Goal: Information Seeking & Learning: Learn about a topic

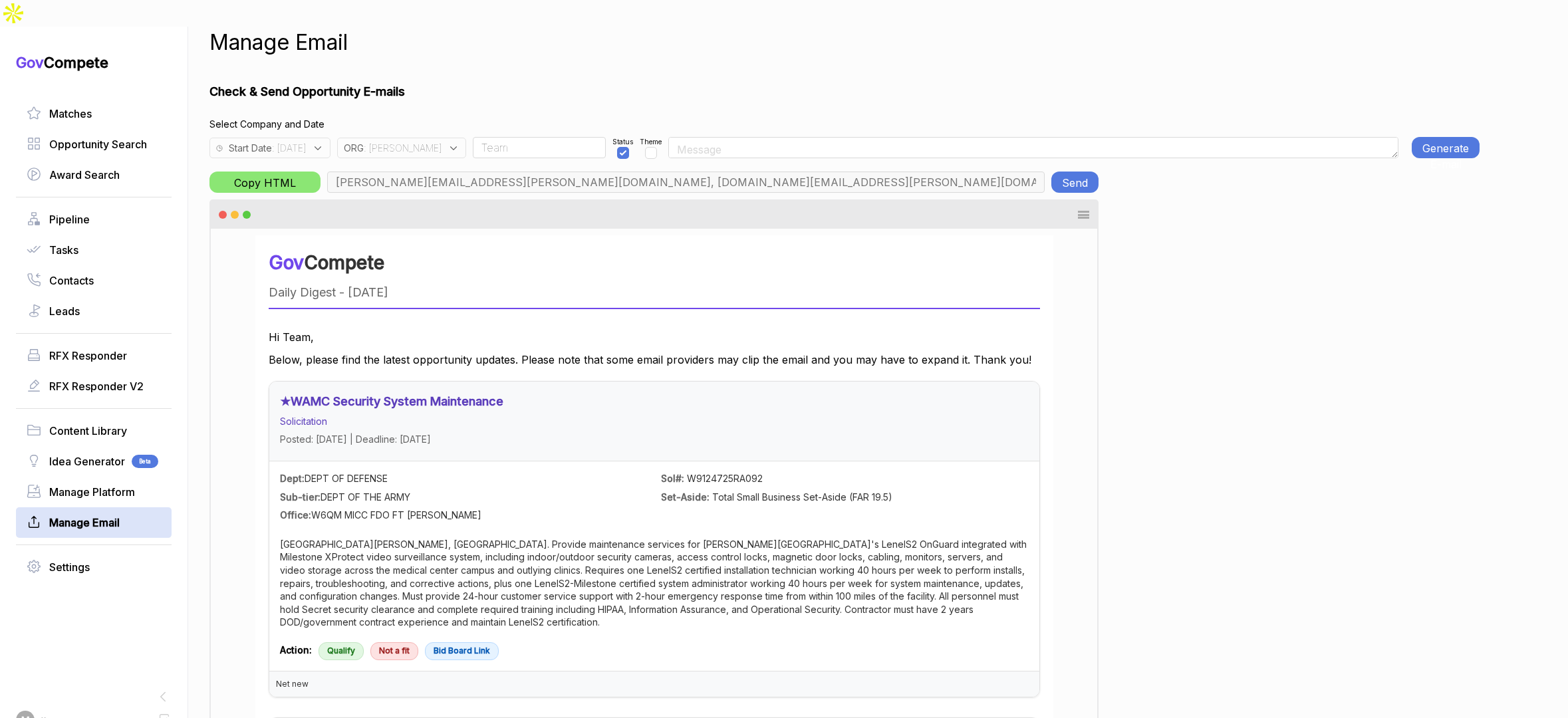
scroll to position [0, 312]
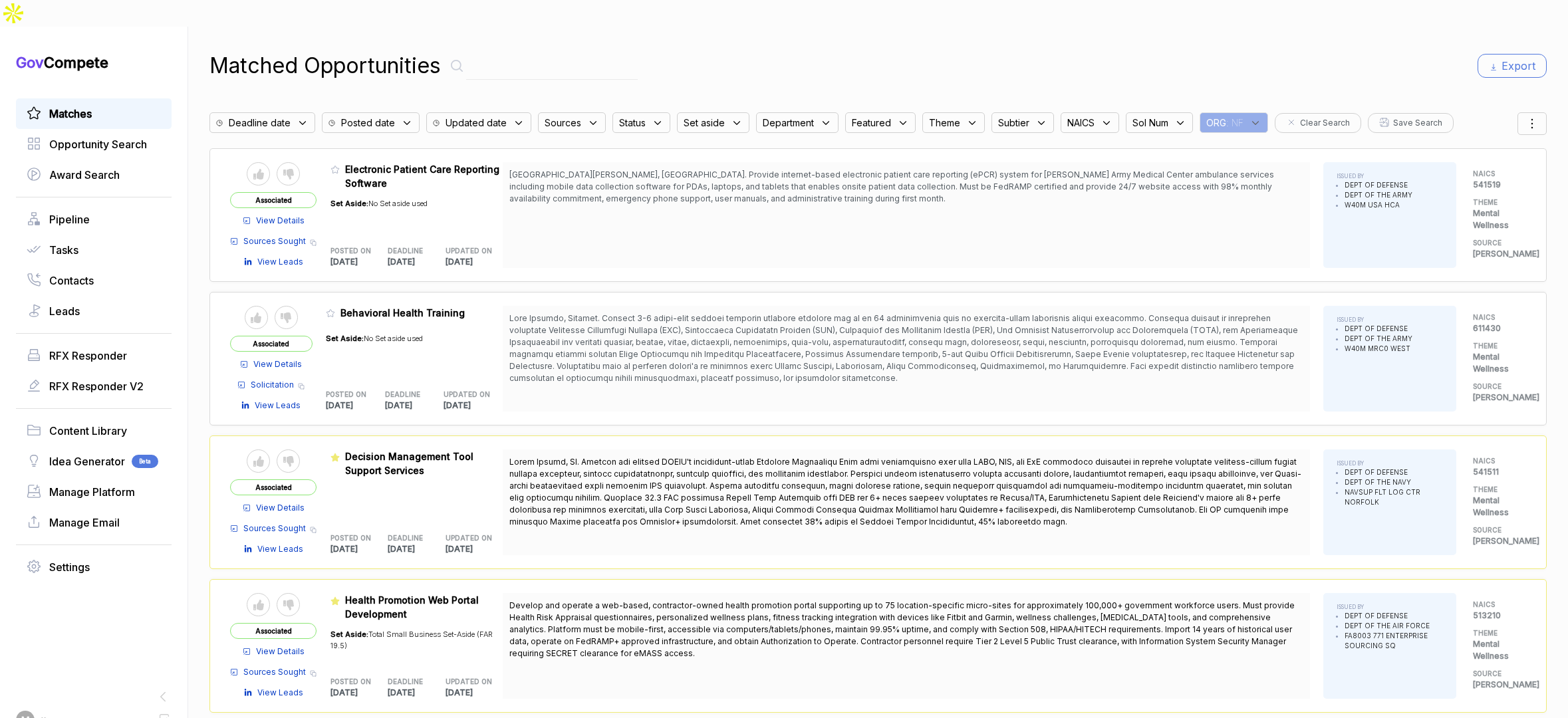
click at [1228, 116] on span ": NF" at bounding box center [1235, 123] width 17 height 14
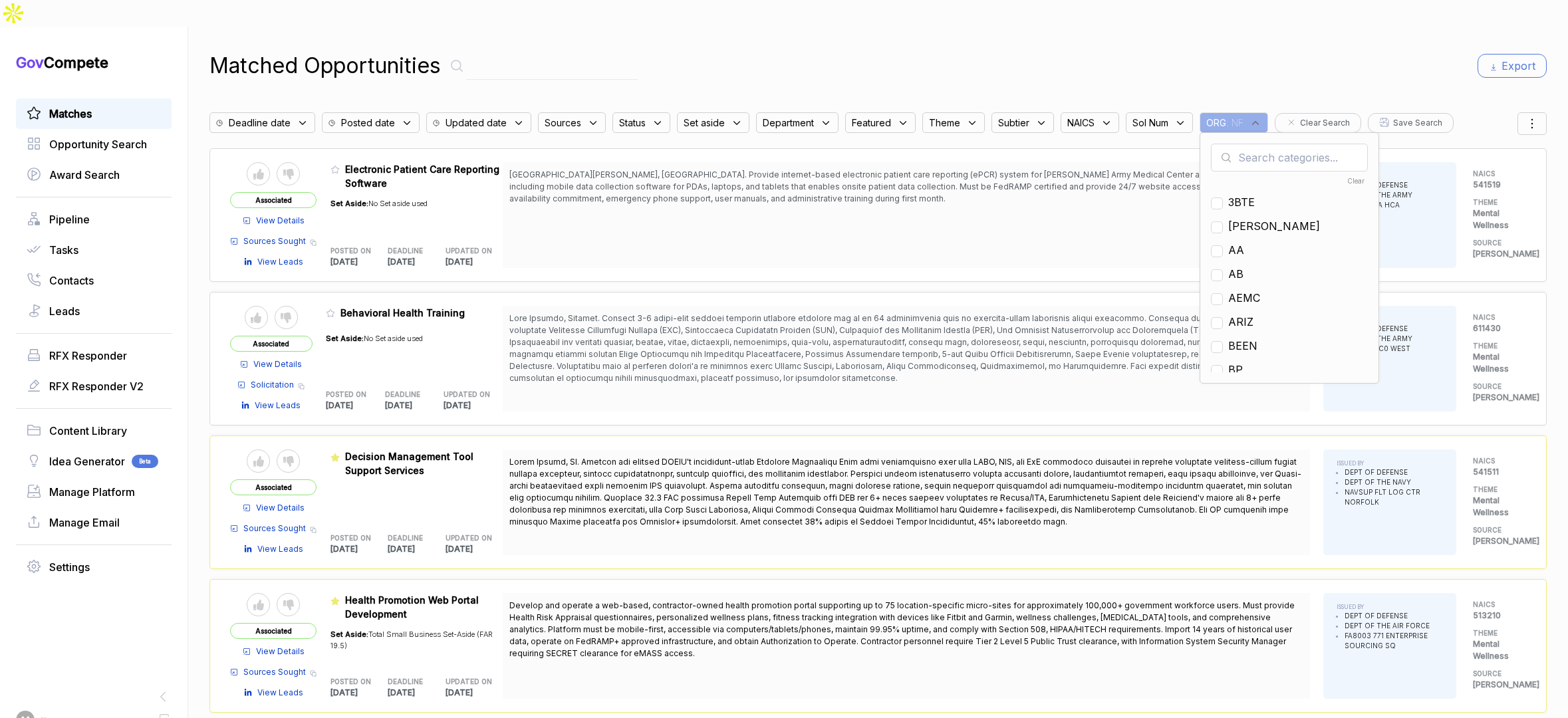
click at [1251, 143] on input "text" at bounding box center [1290, 158] width 157 height 28
type input "en"
drag, startPoint x: 1234, startPoint y: 195, endPoint x: 1270, endPoint y: 134, distance: 70.8
click at [1234, 218] on span "EN" at bounding box center [1236, 225] width 15 height 16
checkbox input "true"
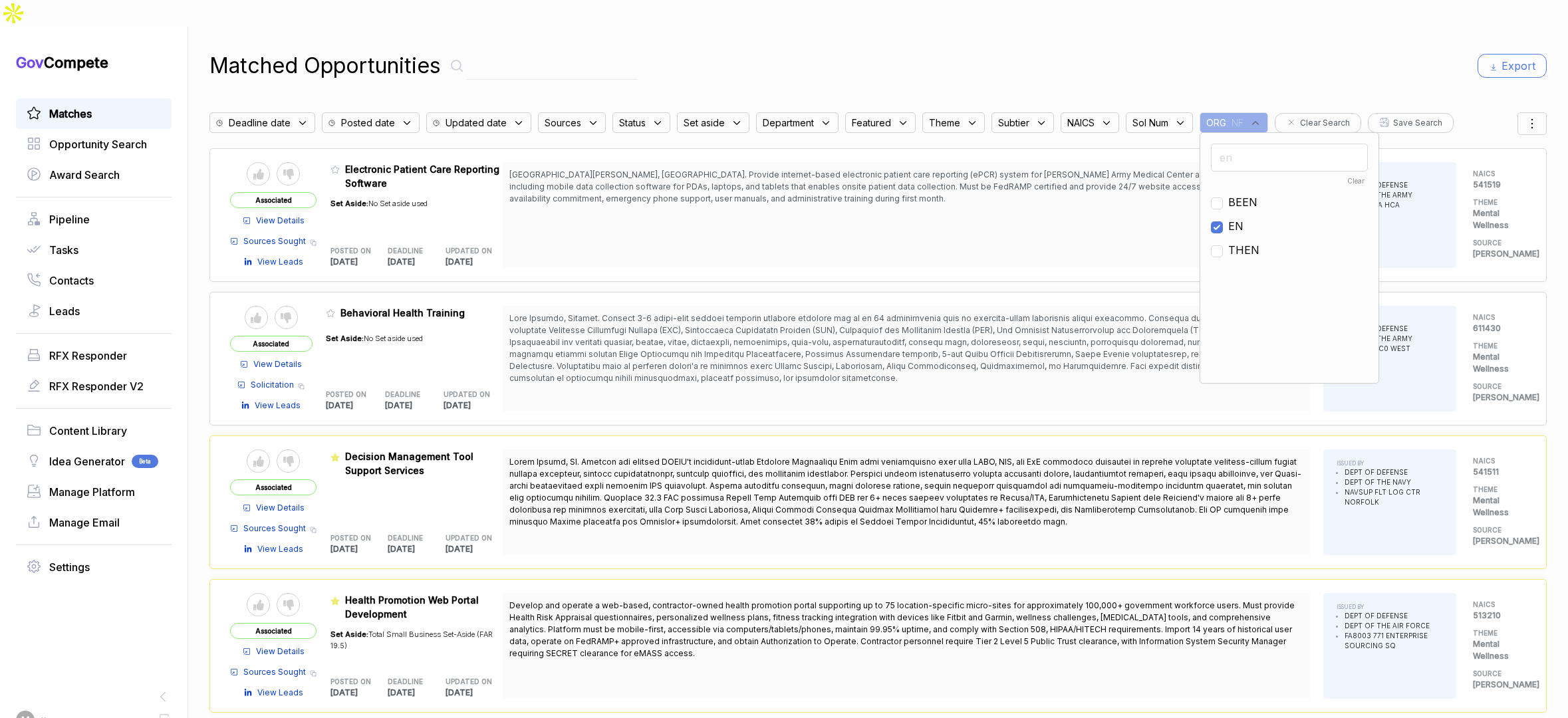
drag, startPoint x: 1342, startPoint y: 49, endPoint x: 1437, endPoint y: 66, distance: 96.5
click at [1342, 50] on div "Matched Opportunities Export" at bounding box center [878, 66] width 1338 height 32
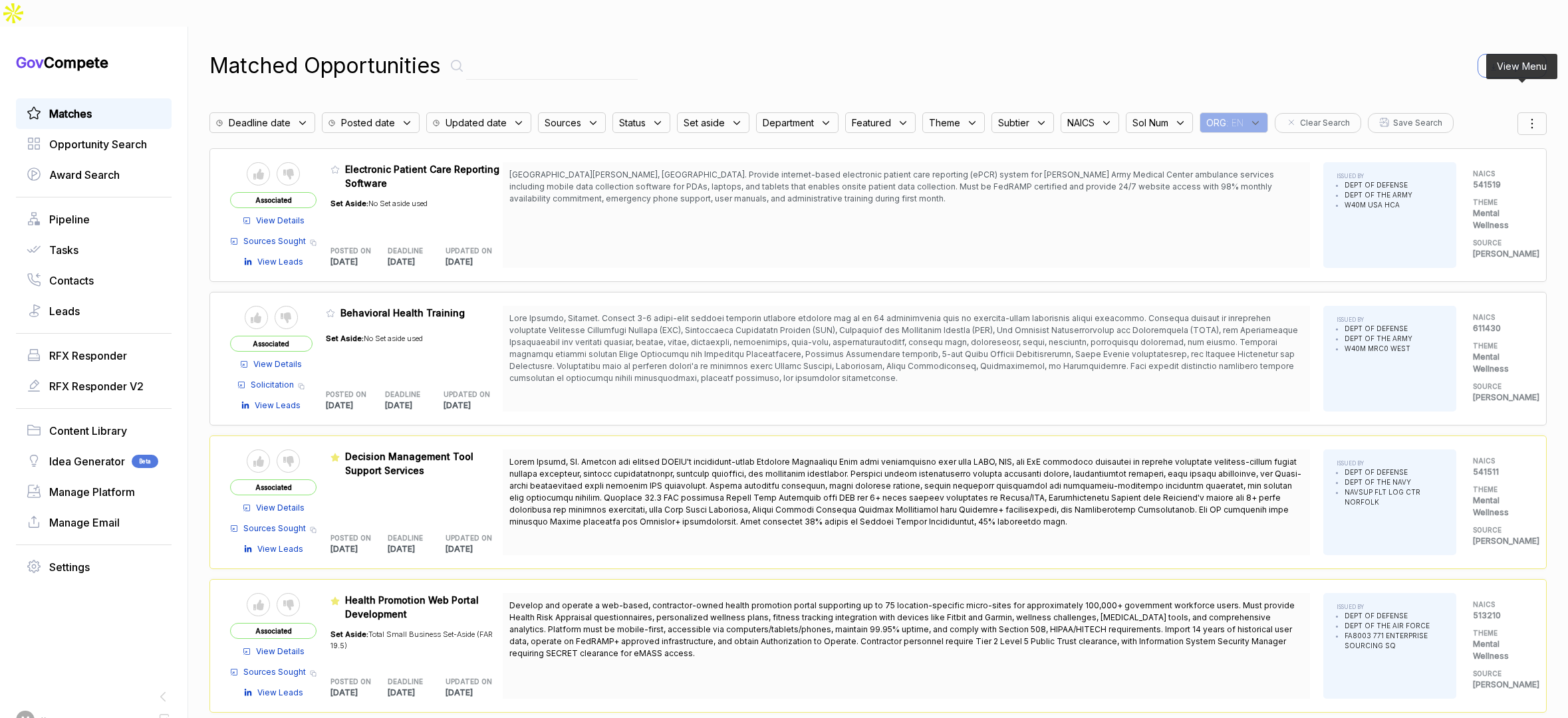
click at [1525, 116] on icon at bounding box center [1532, 124] width 16 height 16
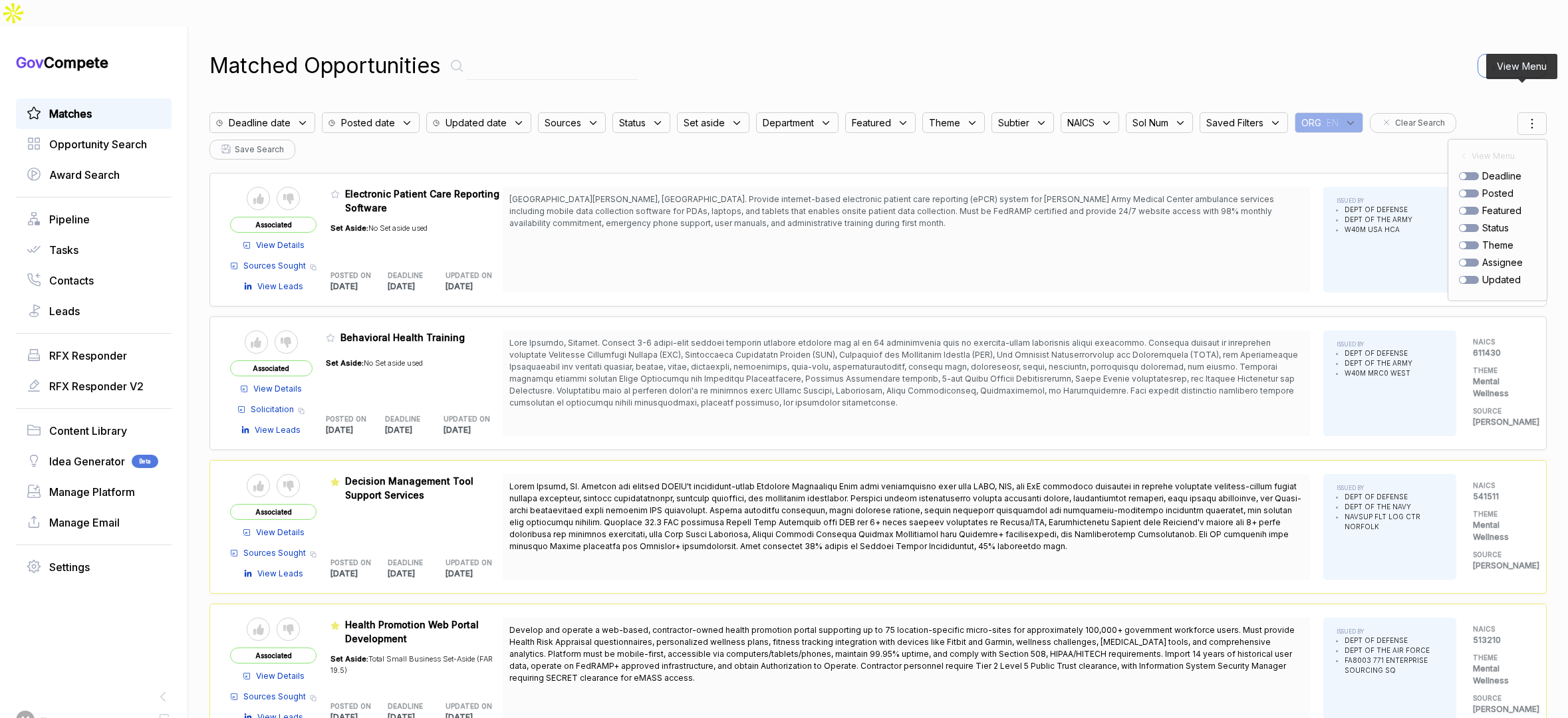
click at [1463, 190] on div at bounding box center [1469, 193] width 20 height 8
checkbox input "true"
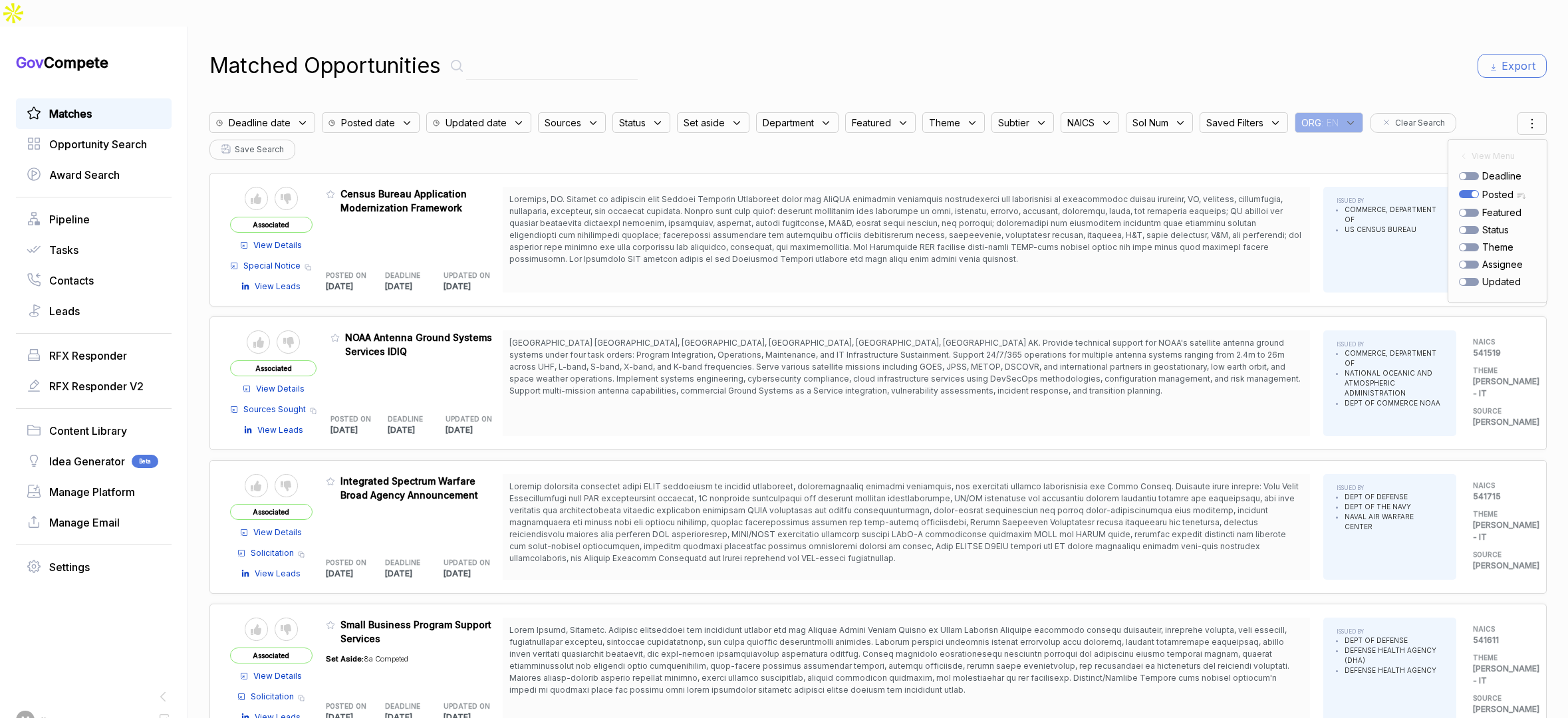
click at [1399, 55] on div "Matched Opportunities Export" at bounding box center [878, 66] width 1338 height 32
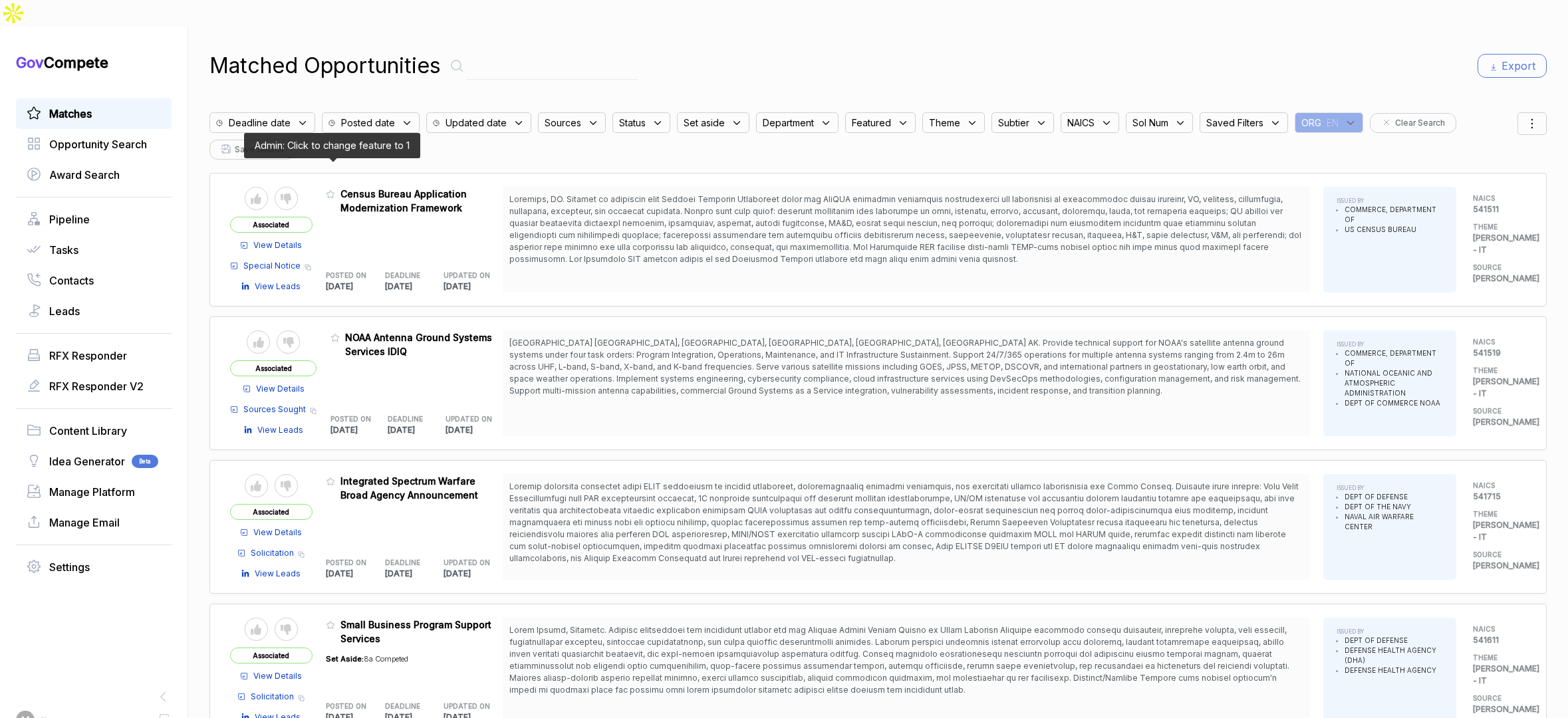
click at [330, 190] on icon at bounding box center [330, 194] width 9 height 9
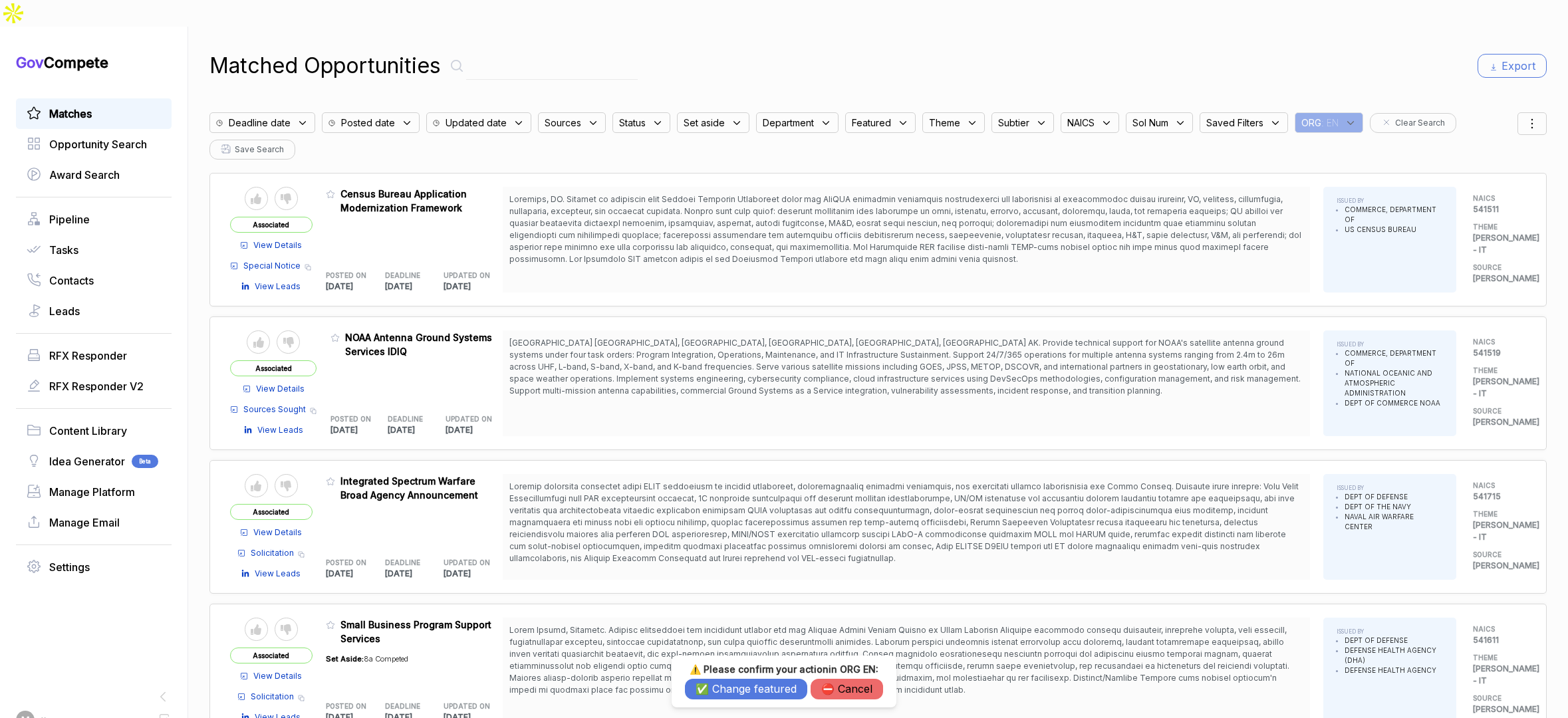
drag, startPoint x: 725, startPoint y: 690, endPoint x: 716, endPoint y: 662, distance: 29.4
click at [725, 689] on button "✅ Change featured" at bounding box center [746, 690] width 123 height 21
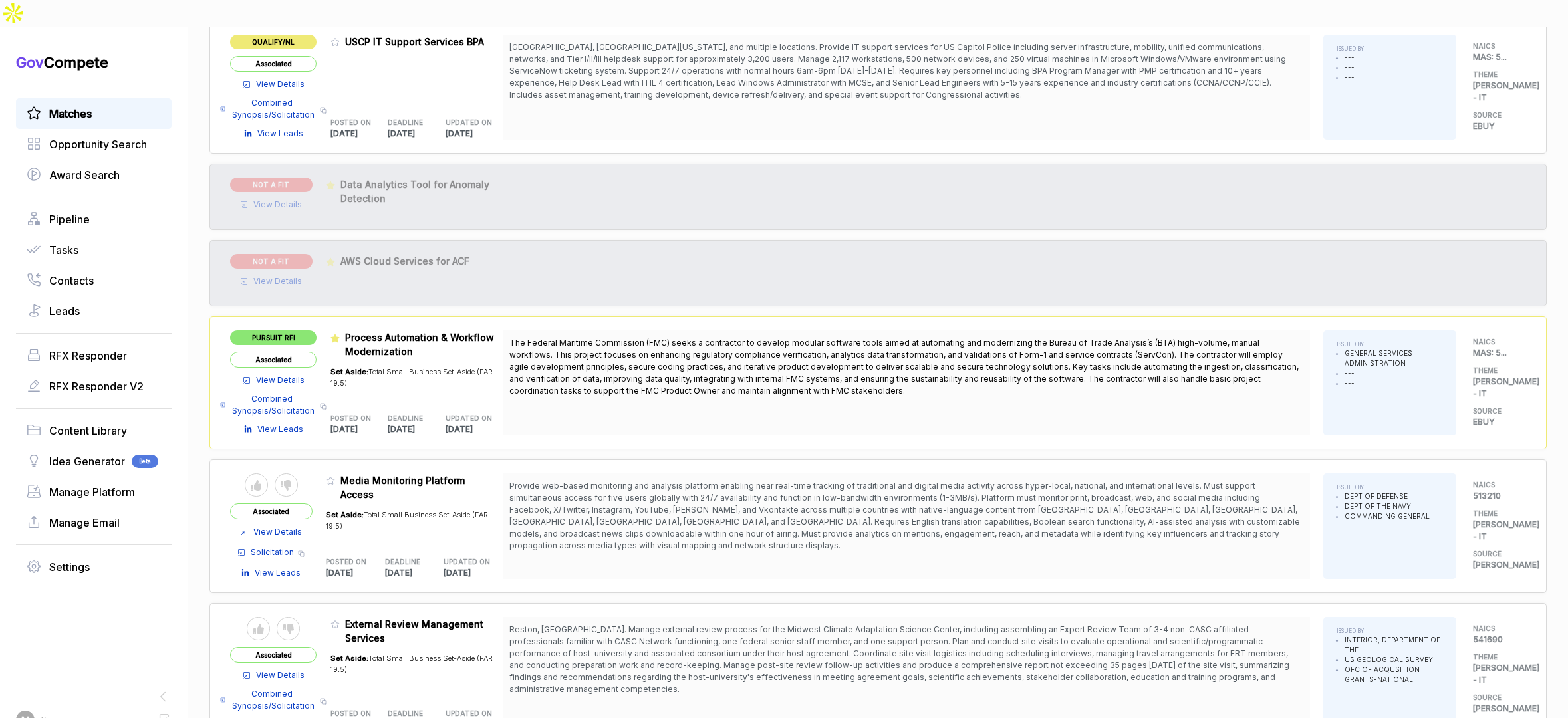
scroll to position [1334, 0]
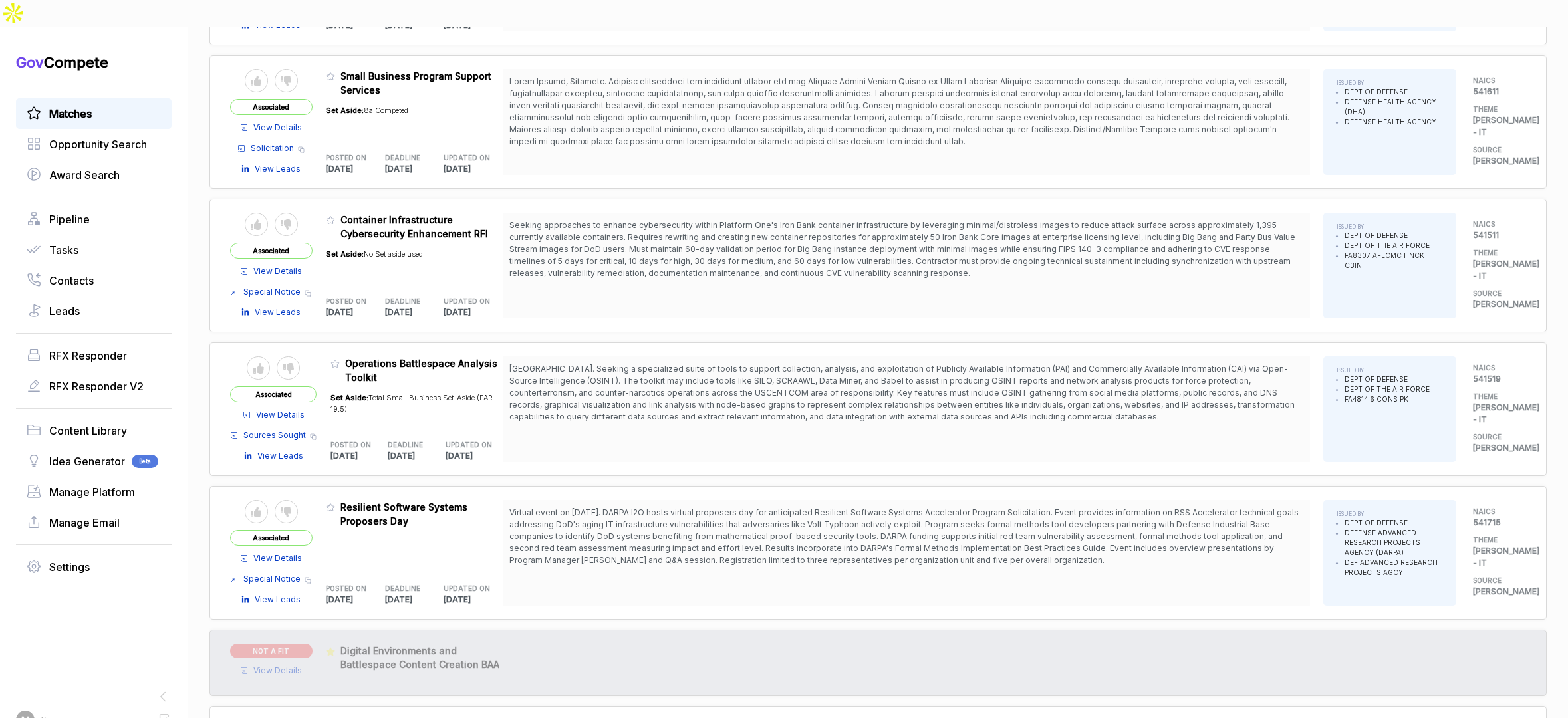
scroll to position [488, 0]
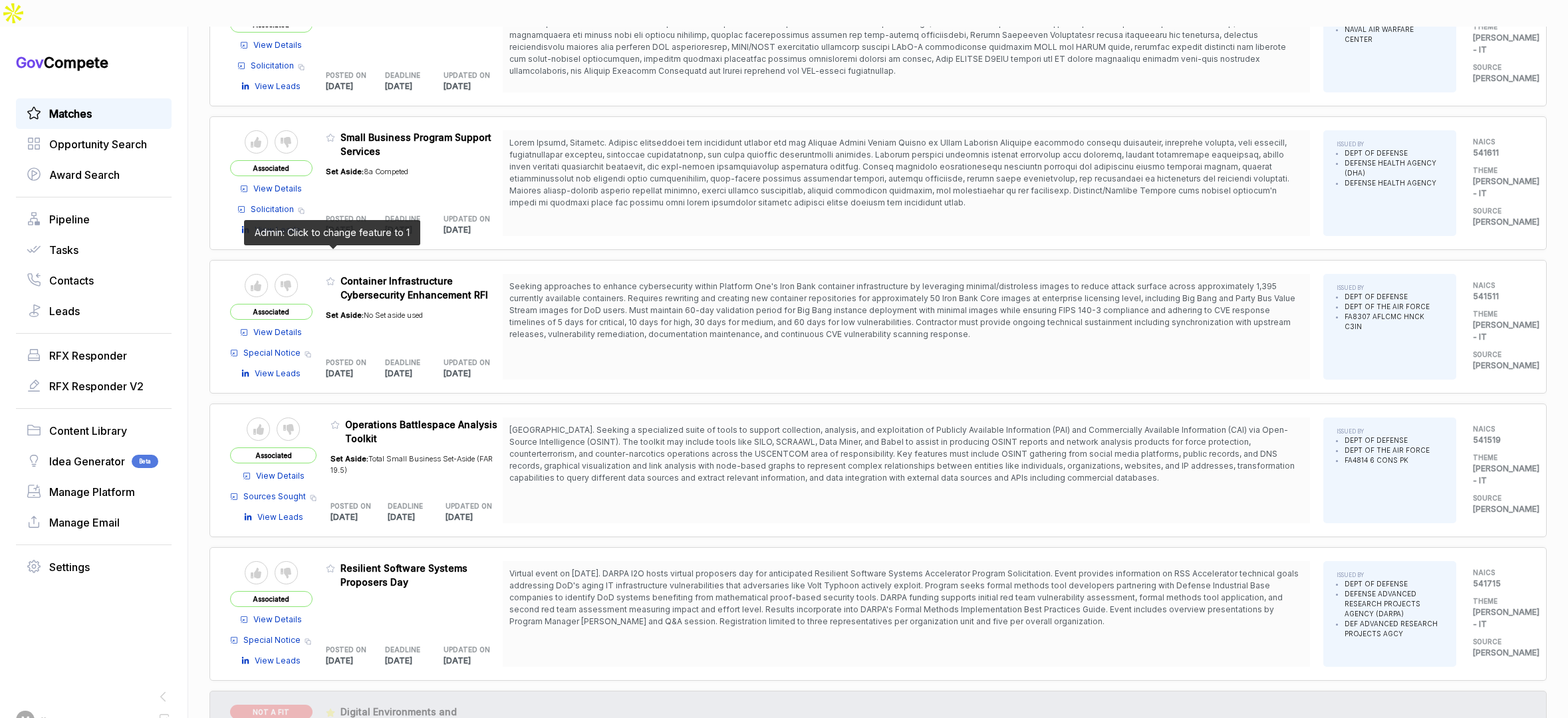
click at [327, 276] on icon at bounding box center [330, 281] width 9 height 9
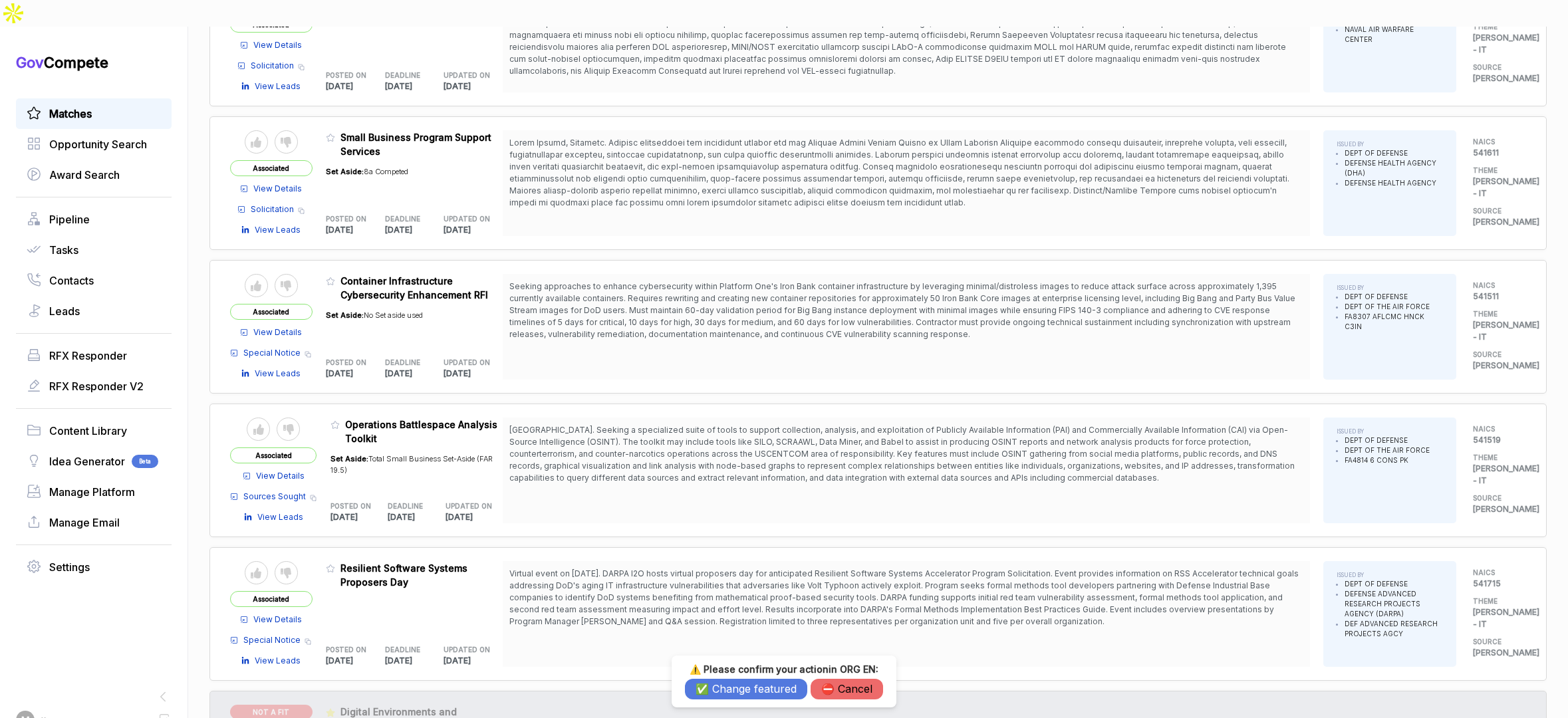
click at [718, 695] on button "✅ Change featured" at bounding box center [746, 690] width 123 height 21
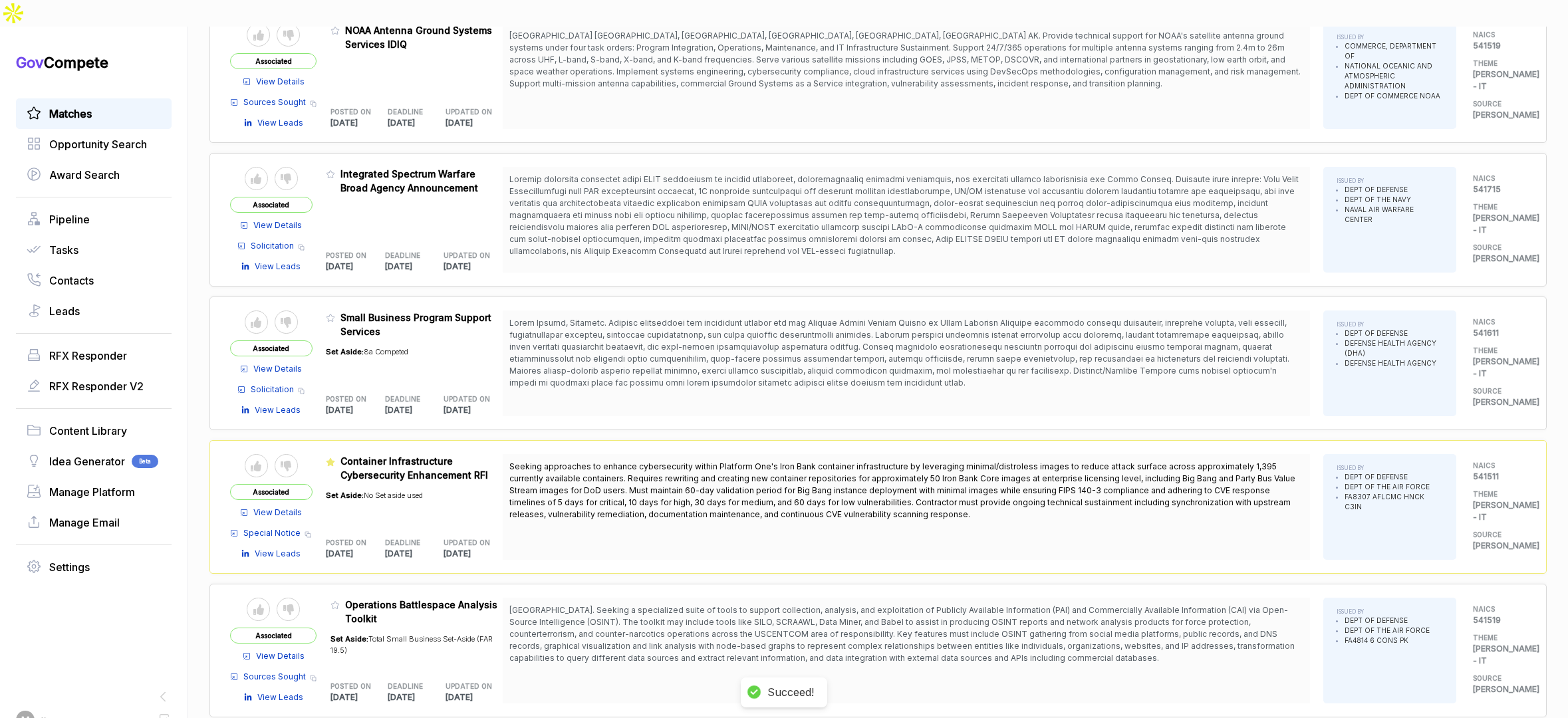
scroll to position [148, 0]
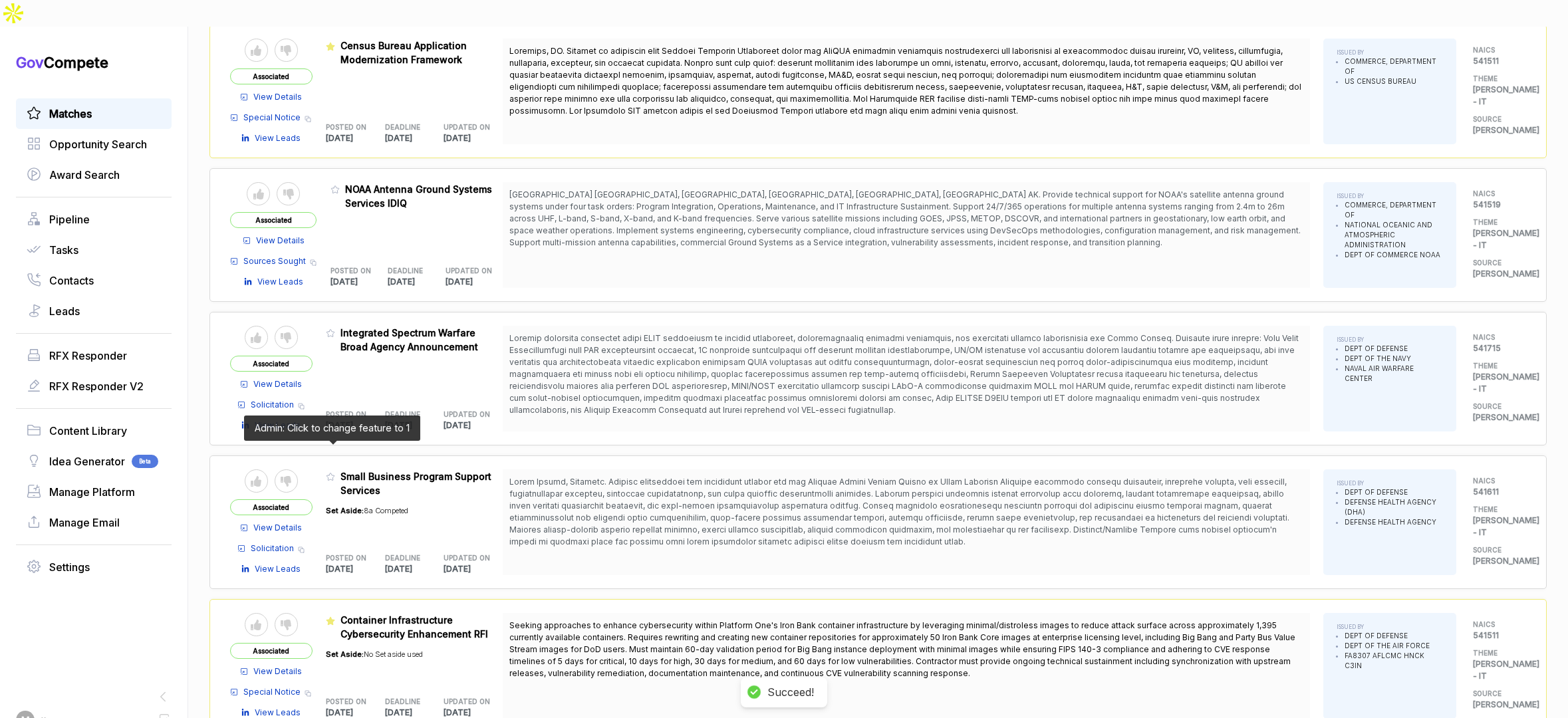
click at [330, 473] on icon at bounding box center [330, 477] width 9 height 9
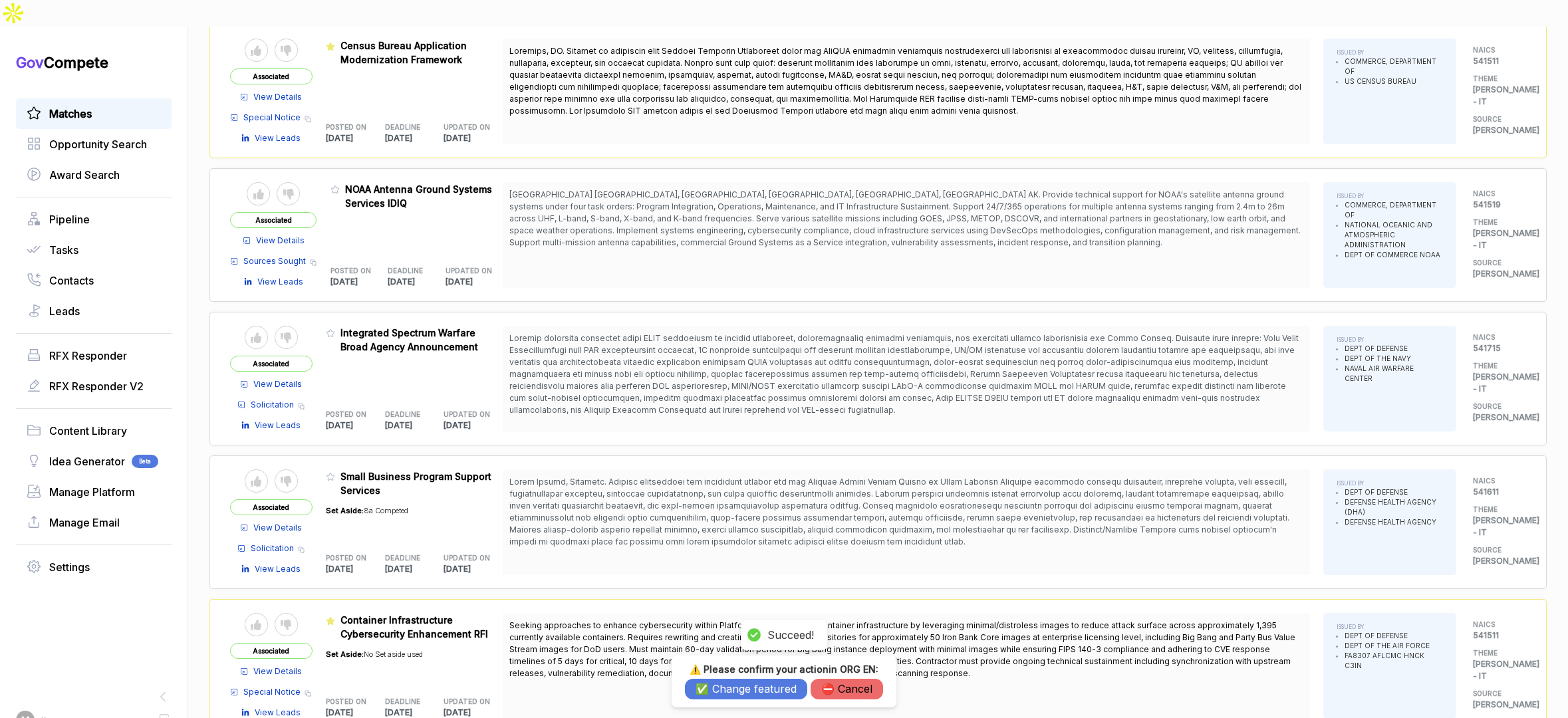
click at [701, 682] on button "✅ Change featured" at bounding box center [746, 690] width 123 height 21
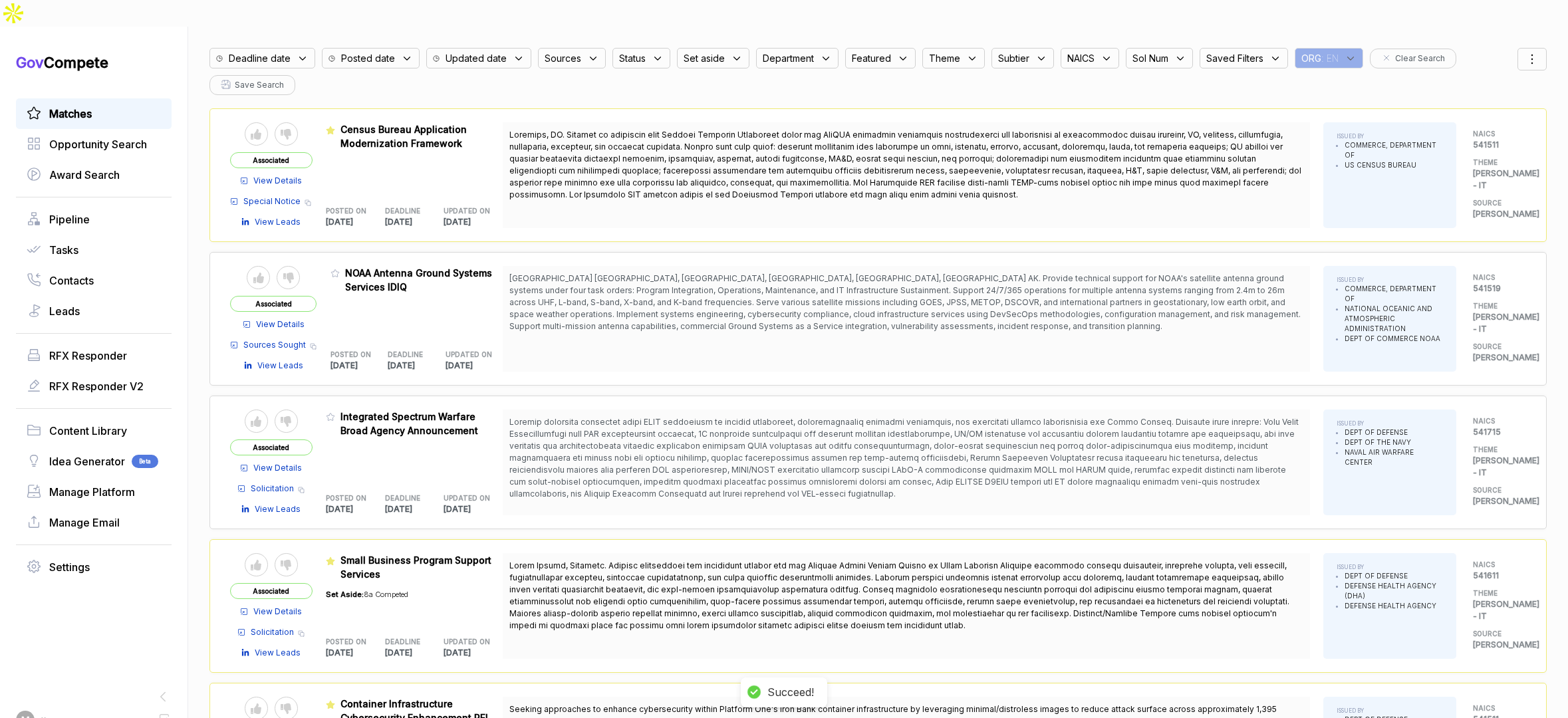
scroll to position [35, 0]
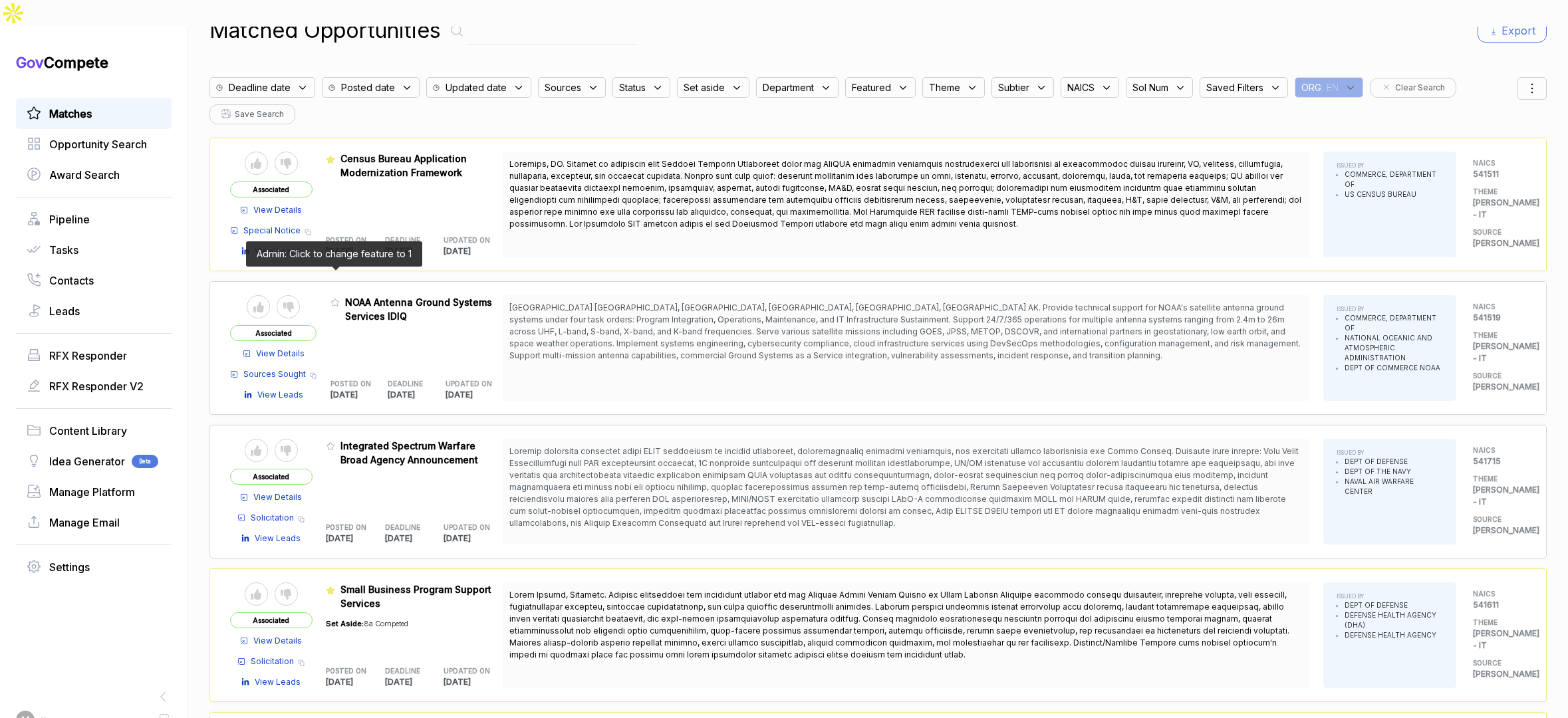
click at [331, 299] on icon at bounding box center [335, 303] width 8 height 8
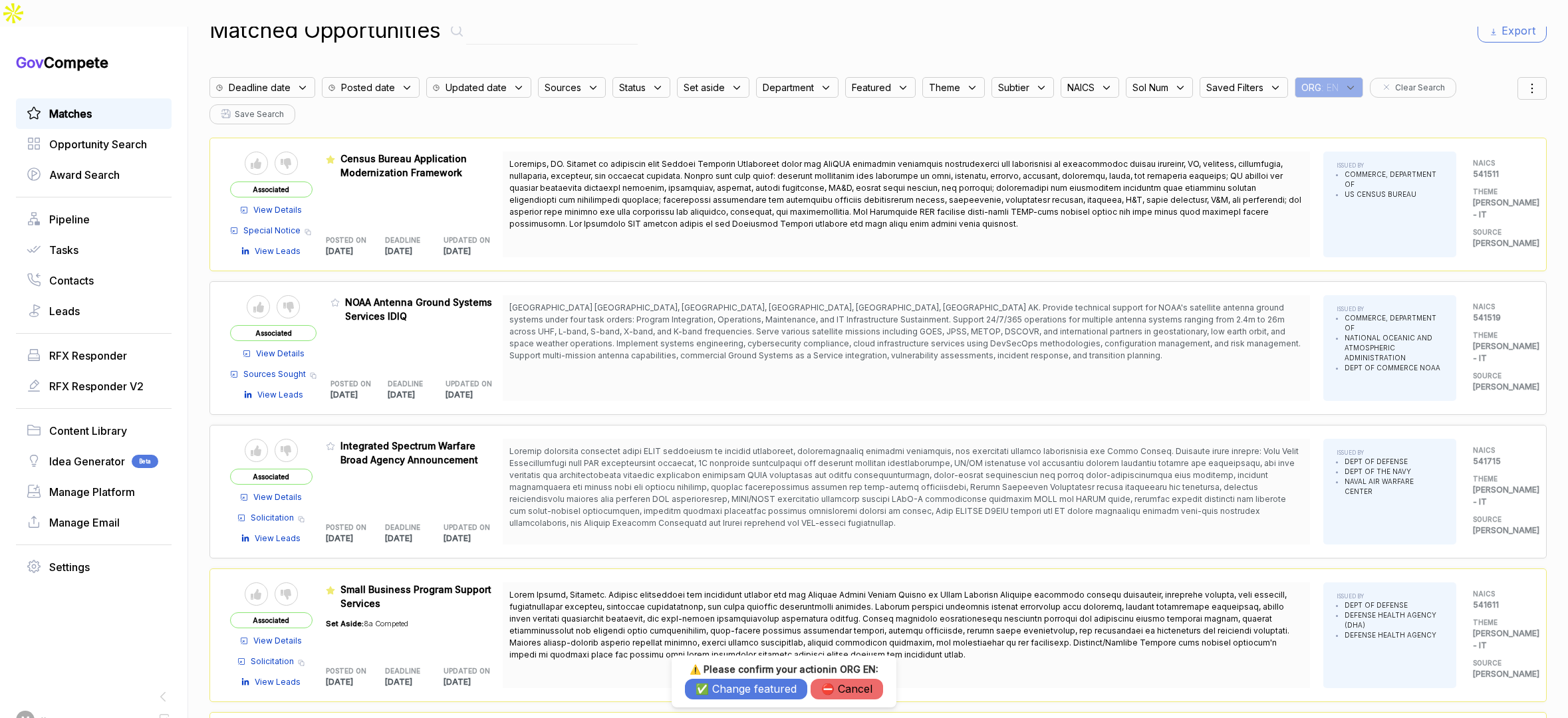
click at [749, 685] on button "✅ Change featured" at bounding box center [746, 690] width 123 height 21
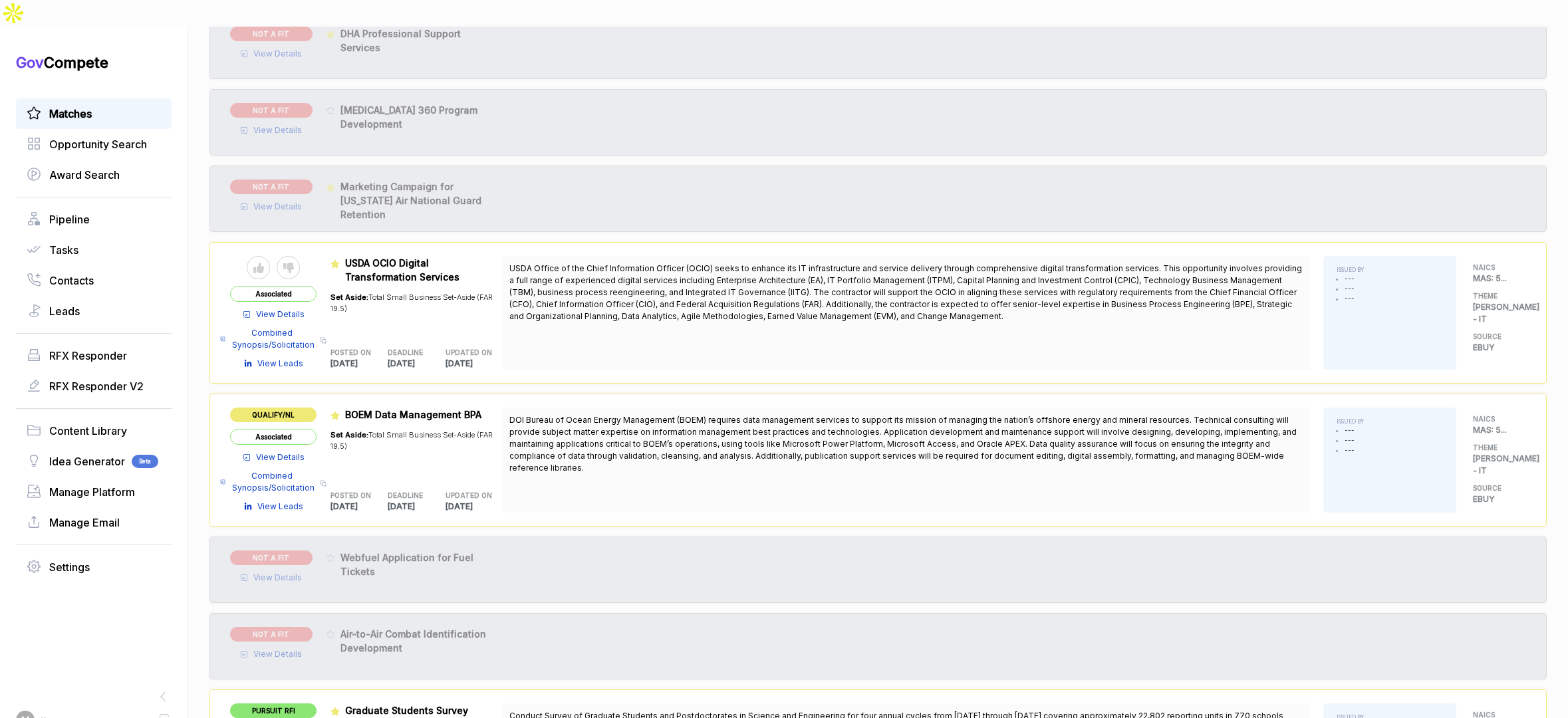
scroll to position [2549, 0]
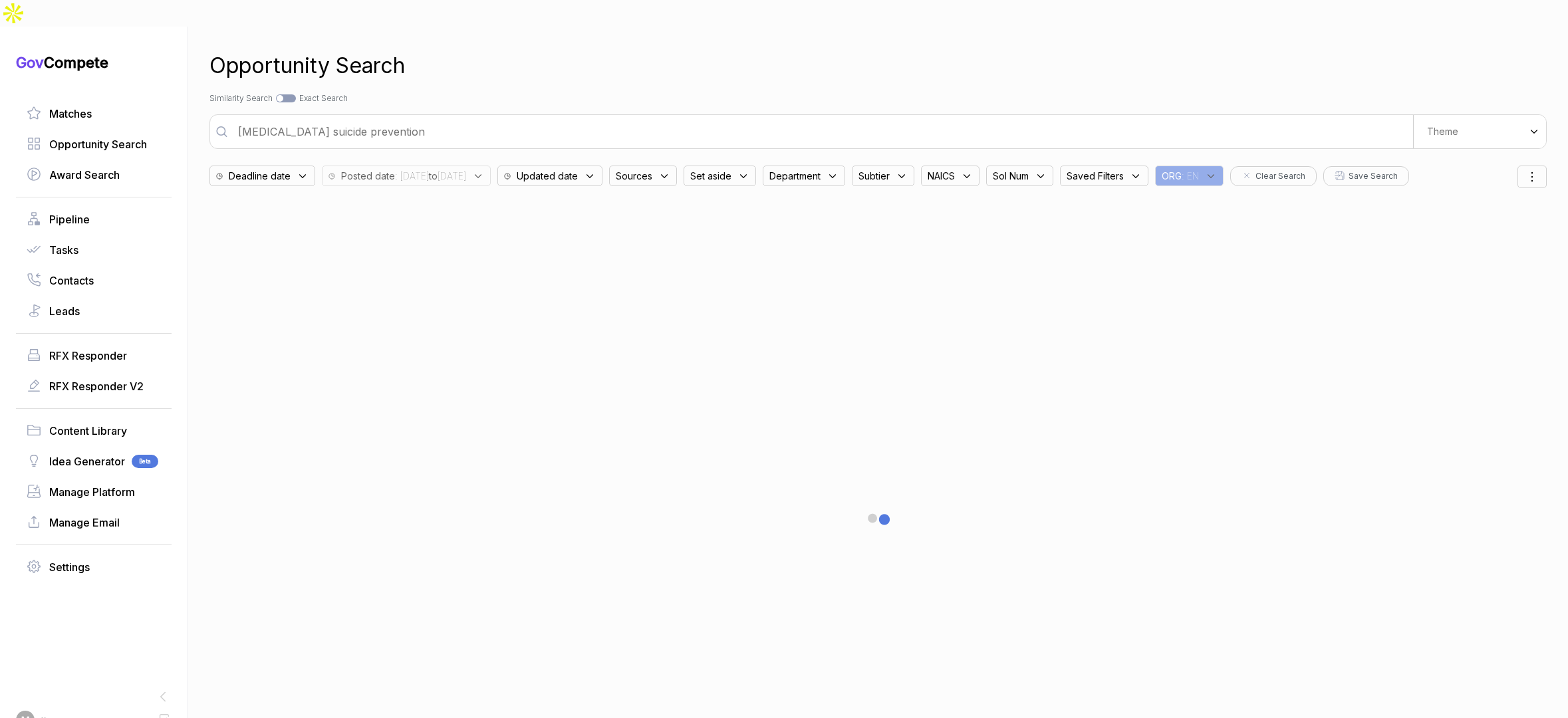
click at [653, 169] on span "Sources" at bounding box center [634, 175] width 37 height 14
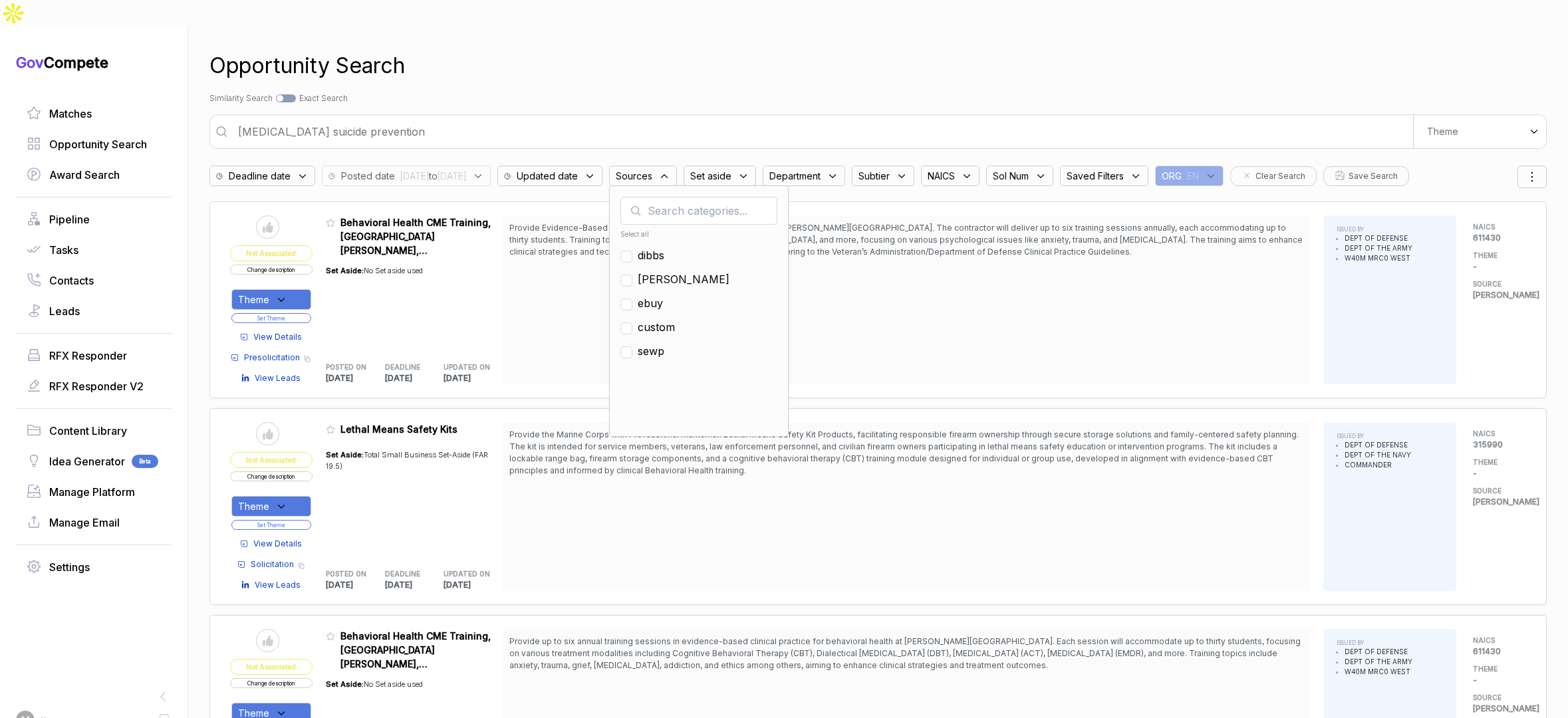
click at [663, 295] on span "ebuy" at bounding box center [650, 303] width 25 height 16
checkbox input "true"
drag, startPoint x: 878, startPoint y: 55, endPoint x: 923, endPoint y: 56, distance: 45.0
click at [885, 55] on div "Opportunity Search" at bounding box center [878, 66] width 1338 height 32
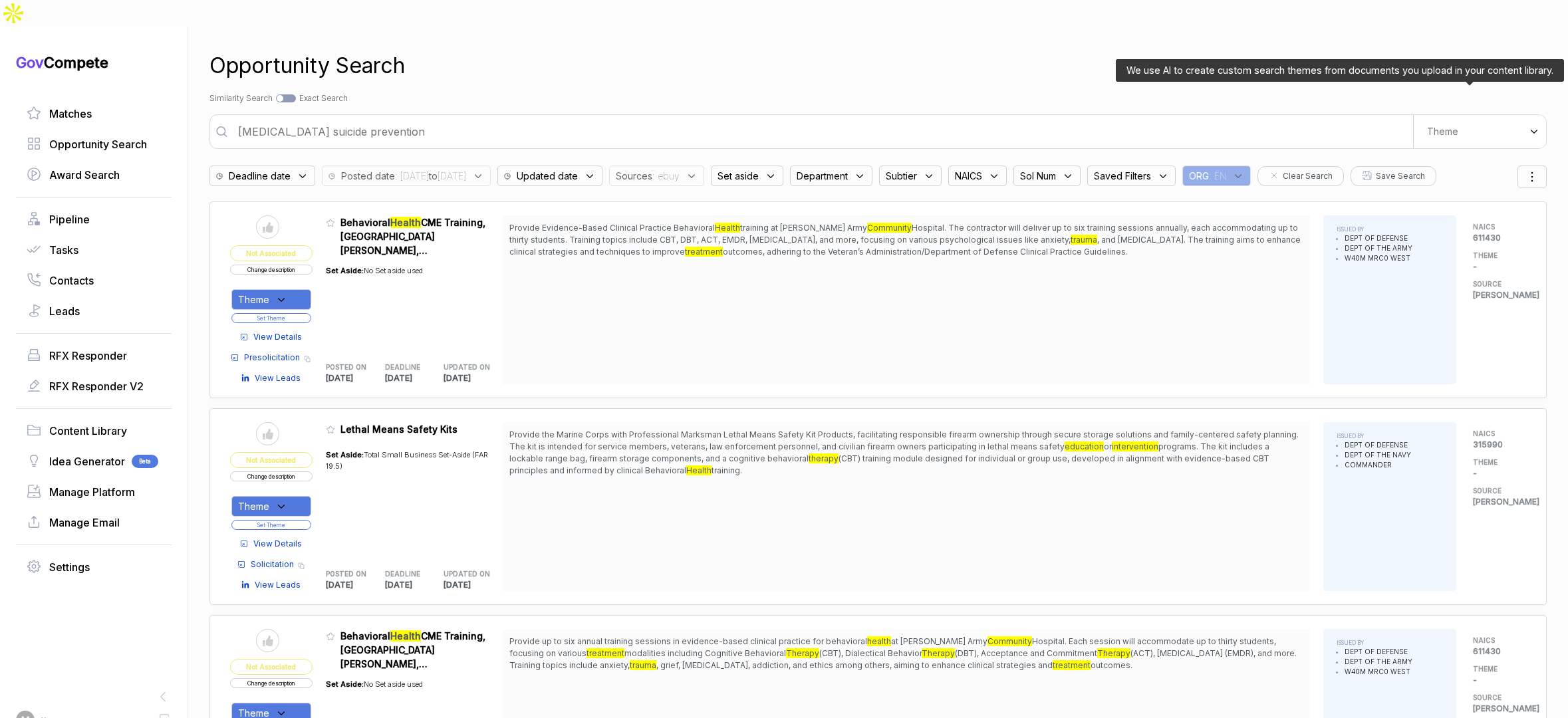
drag, startPoint x: 1446, startPoint y: 98, endPoint x: 1445, endPoint y: 109, distance: 11.0
click at [1445, 115] on div "Theme" at bounding box center [1479, 131] width 133 height 33
drag, startPoint x: 1441, startPoint y: 144, endPoint x: 1400, endPoint y: 111, distance: 52.6
click at [1441, 170] on div "Digital and Professional Services" at bounding box center [1457, 188] width 157 height 37
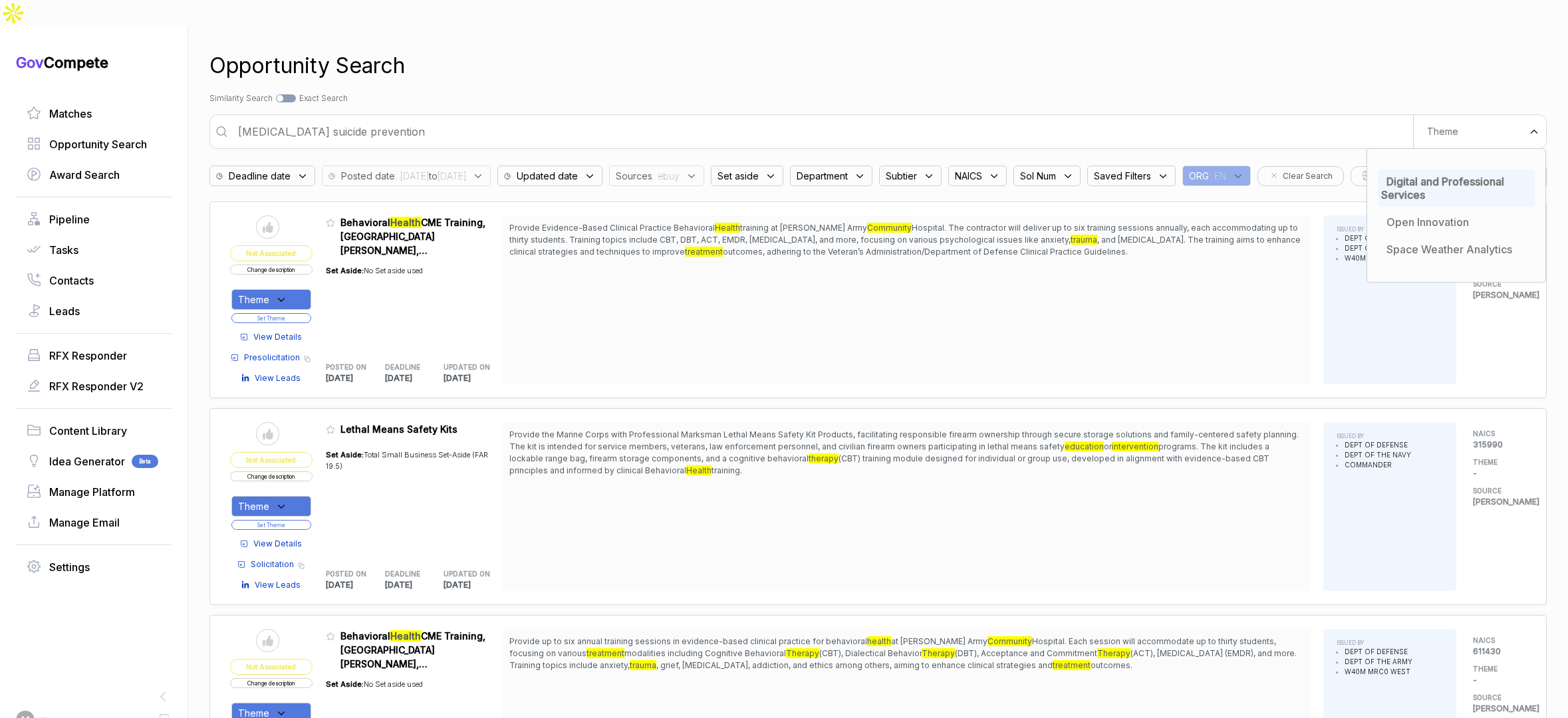
click at [1335, 53] on div "Opportunity Search" at bounding box center [878, 66] width 1338 height 32
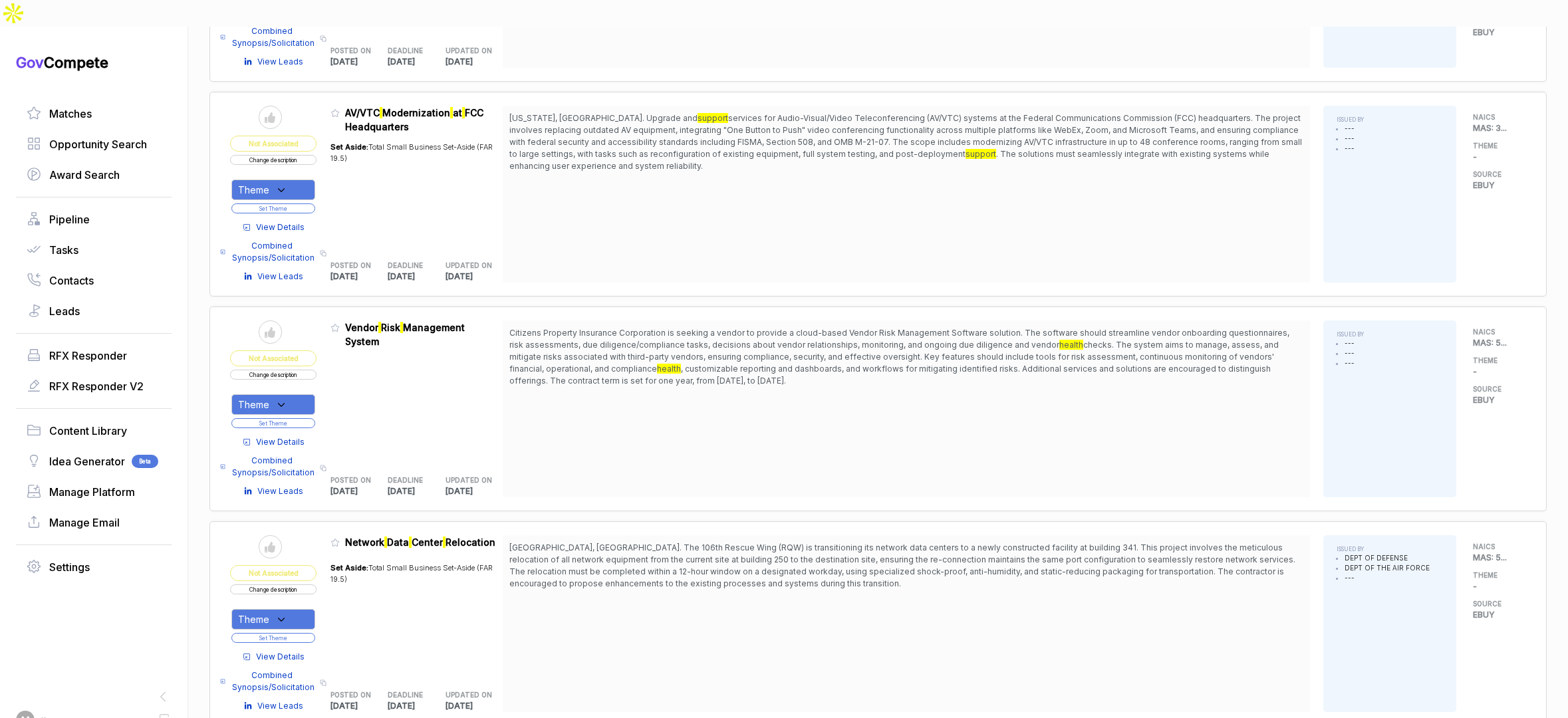
scroll to position [1511, 0]
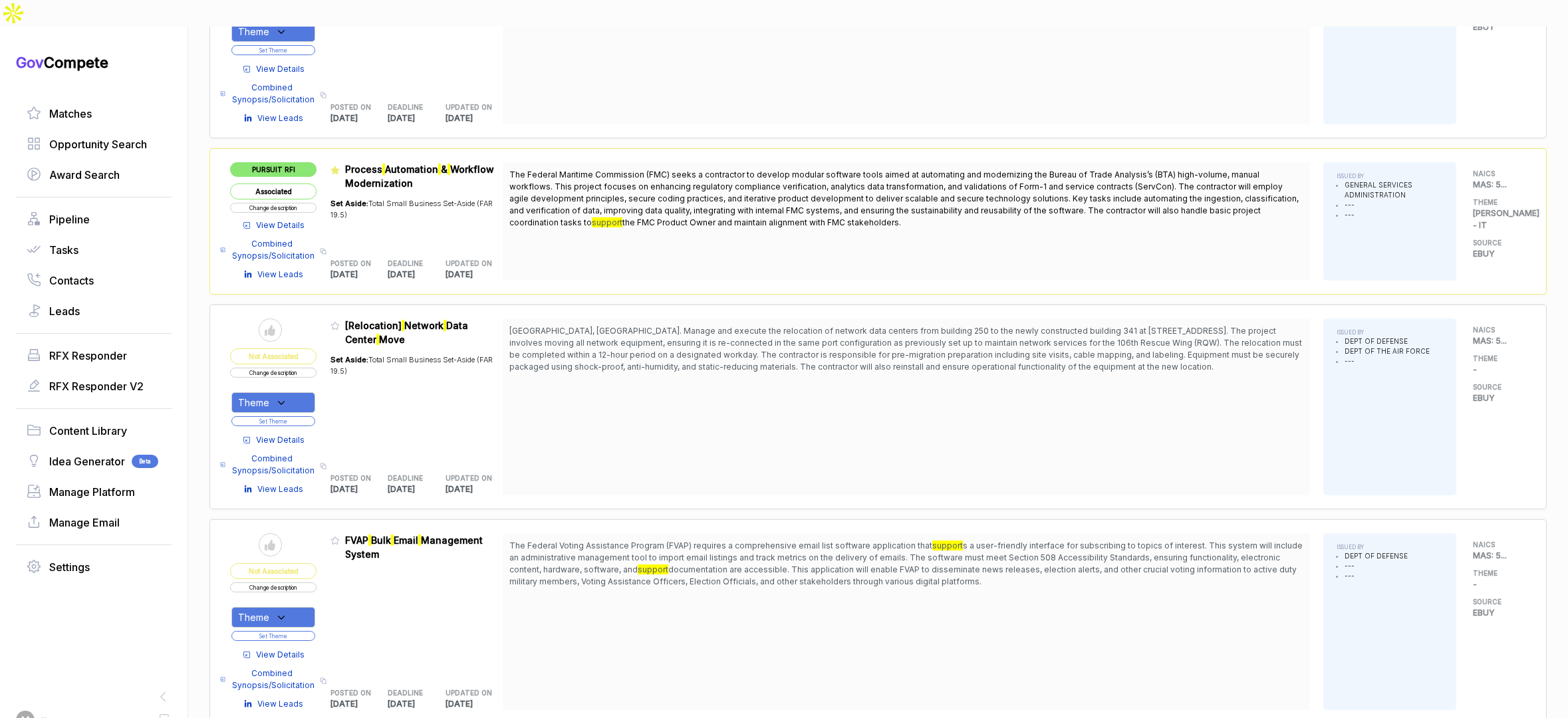
scroll to position [3215, 0]
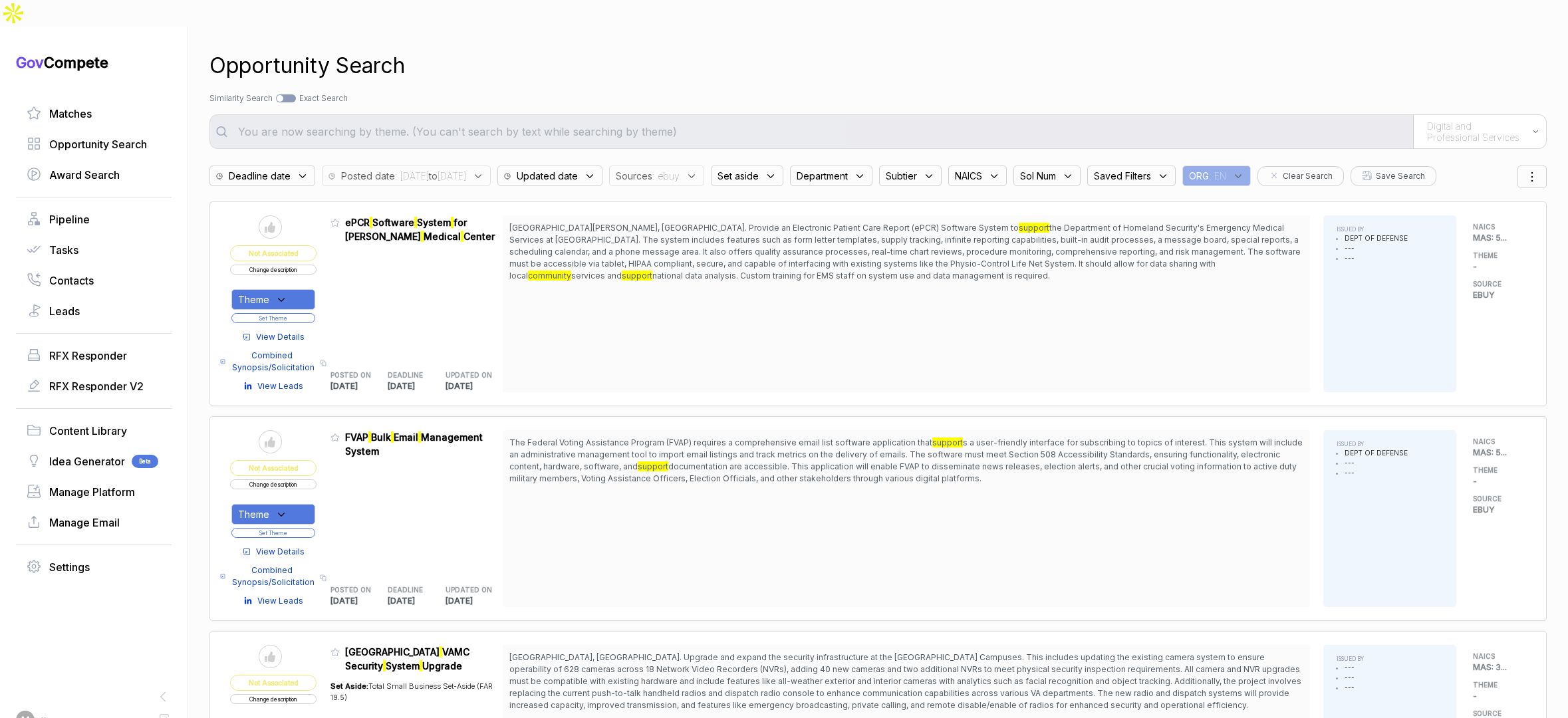
click at [466, 169] on span ": 2025/08/15 to 2025/08/22" at bounding box center [430, 175] width 71 height 14
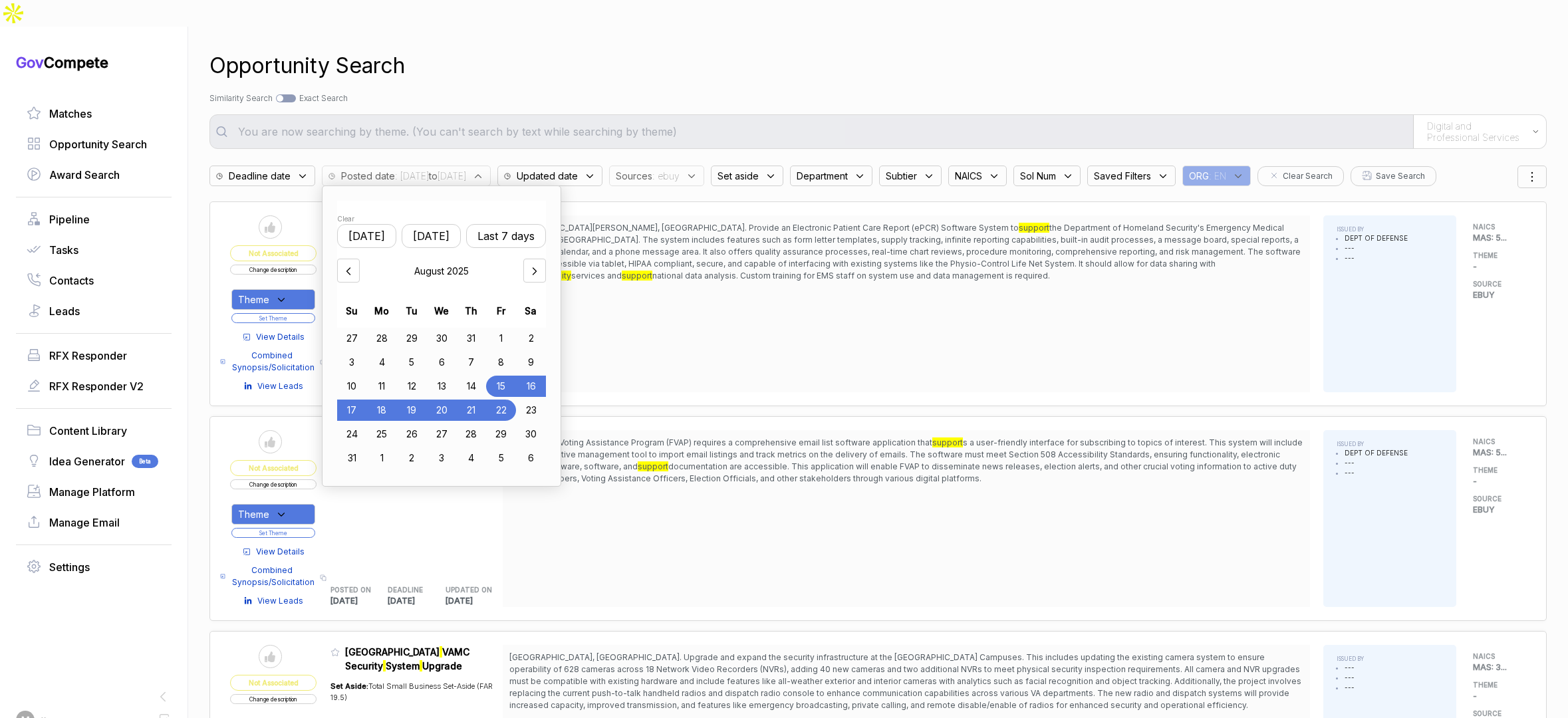
click at [470, 400] on div "21" at bounding box center [472, 410] width 30 height 22
click at [380, 424] on div "25" at bounding box center [382, 434] width 30 height 22
click at [770, 50] on div "Opportunity Search" at bounding box center [878, 66] width 1338 height 32
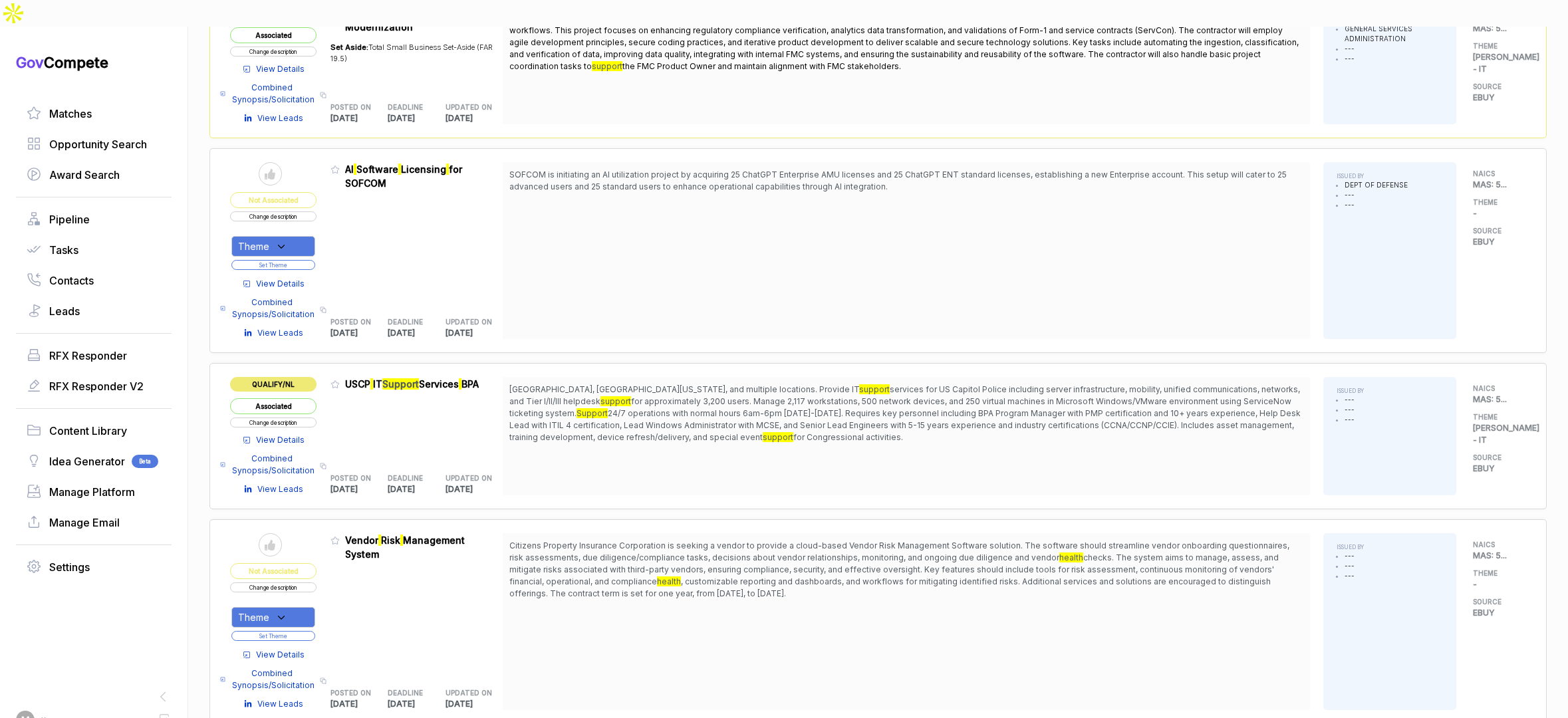
scroll to position [1226, 0]
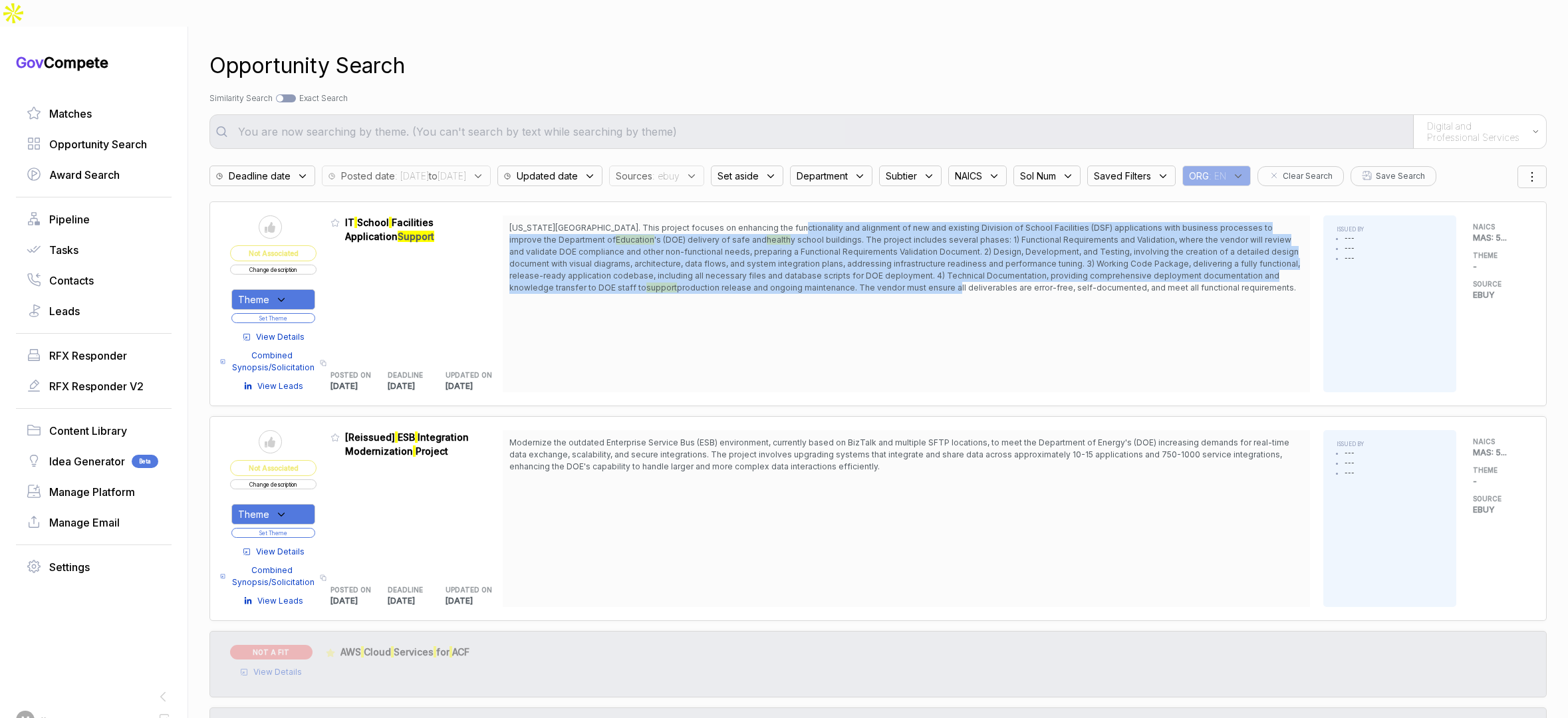
drag, startPoint x: 776, startPoint y: 200, endPoint x: 810, endPoint y: 256, distance: 65.5
click at [810, 256] on span "New York City. This project focuses on enhancing the functionality and alignmen…" at bounding box center [907, 258] width 794 height 72
click at [810, 283] on span "production release and ongoing maintenance. The vendor must ensure all delivera…" at bounding box center [987, 288] width 619 height 10
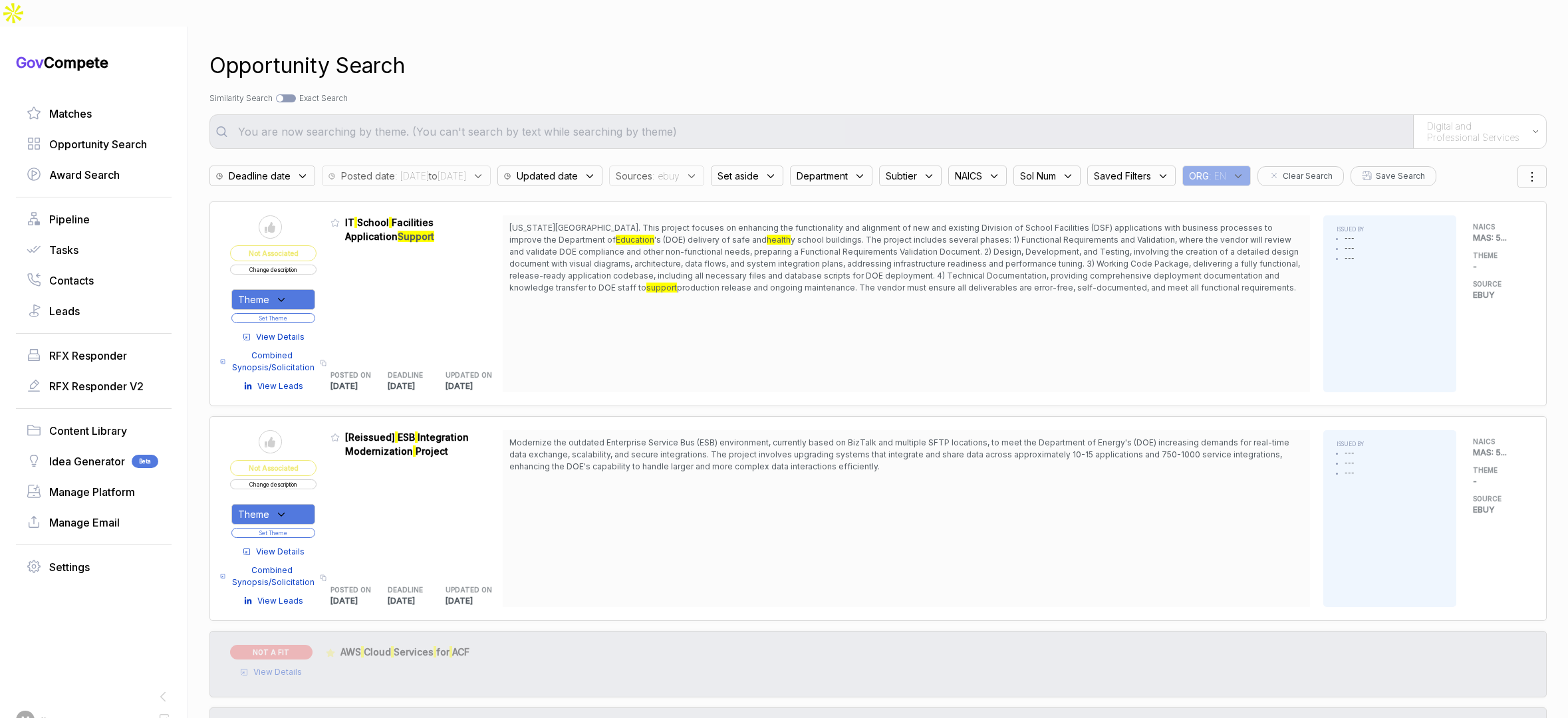
click at [292, 290] on div "Theme" at bounding box center [273, 300] width 84 height 21
drag, startPoint x: 300, startPoint y: 342, endPoint x: 328, endPoint y: 294, distance: 55.6
click at [300, 359] on span "[PERSON_NAME] - IT" at bounding box center [317, 367] width 114 height 16
checkbox input "true"
click at [342, 267] on div "Admin: Click to change feature to 1 RFQ1778075S_47QRAA21D009M IT School Facilit…" at bounding box center [416, 304] width 173 height 177
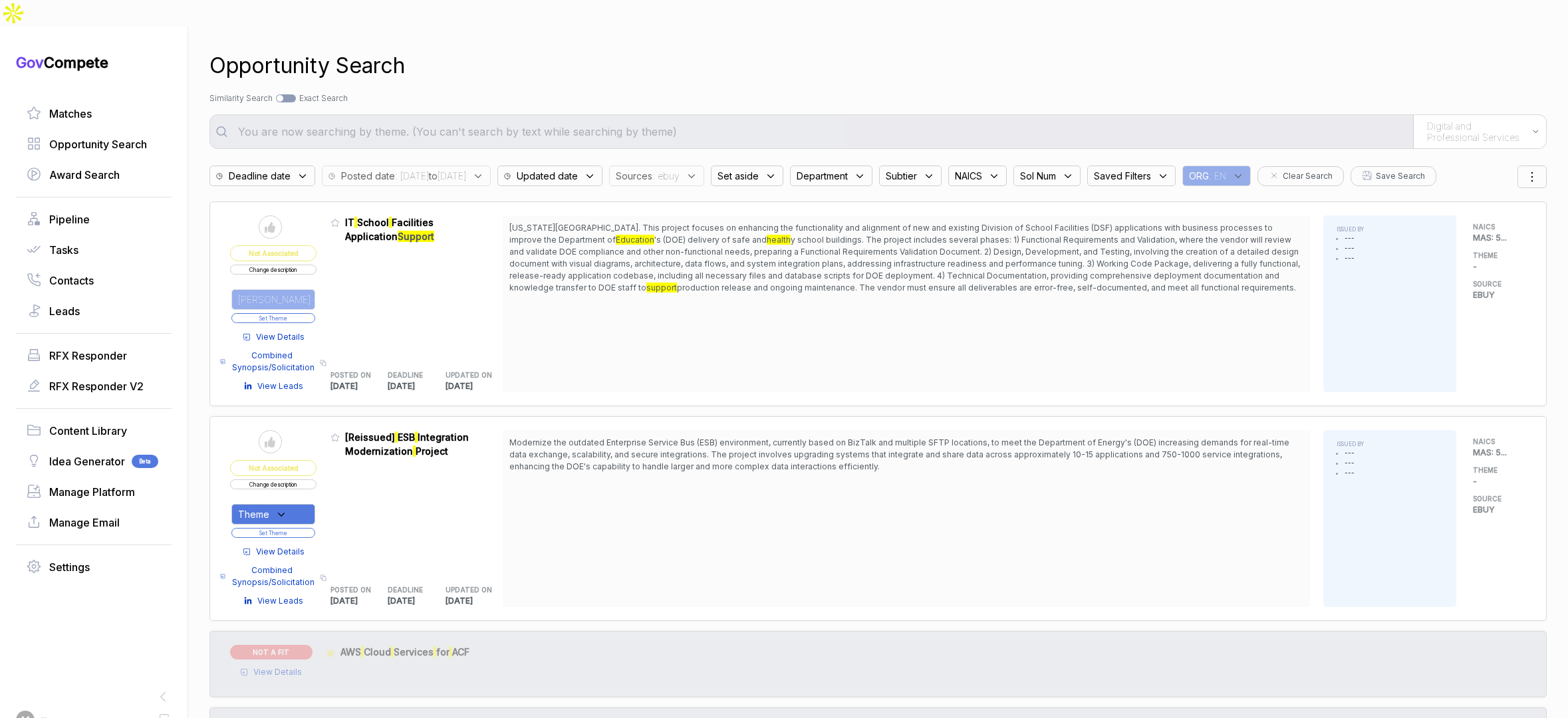
click at [310, 313] on button "Set Theme" at bounding box center [273, 318] width 84 height 10
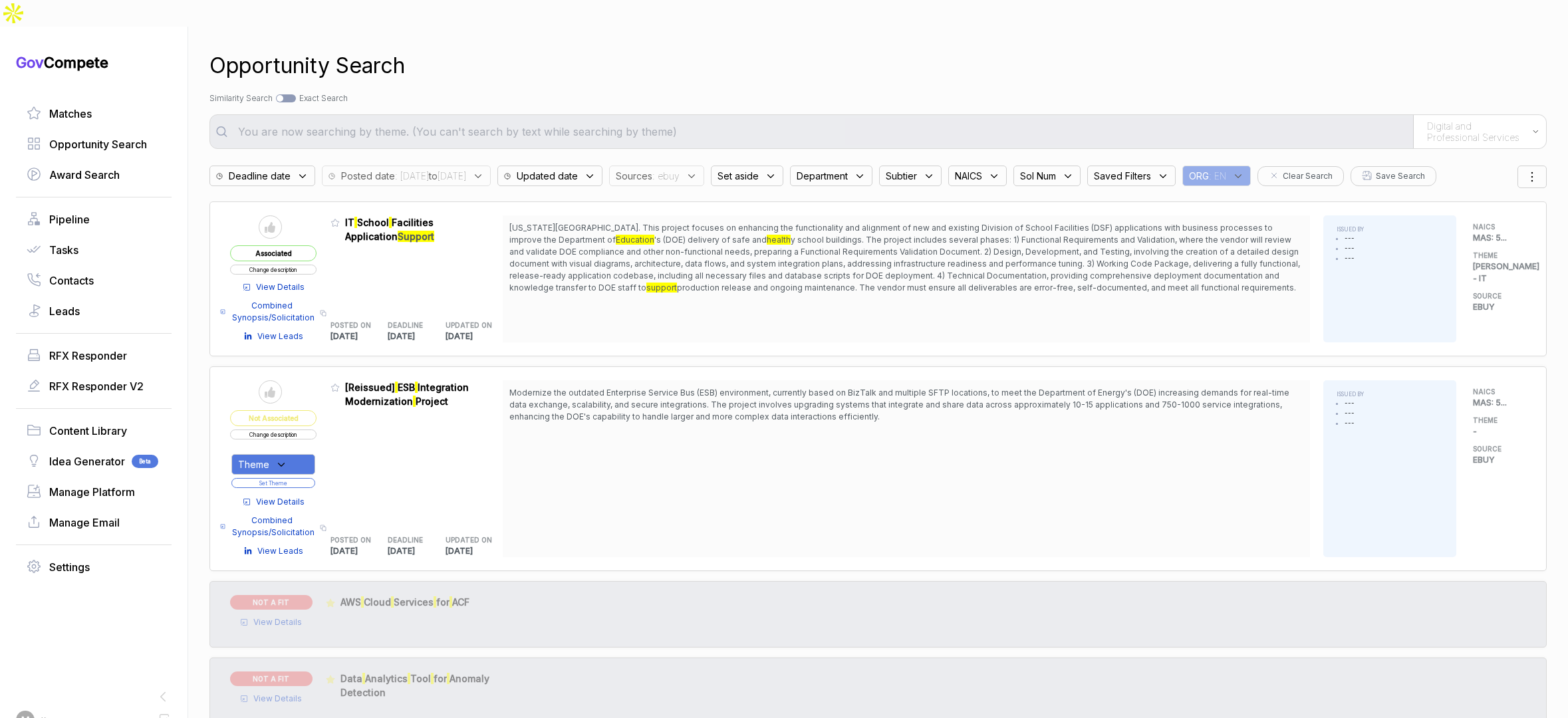
click at [297, 496] on span "View Details" at bounding box center [279, 502] width 48 height 12
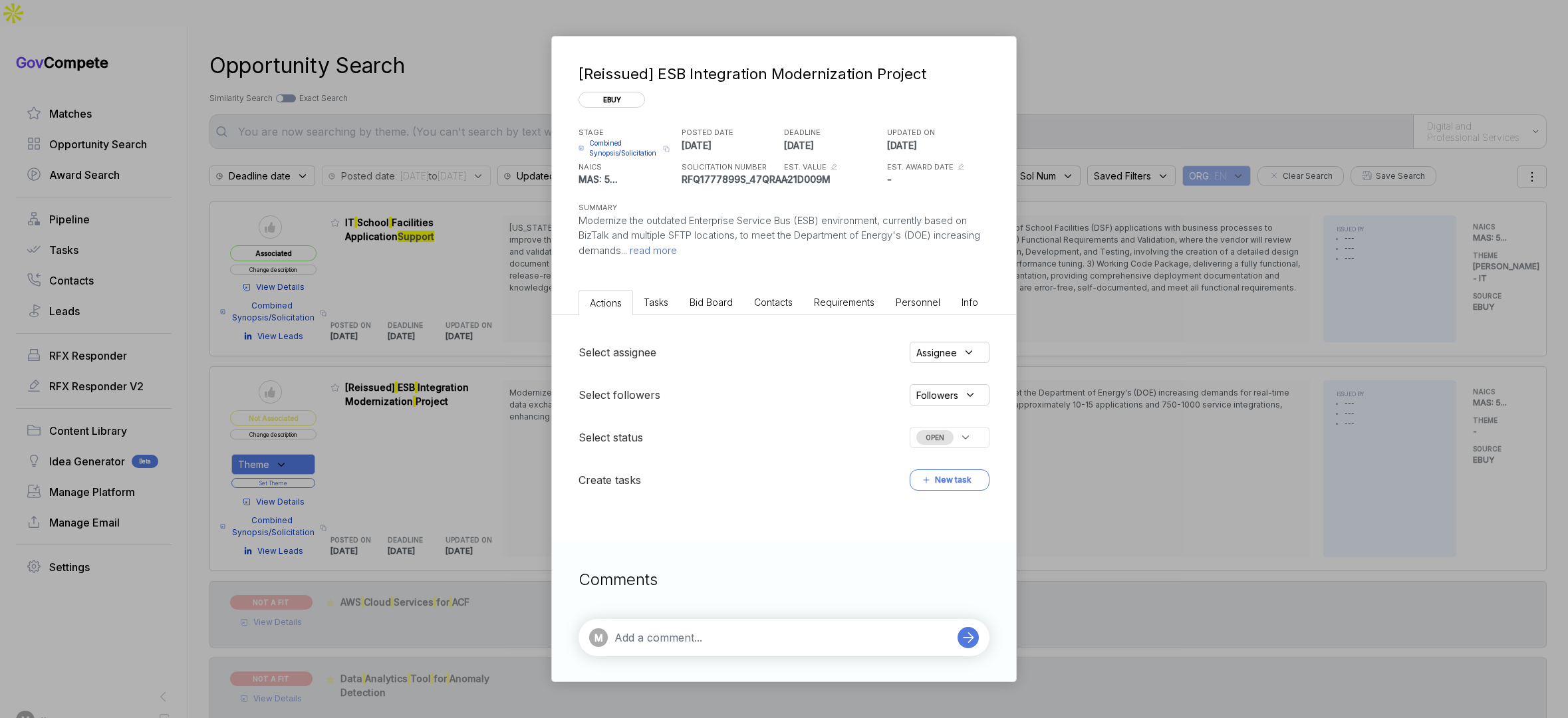
click at [697, 315] on div "Select assignee Assignee Select followers Followers Select status OPEN Create t…" at bounding box center [784, 416] width 464 height 202
click at [700, 311] on li "Bid Board" at bounding box center [711, 302] width 64 height 25
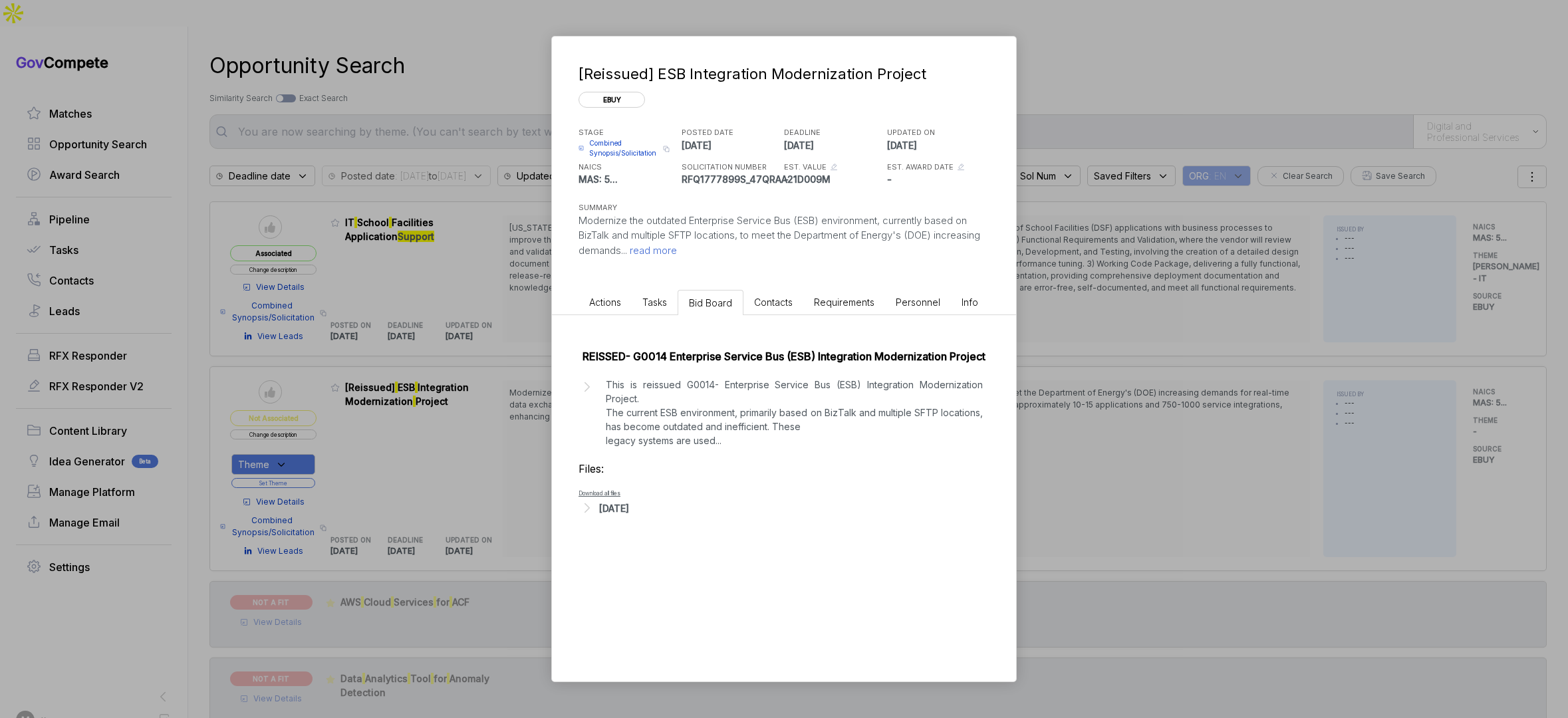
click at [602, 522] on div "REISSED- G0014 Enterprise Service Bus (ESB) Integration Modernization Project T…" at bounding box center [784, 429] width 464 height 228
click at [603, 517] on div "REISSED- G0014 Enterprise Service Bus (ESB) Integration Modernization Project T…" at bounding box center [784, 429] width 464 height 228
click at [609, 509] on div "Aug 21, 2025" at bounding box center [614, 509] width 30 height 14
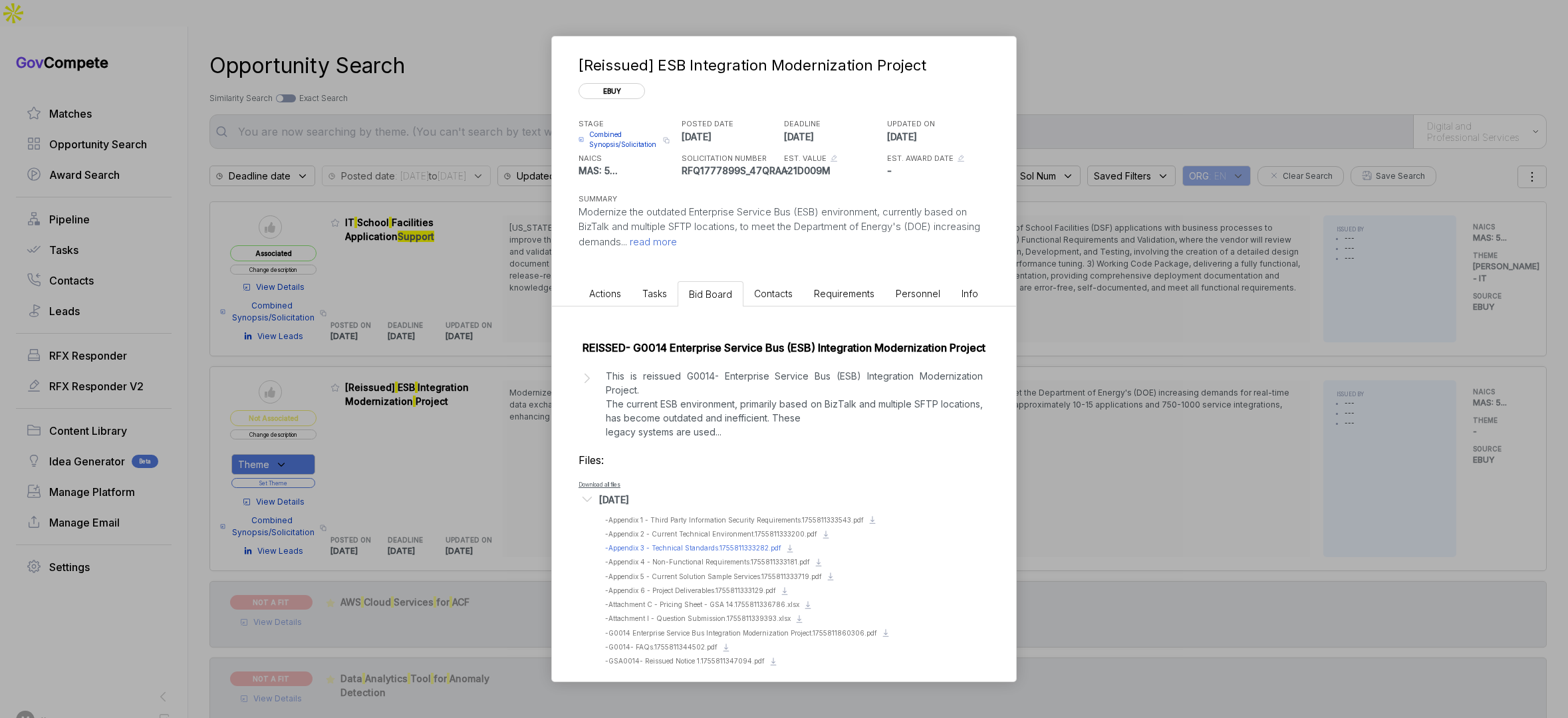
scroll to position [21, 0]
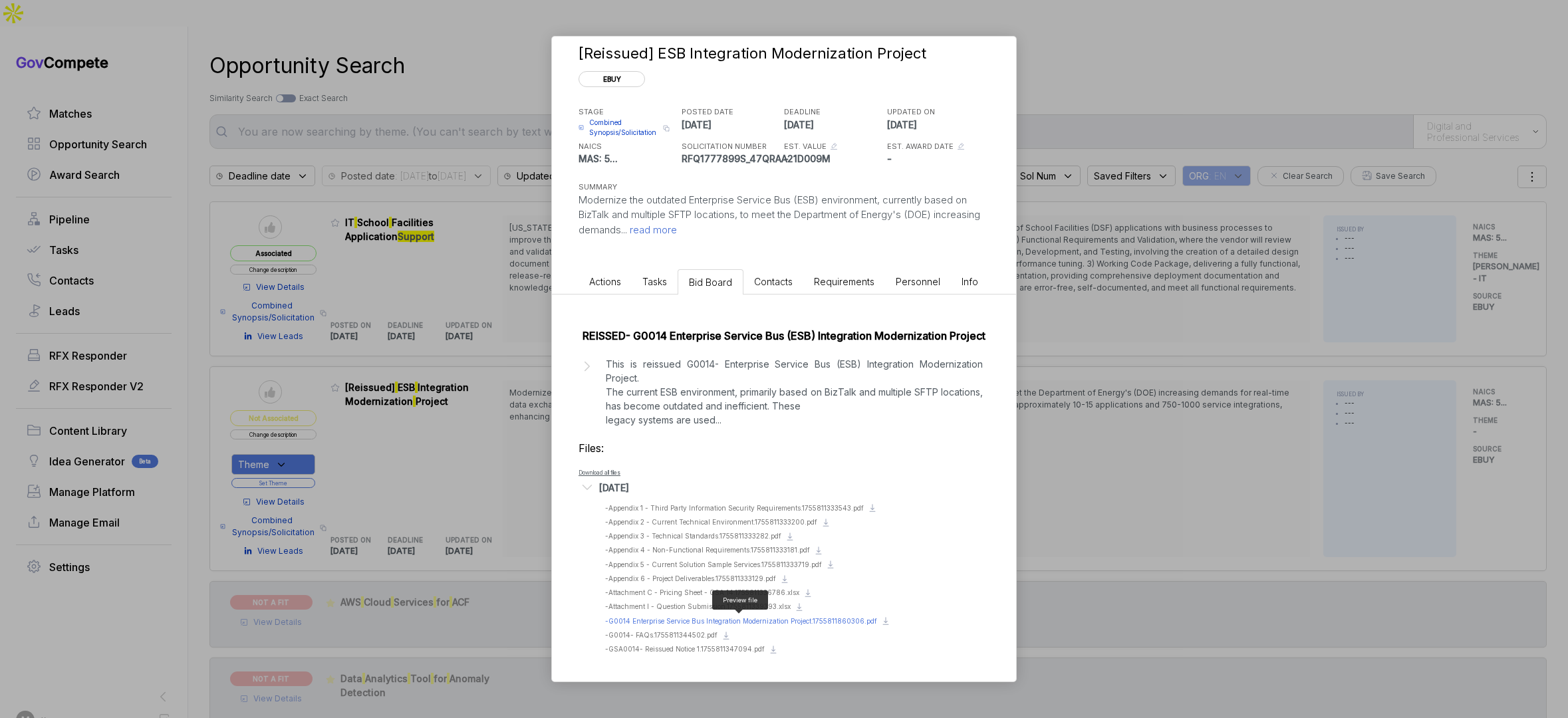
click at [803, 620] on span "- G0014 Enterprise Service Bus Integration Modernization Project.1755811860306.…" at bounding box center [742, 621] width 272 height 8
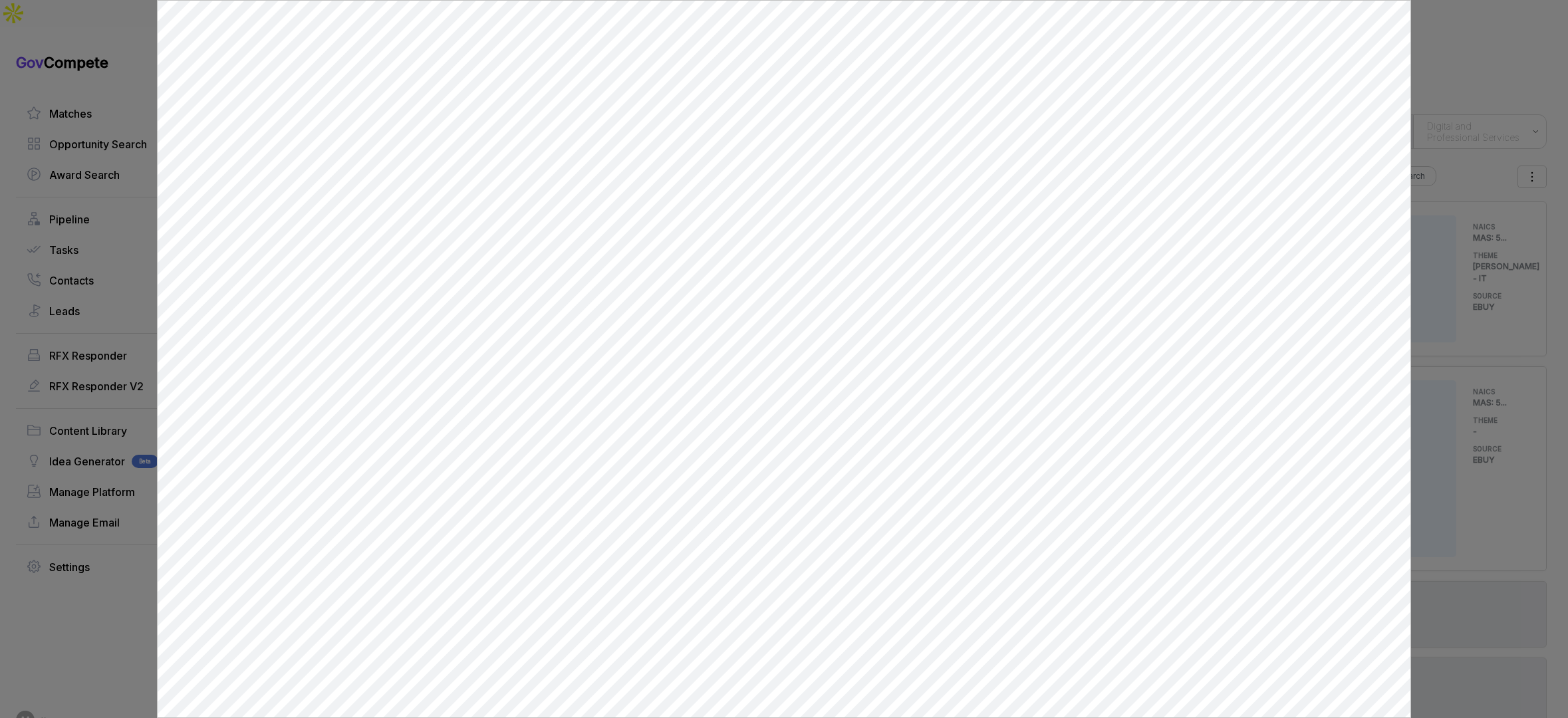
scroll to position [0, 0]
click at [143, 199] on div at bounding box center [784, 359] width 1568 height 718
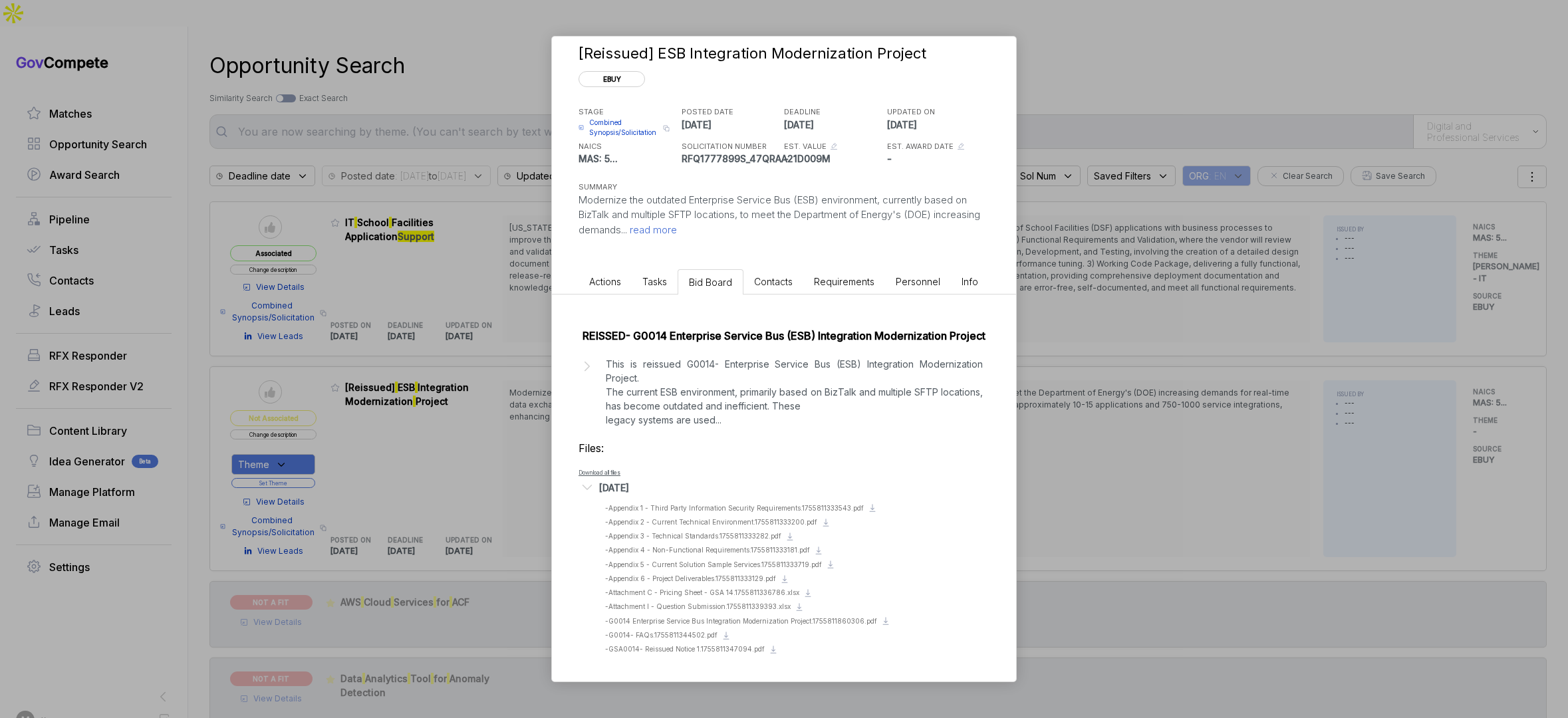
drag, startPoint x: 431, startPoint y: 288, endPoint x: 389, endPoint y: 443, distance: 160.6
click at [431, 289] on div "[Reissued] ESB Integration Modernization Project ebuy STAGE Combined Synopsis/S…" at bounding box center [784, 359] width 1568 height 718
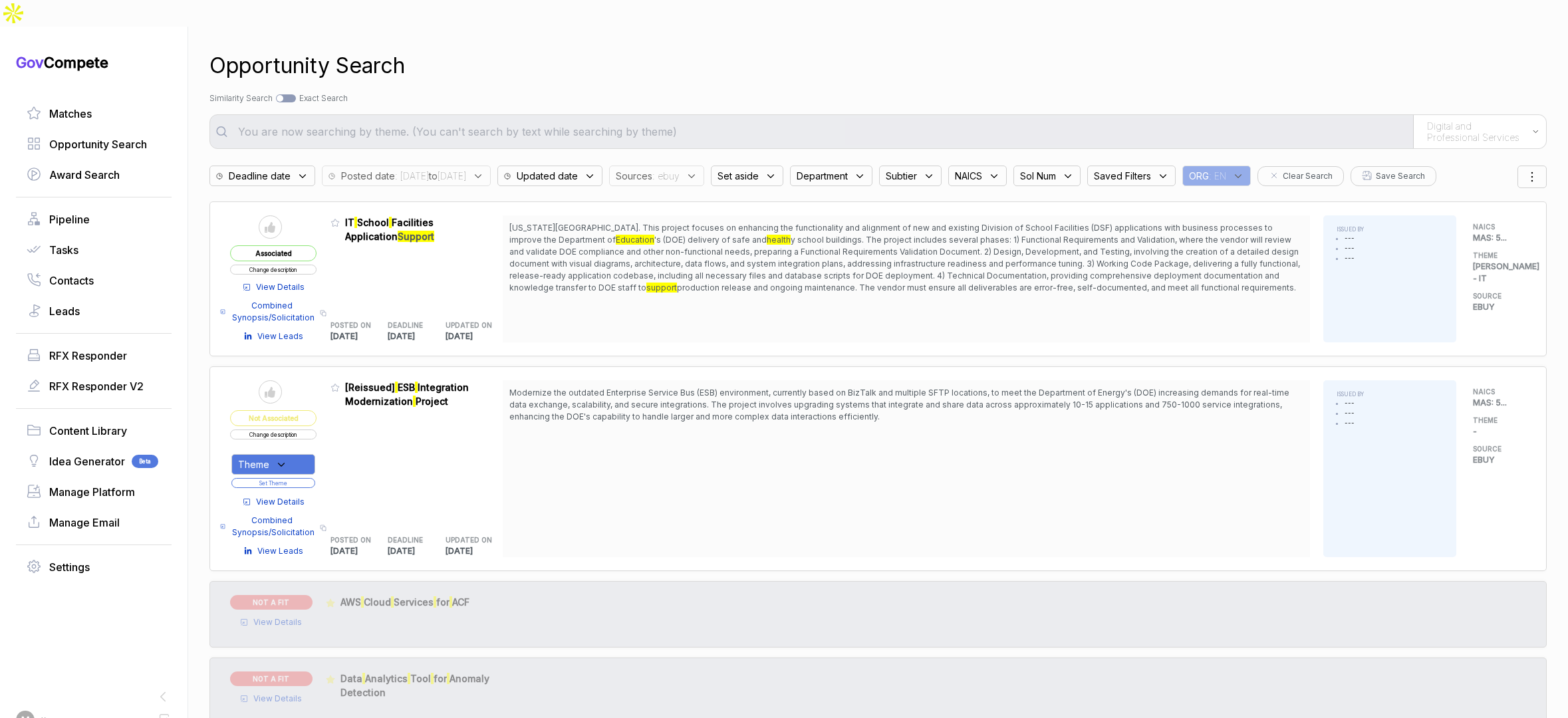
click at [288, 429] on button "Change description" at bounding box center [274, 434] width 87 height 10
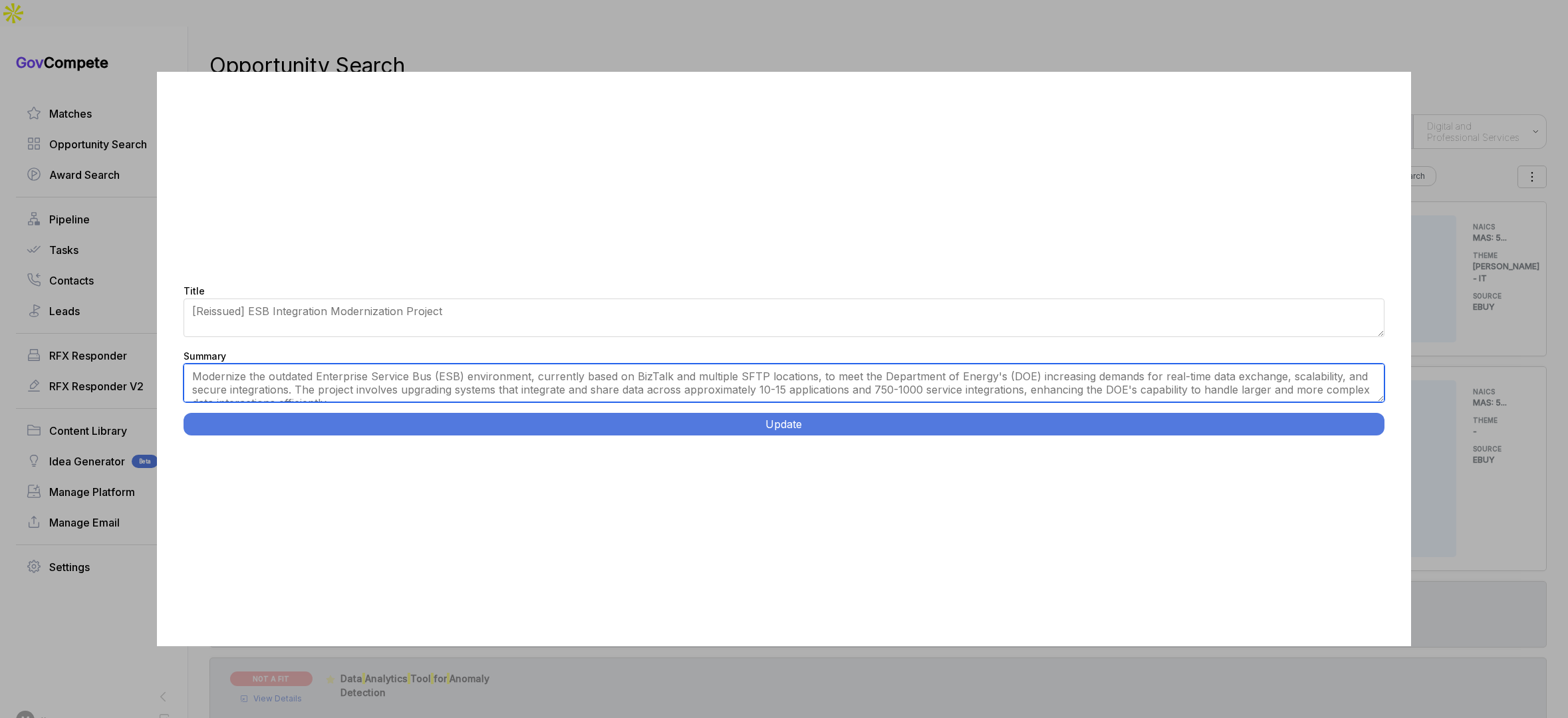
click at [442, 384] on textarea "Modernize the outdated Enterprise Service Bus (ESB) environment, currently base…" at bounding box center [784, 383] width 1201 height 39
paste textarea "Enterprise Service Bus Integration Modernization. New York City. Design and imp…"
type textarea "[US_STATE][GEOGRAPHIC_DATA]. Design and implement a scalable Enterprise Service…"
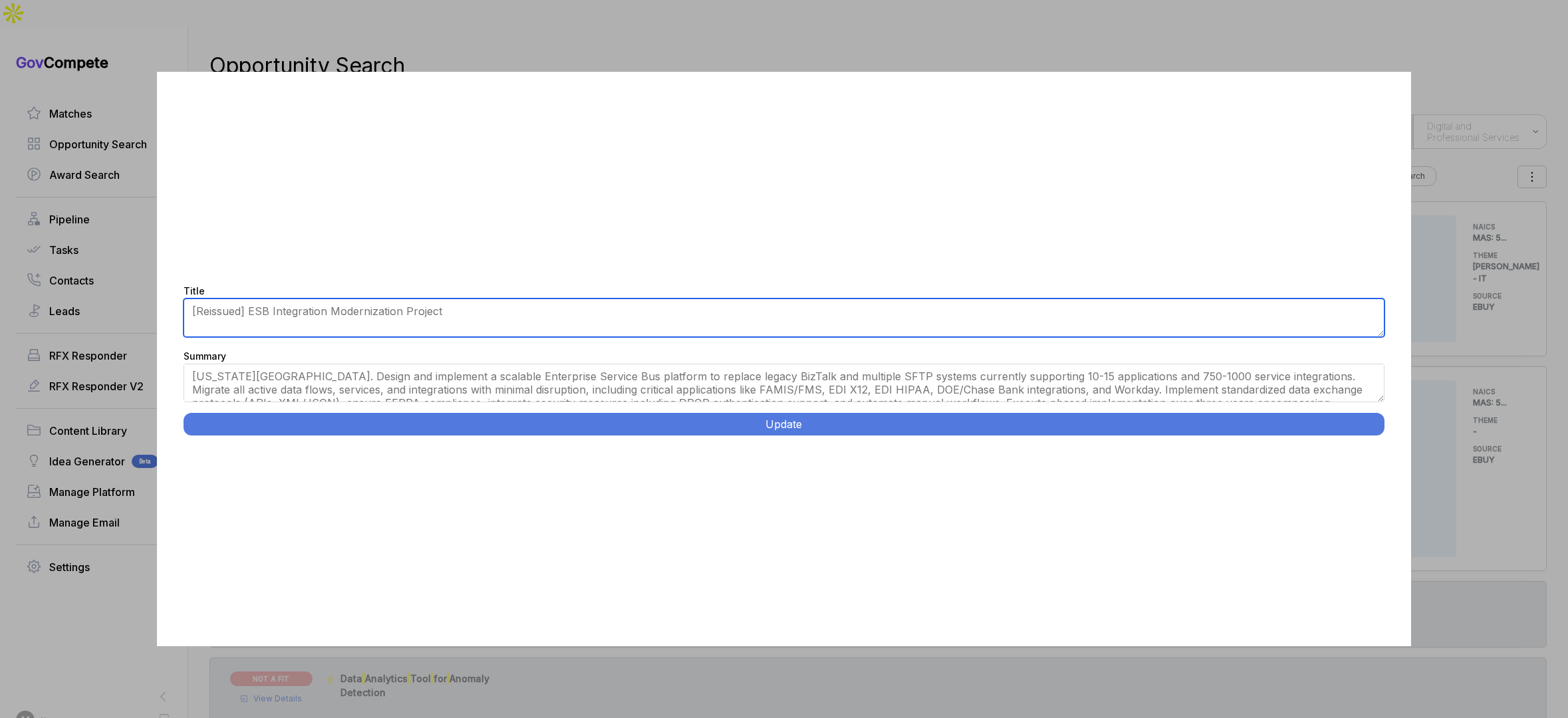
click at [401, 321] on textarea "[Reissued] ESB Integration Modernization Project" at bounding box center [784, 318] width 1201 height 39
paste textarea "Enterprise Service Bus Integration Modernization."
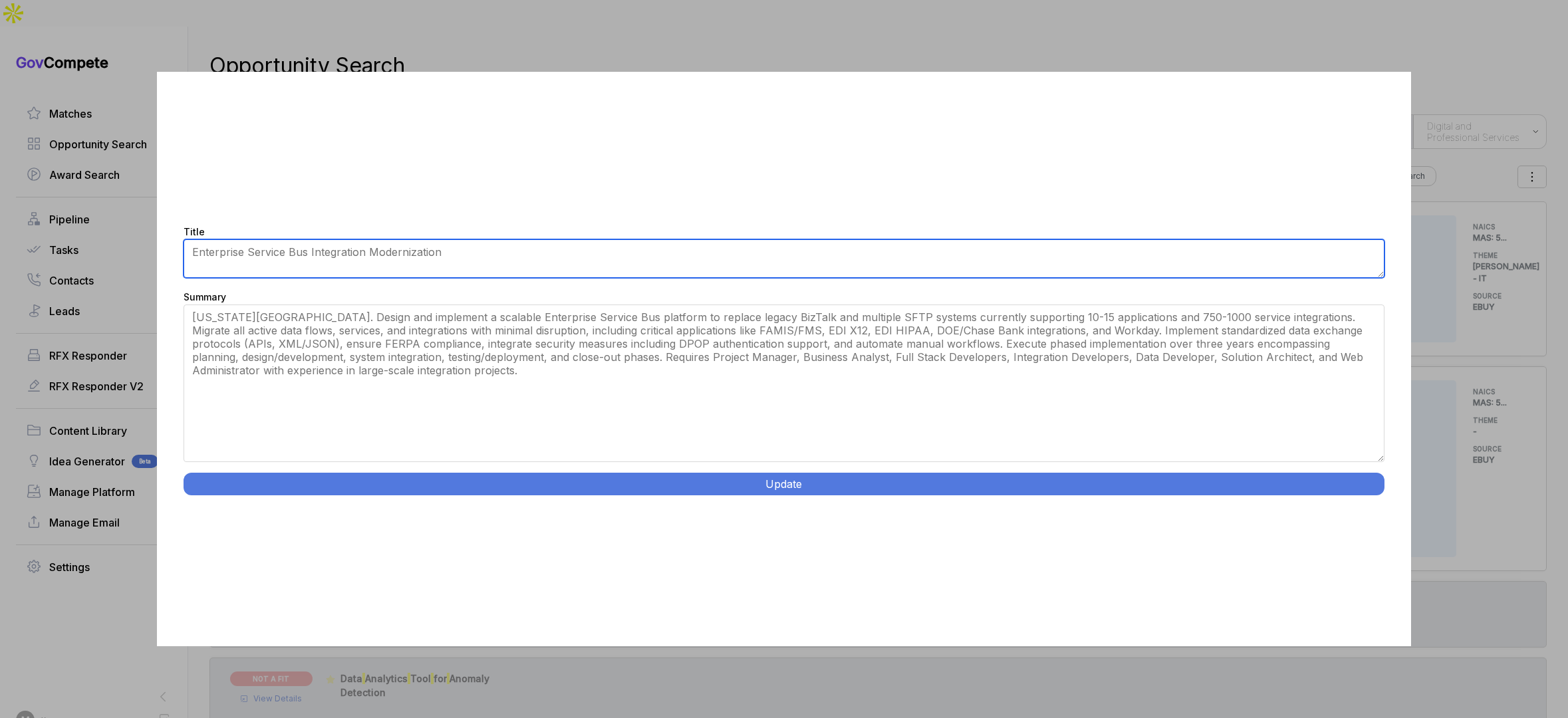
drag, startPoint x: 1376, startPoint y: 398, endPoint x: 943, endPoint y: 445, distance: 435.5
click at [1356, 517] on div "Title [Reissued] ESB Integration Modernization Project Summary Modernize the ou…" at bounding box center [784, 359] width 1255 height 575
type textarea "Enterprise Service Bus Integration Modernization"
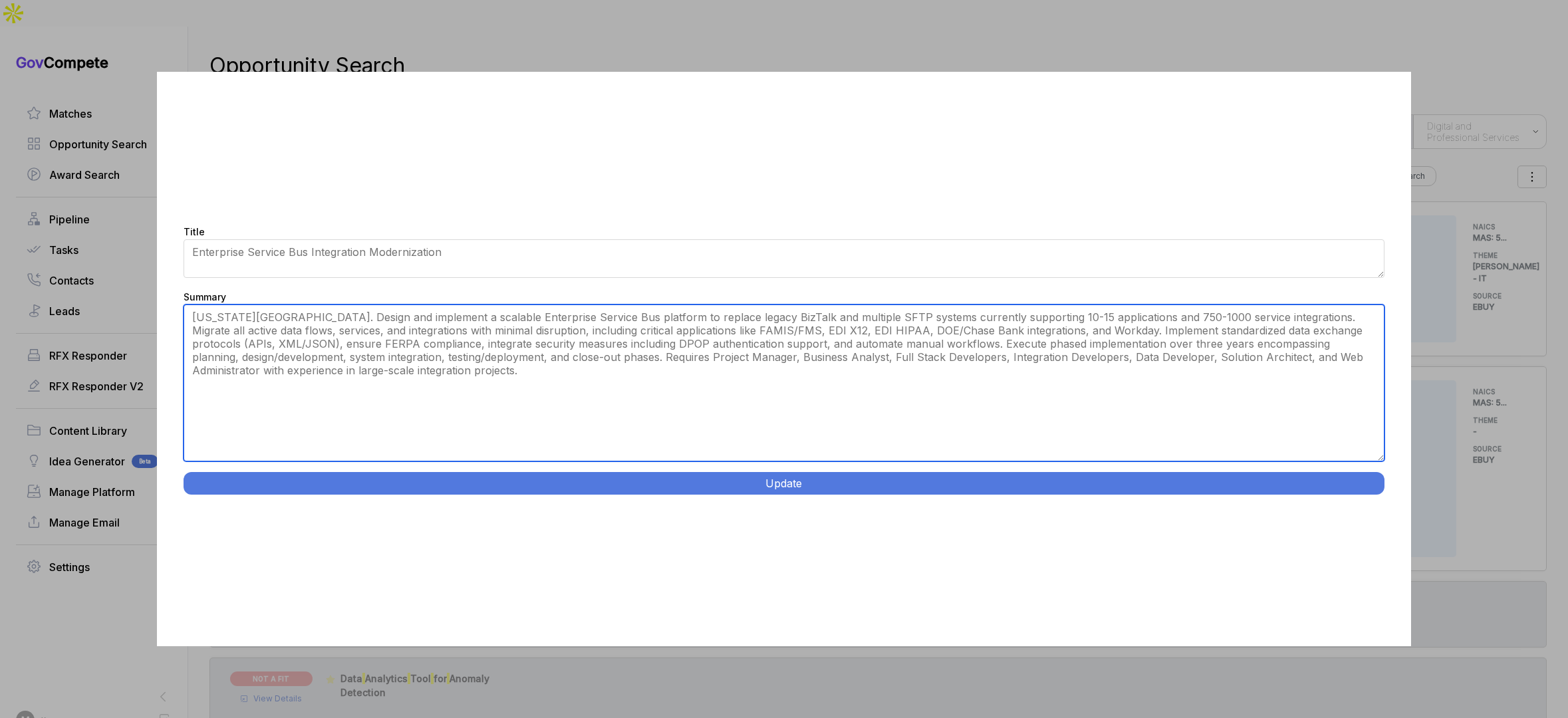
click at [756, 392] on textarea "Modernize the outdated Enterprise Service Bus (ESB) environment, currently base…" at bounding box center [784, 383] width 1201 height 157
click at [759, 369] on textarea "Modernize the outdated Enterprise Service Bus (ESB) environment, currently base…" at bounding box center [784, 383] width 1201 height 157
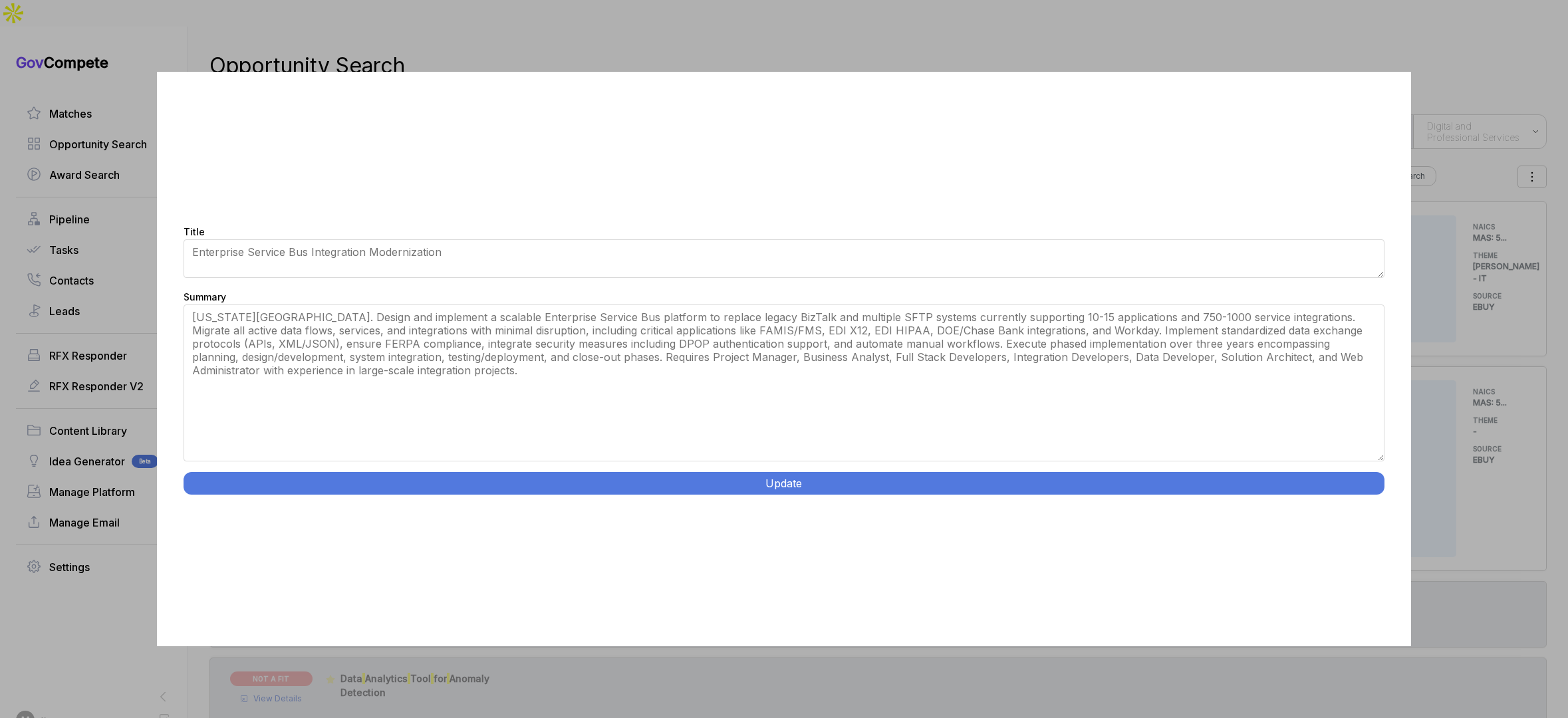
drag, startPoint x: 677, startPoint y: 466, endPoint x: 676, endPoint y: 475, distance: 9.1
click at [676, 475] on div "Title [Reissued] ESB Integration Modernization Project Summary Modernize the ou…" at bounding box center [784, 359] width 1255 height 575
click at [676, 476] on button "Update" at bounding box center [784, 484] width 1201 height 23
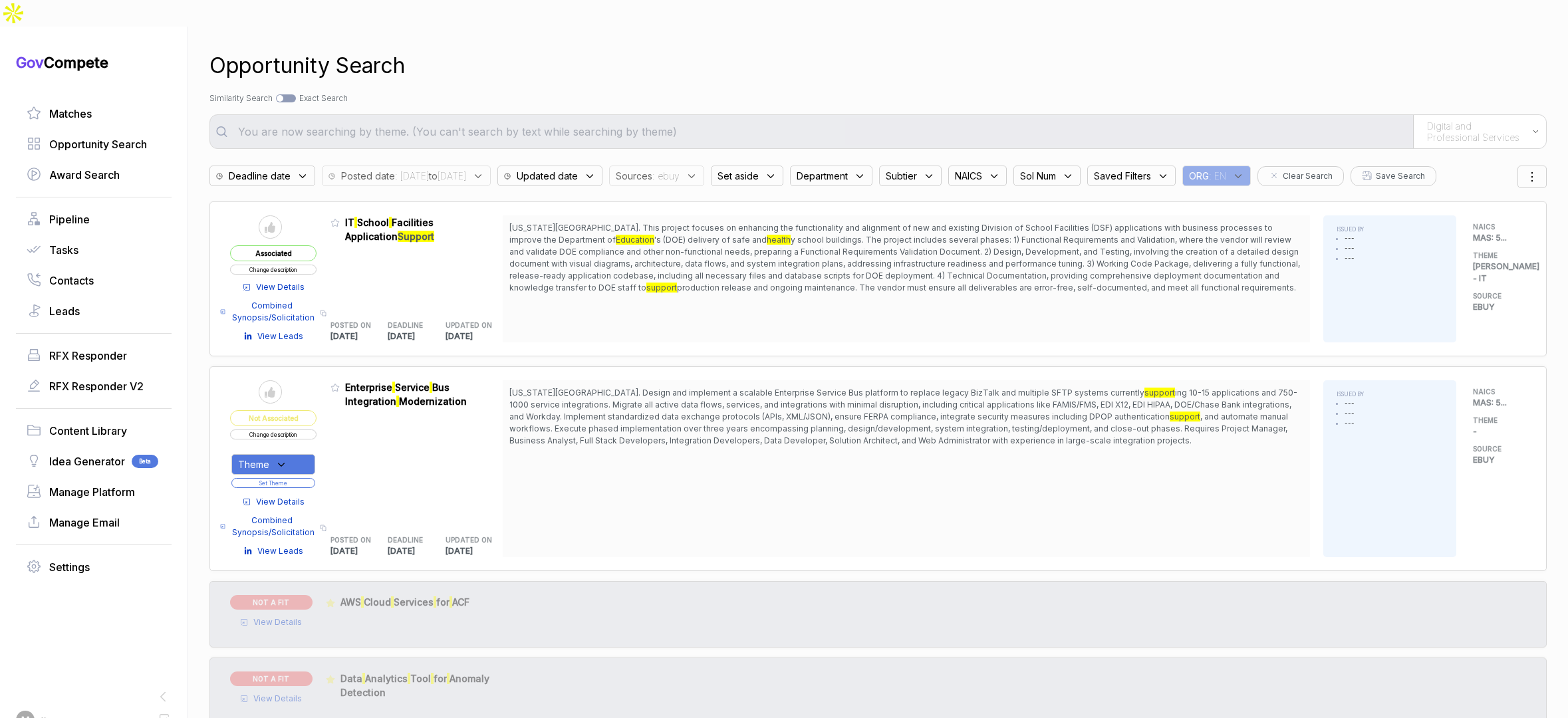
click at [291, 454] on div "Theme" at bounding box center [273, 464] width 84 height 21
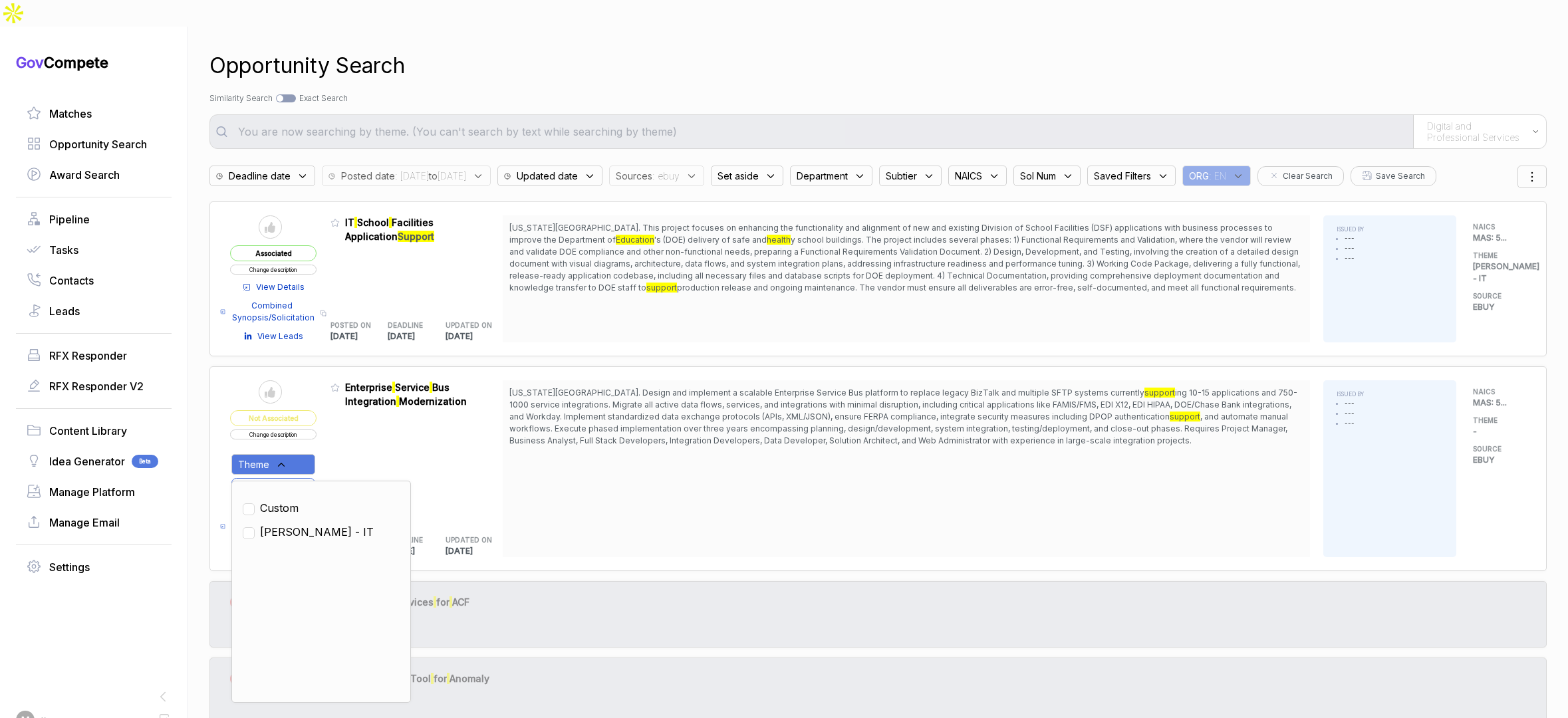
click at [286, 525] on span "[PERSON_NAME] - IT" at bounding box center [317, 532] width 114 height 16
checkbox input "true"
drag, startPoint x: 349, startPoint y: 423, endPoint x: 321, endPoint y: 447, distance: 36.9
click at [348, 423] on div "Admin: Click to change feature to 1 RFQ1777899S_47QRAA21D009M Enterprise Servic…" at bounding box center [416, 469] width 173 height 177
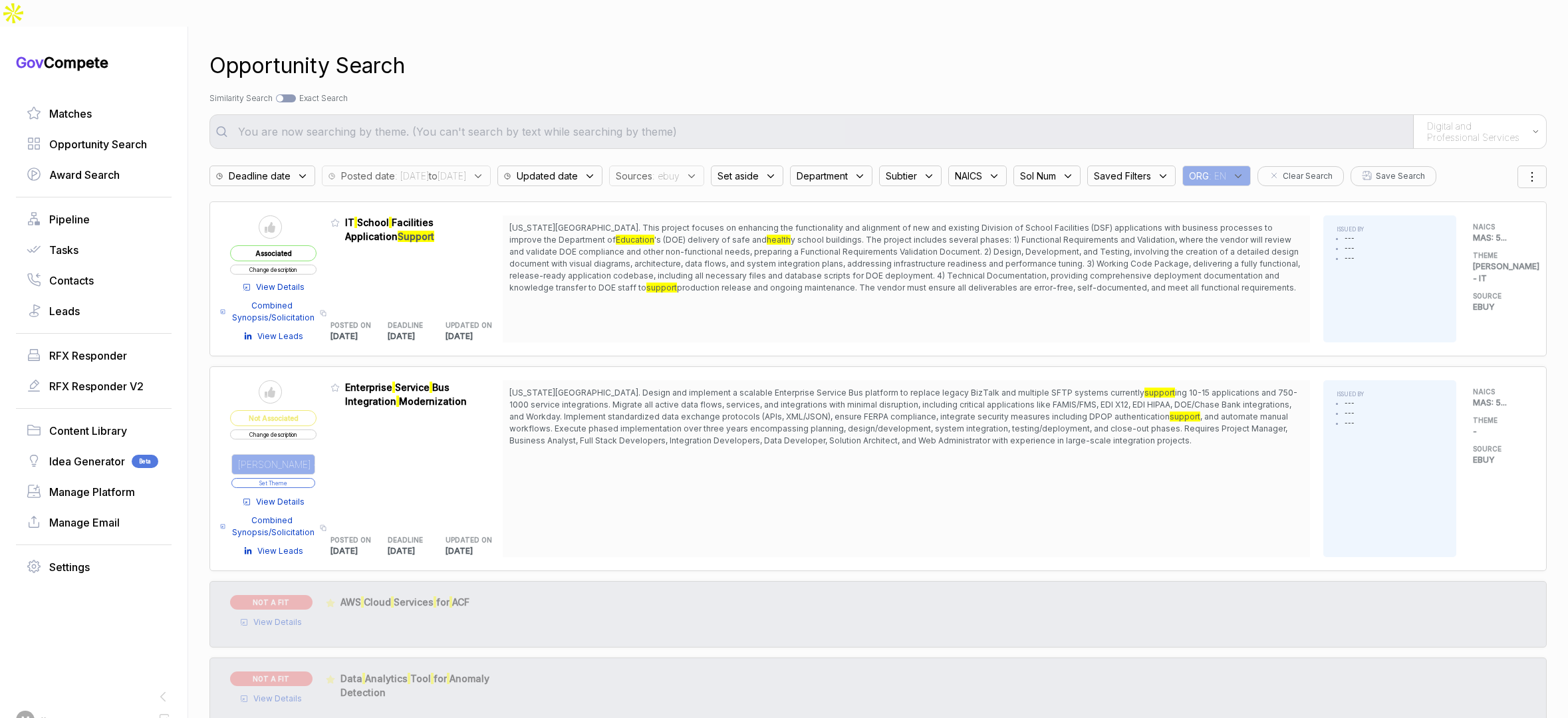
click at [308, 478] on button "Set Theme" at bounding box center [273, 483] width 84 height 10
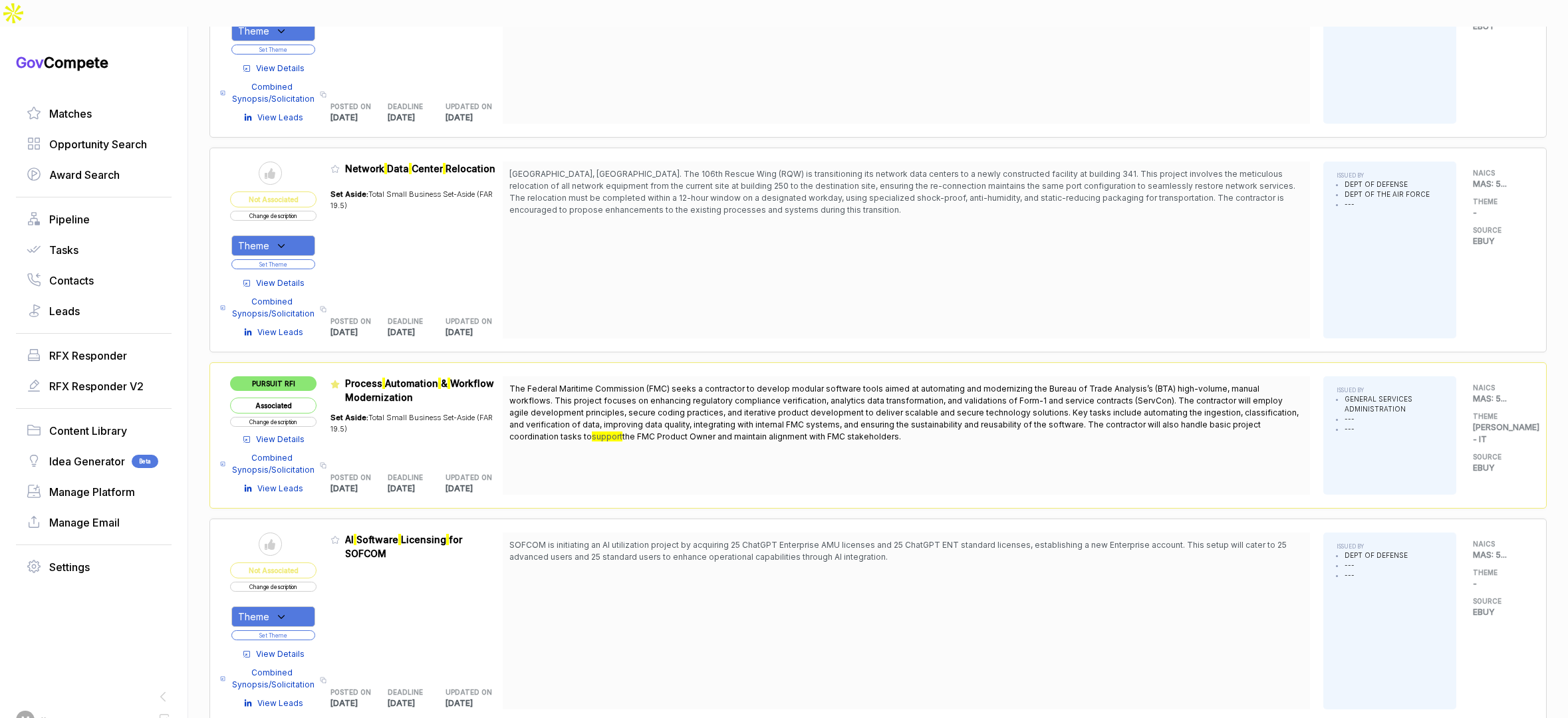
scroll to position [926, 0]
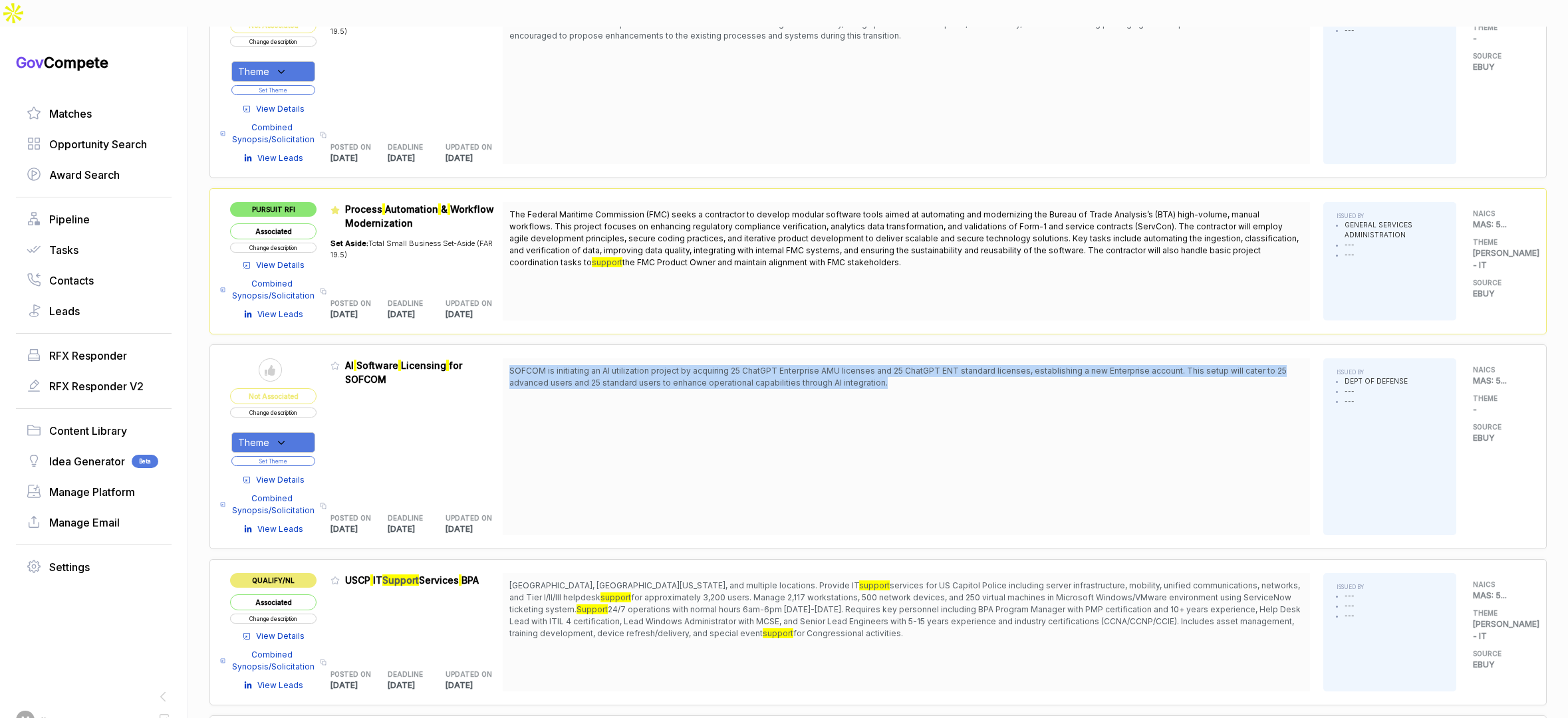
drag, startPoint x: 644, startPoint y: 333, endPoint x: 650, endPoint y: 369, distance: 36.5
click at [650, 369] on div "SOFCOM is initiating an AI utilization project by acquiring 25 ChatGPT Enterpri…" at bounding box center [907, 447] width 808 height 177
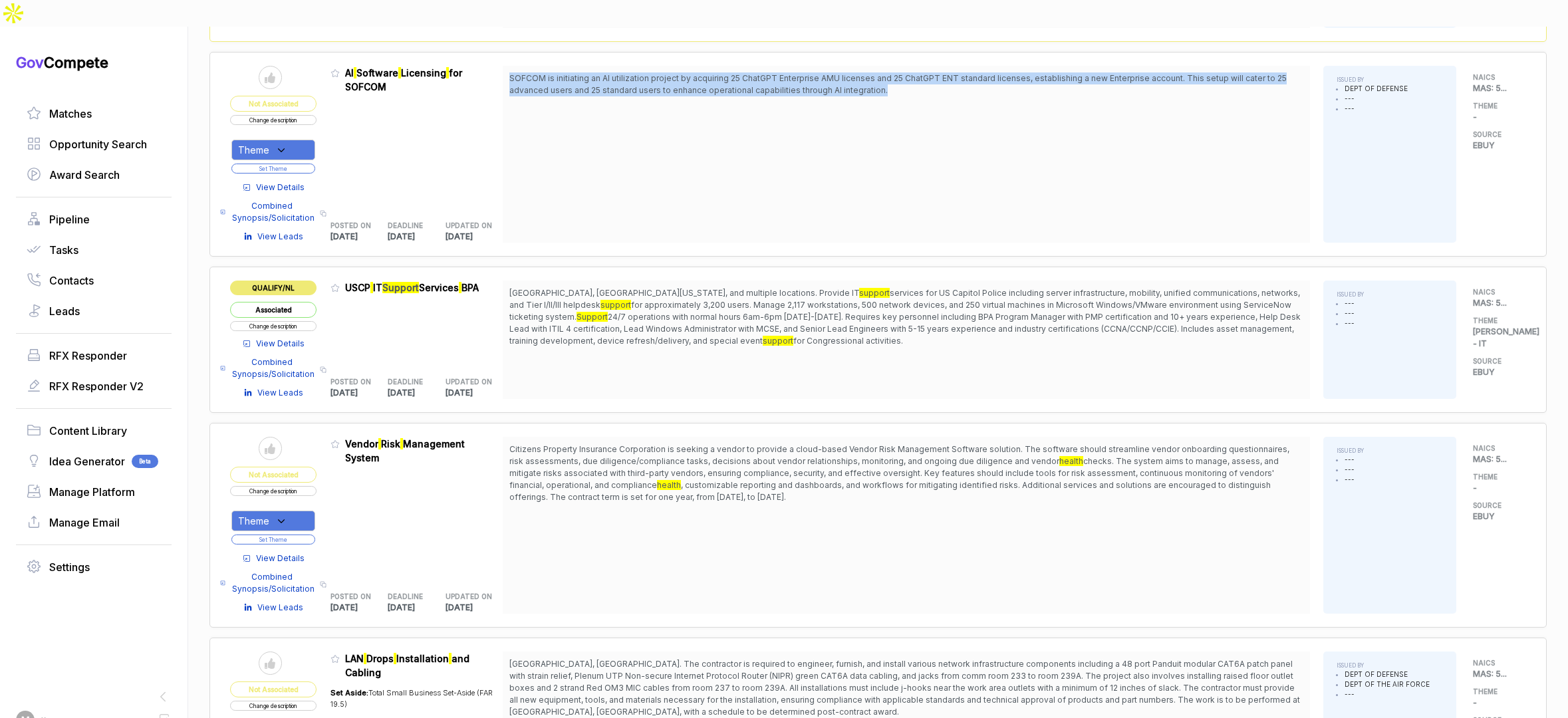
scroll to position [1343, 0]
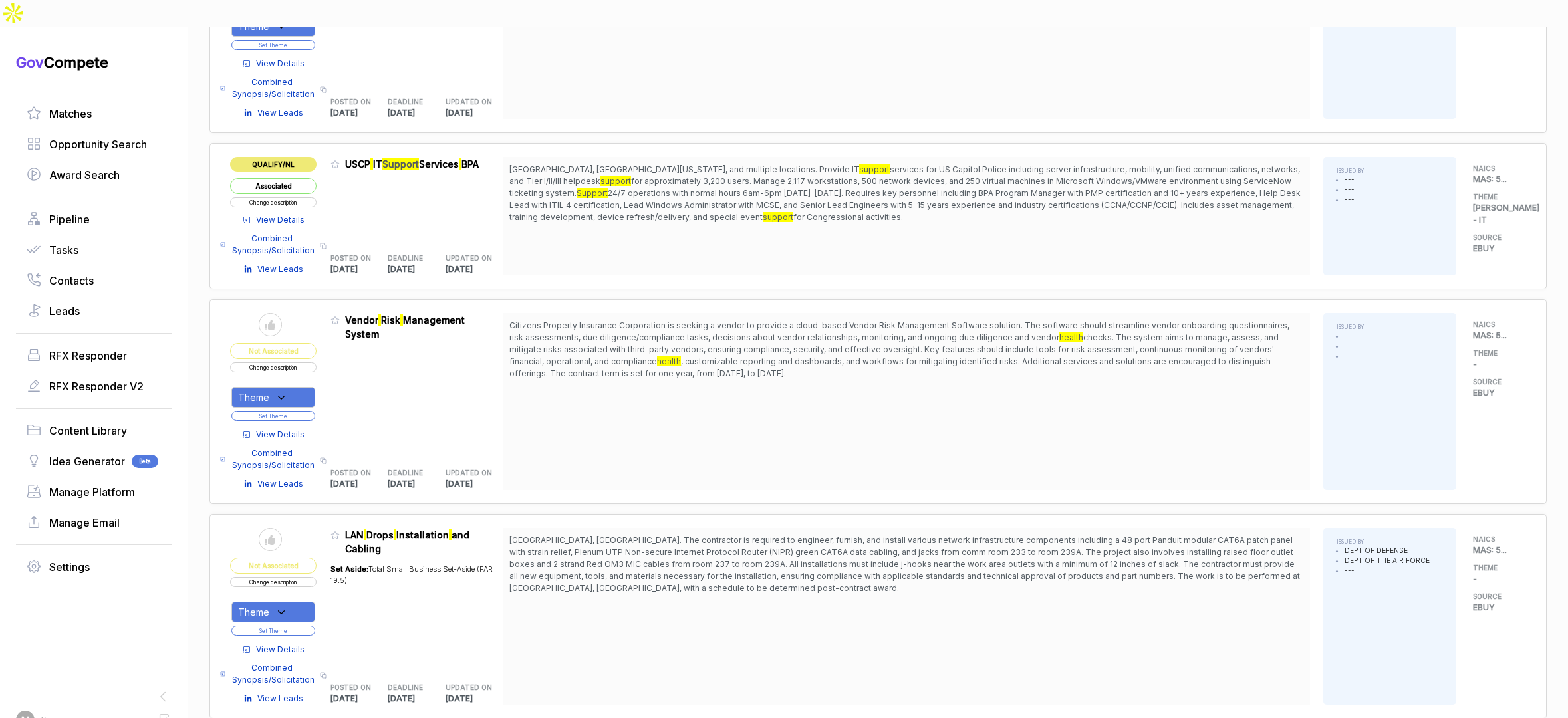
drag, startPoint x: 778, startPoint y: 295, endPoint x: 766, endPoint y: 343, distance: 49.5
click at [766, 343] on span "Citizens Property Insurance Corporation is seeking a vendor to provide a cloud-…" at bounding box center [907, 349] width 794 height 59
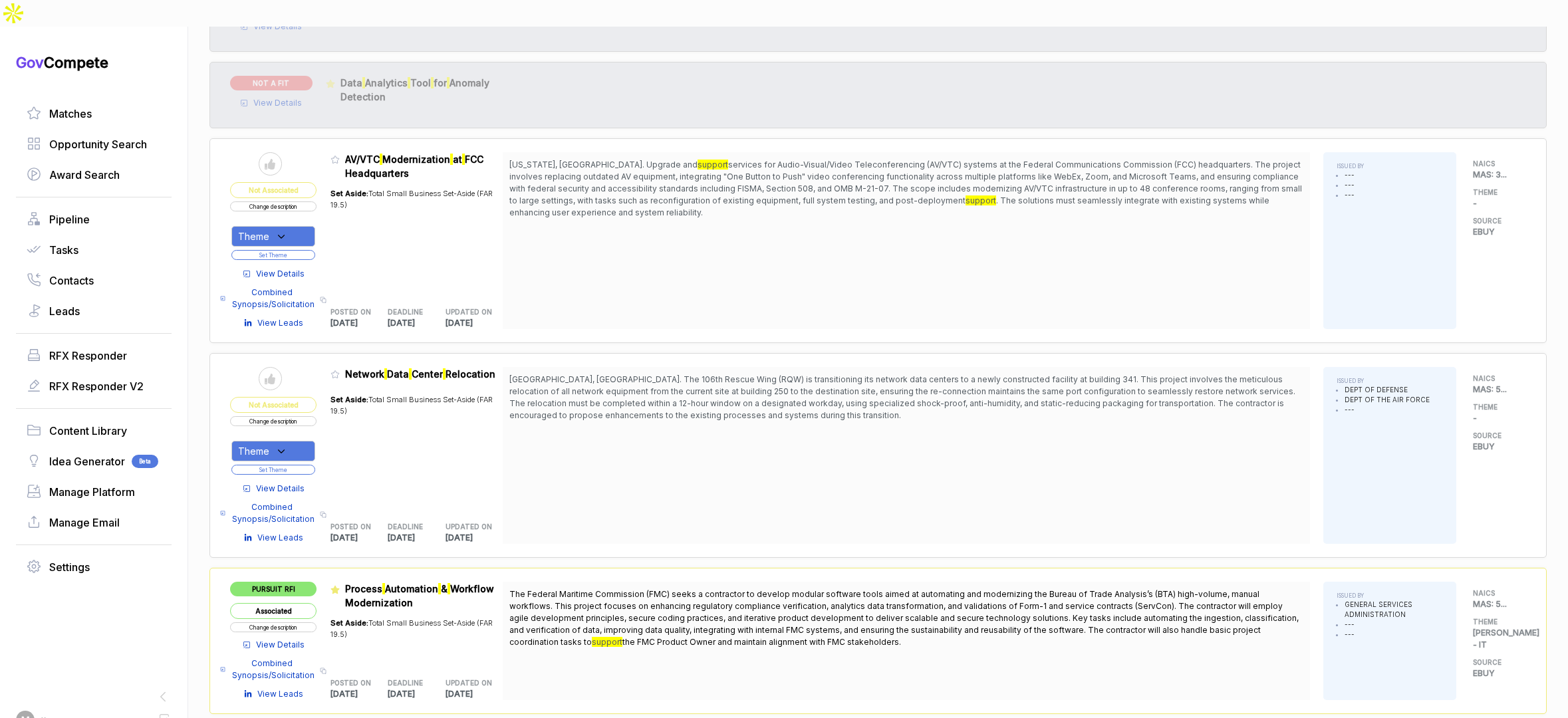
scroll to position [0, 0]
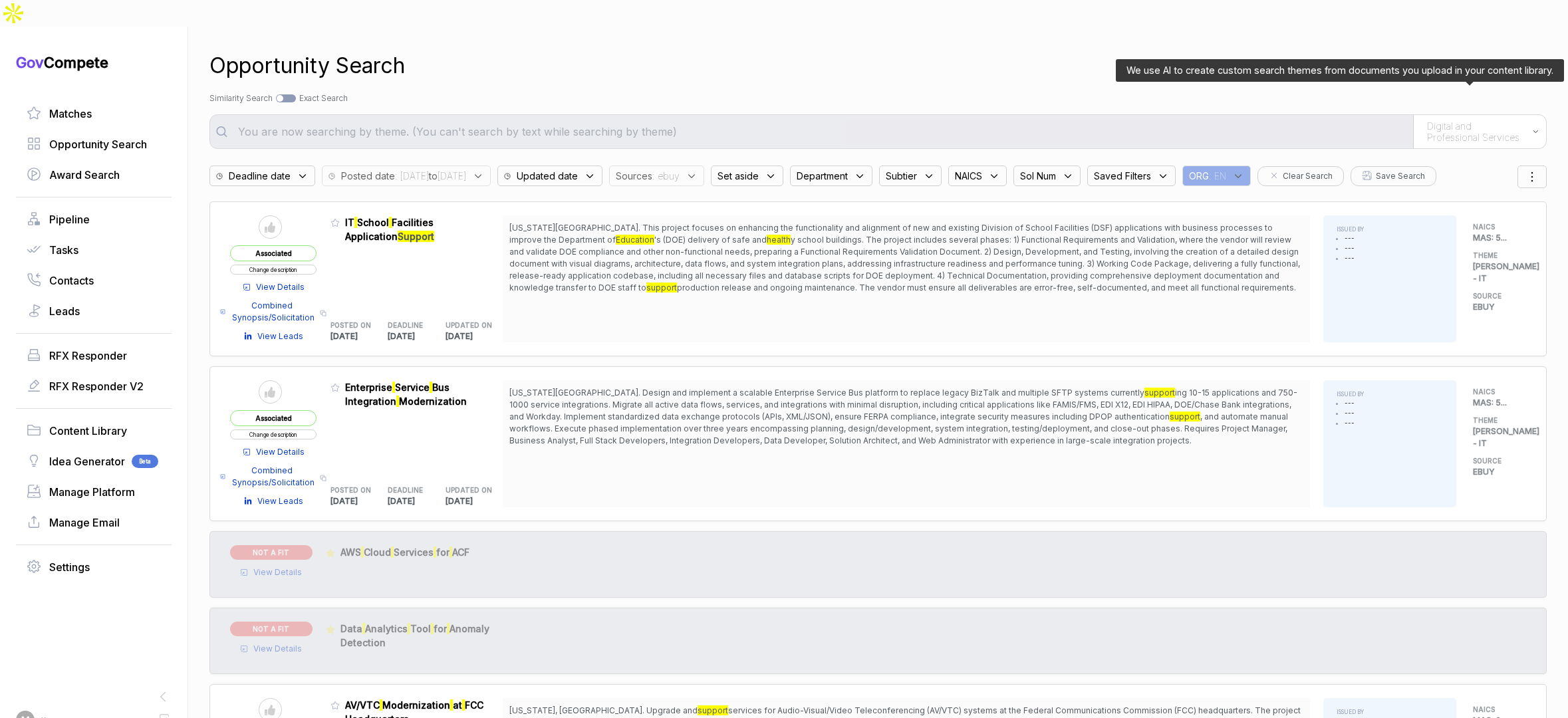
click at [1443, 121] on span "Digital and Professional Services" at bounding box center [1476, 132] width 98 height 24
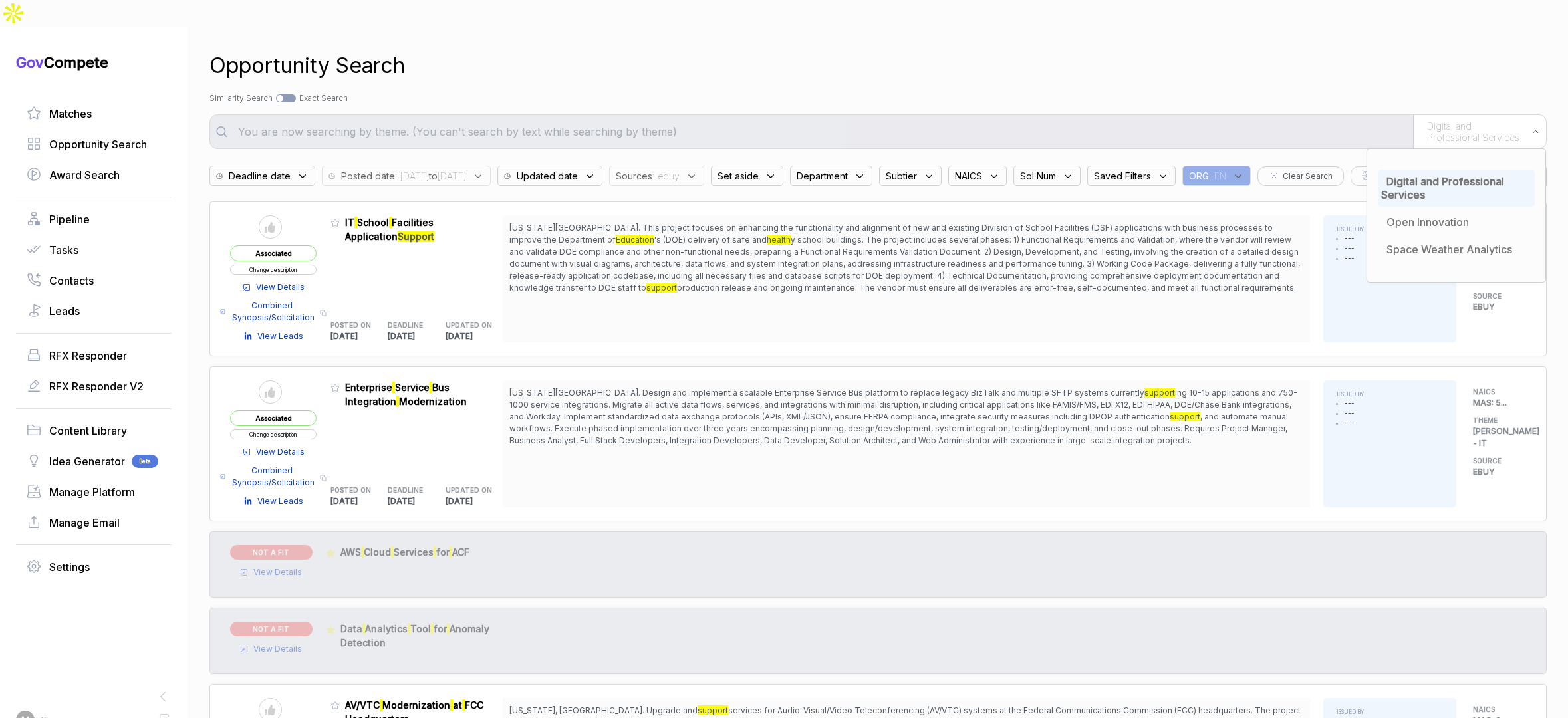
click at [705, 166] on div "Sources : ebuy" at bounding box center [657, 176] width 95 height 21
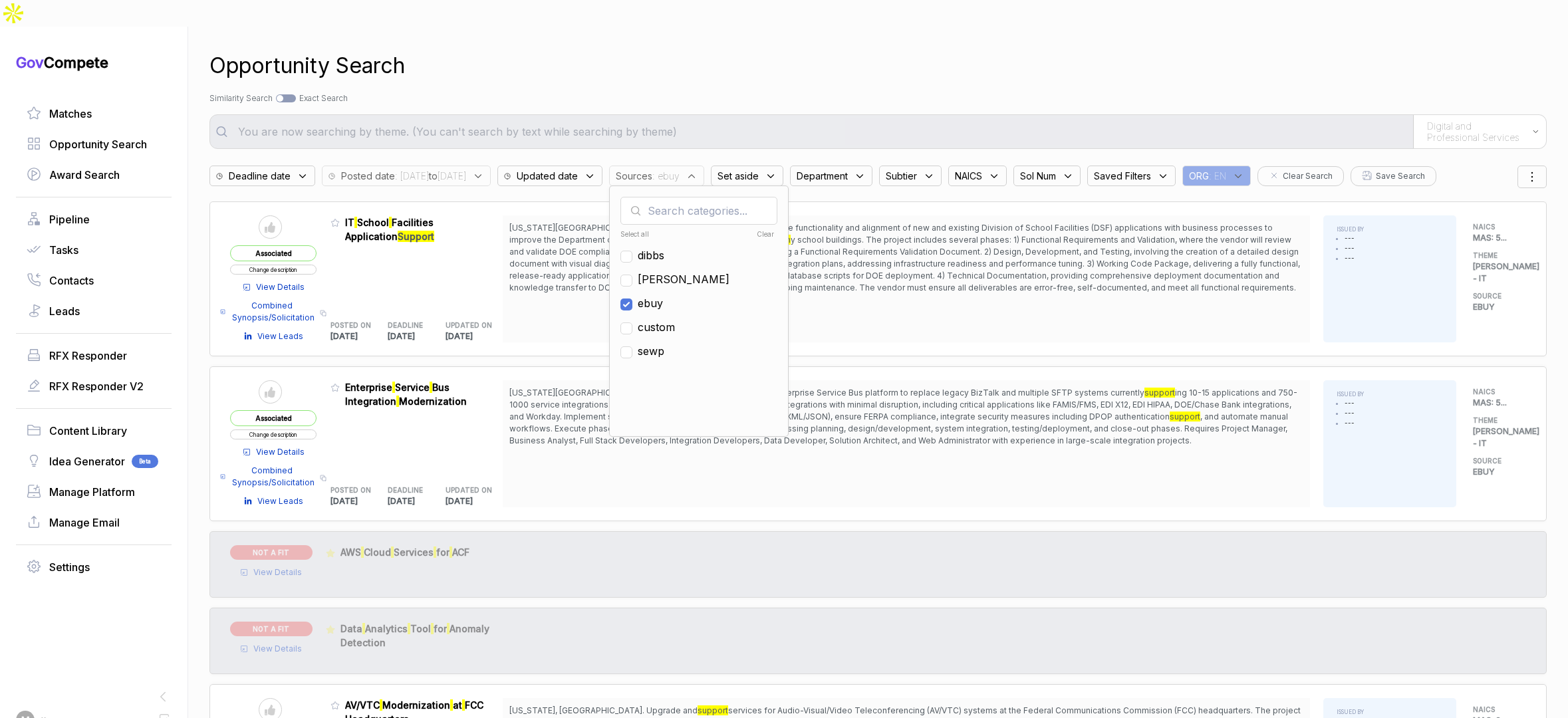
drag, startPoint x: 692, startPoint y: 279, endPoint x: 689, endPoint y: 260, distance: 19.2
click at [663, 295] on span "ebuy" at bounding box center [650, 303] width 25 height 16
checkbox input "false"
drag, startPoint x: 689, startPoint y: 254, endPoint x: 742, endPoint y: 135, distance: 130.3
click at [689, 272] on span "sam" at bounding box center [683, 279] width 92 height 16
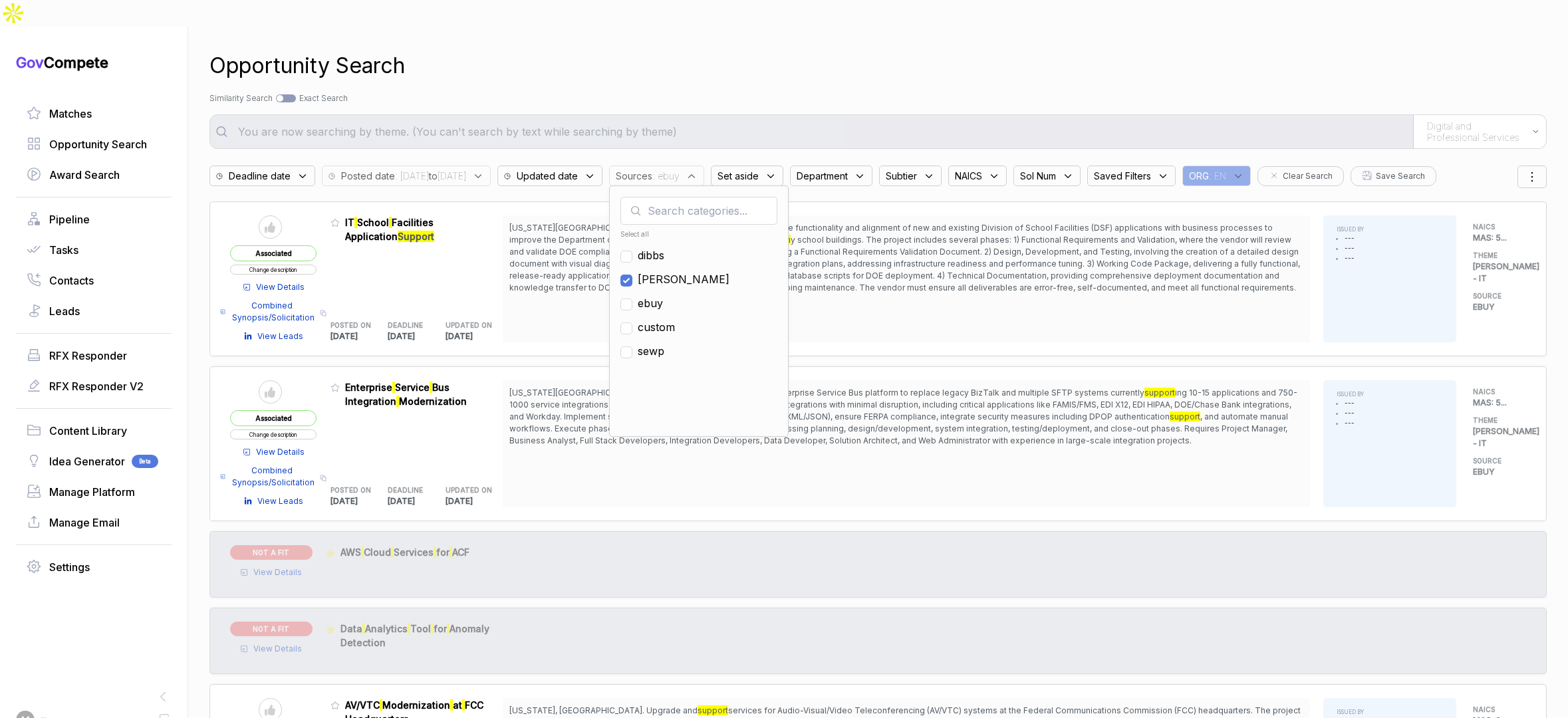
checkbox input "true"
drag, startPoint x: 779, startPoint y: 48, endPoint x: 699, endPoint y: 1, distance: 92.8
click at [773, 50] on div "Opportunity Search" at bounding box center [878, 66] width 1338 height 32
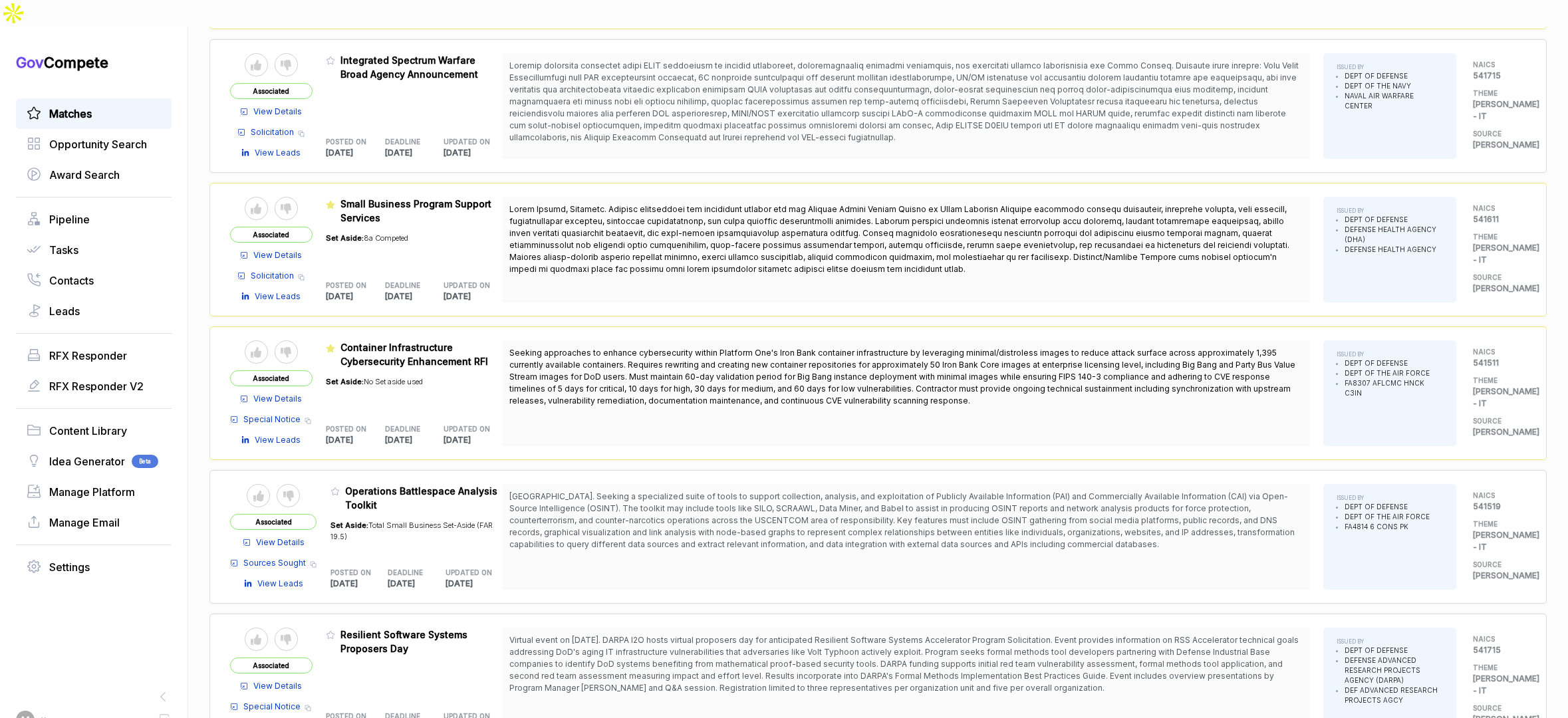
scroll to position [740, 0]
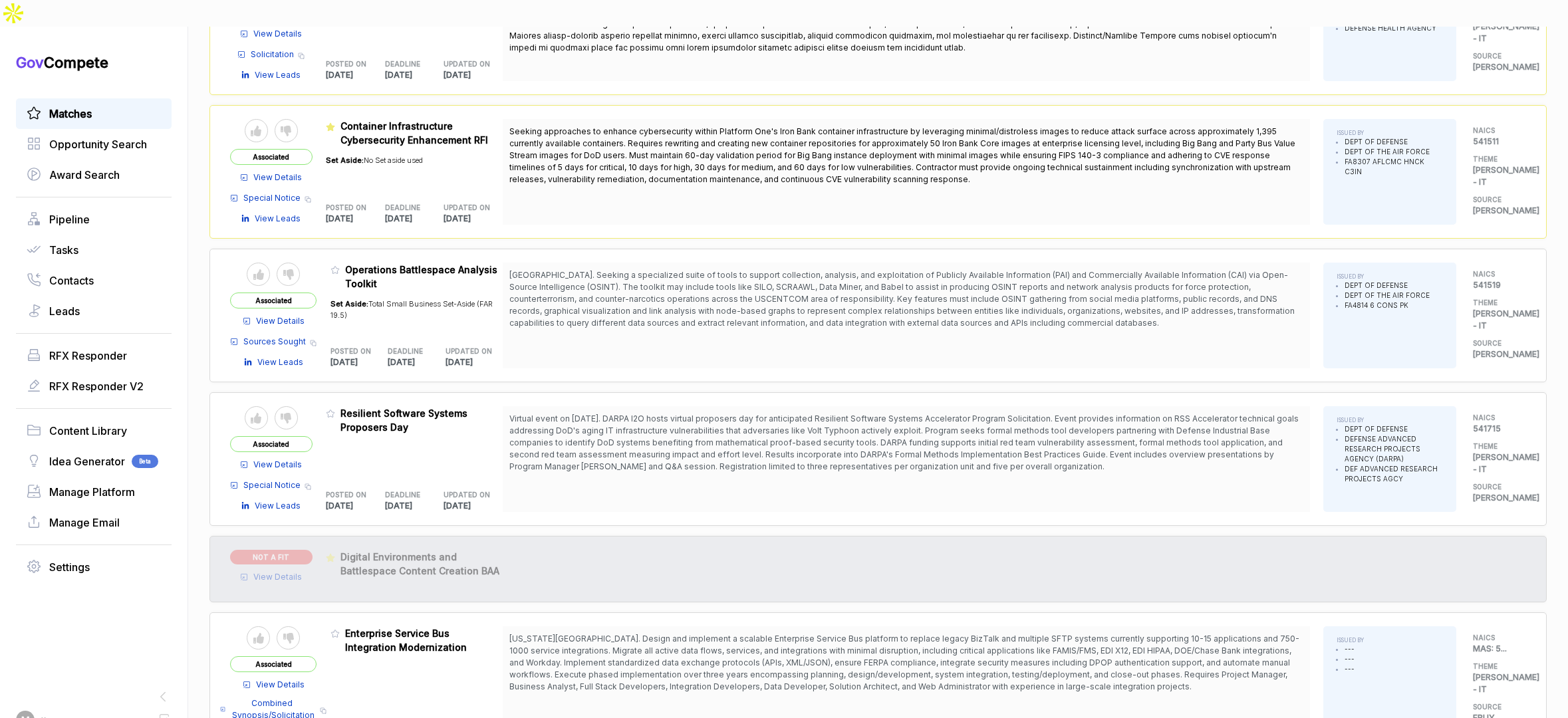
scroll to position [827, 0]
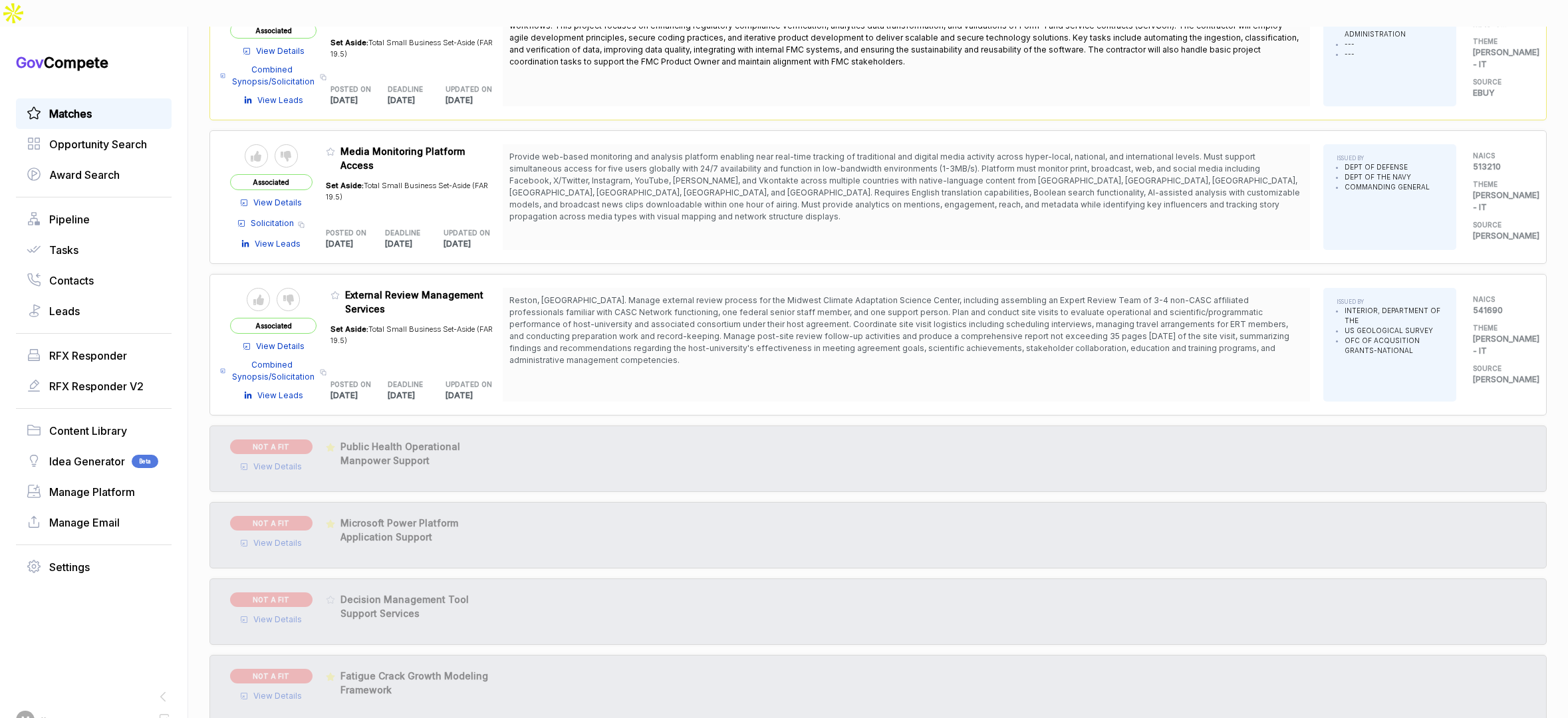
scroll to position [1868, 0]
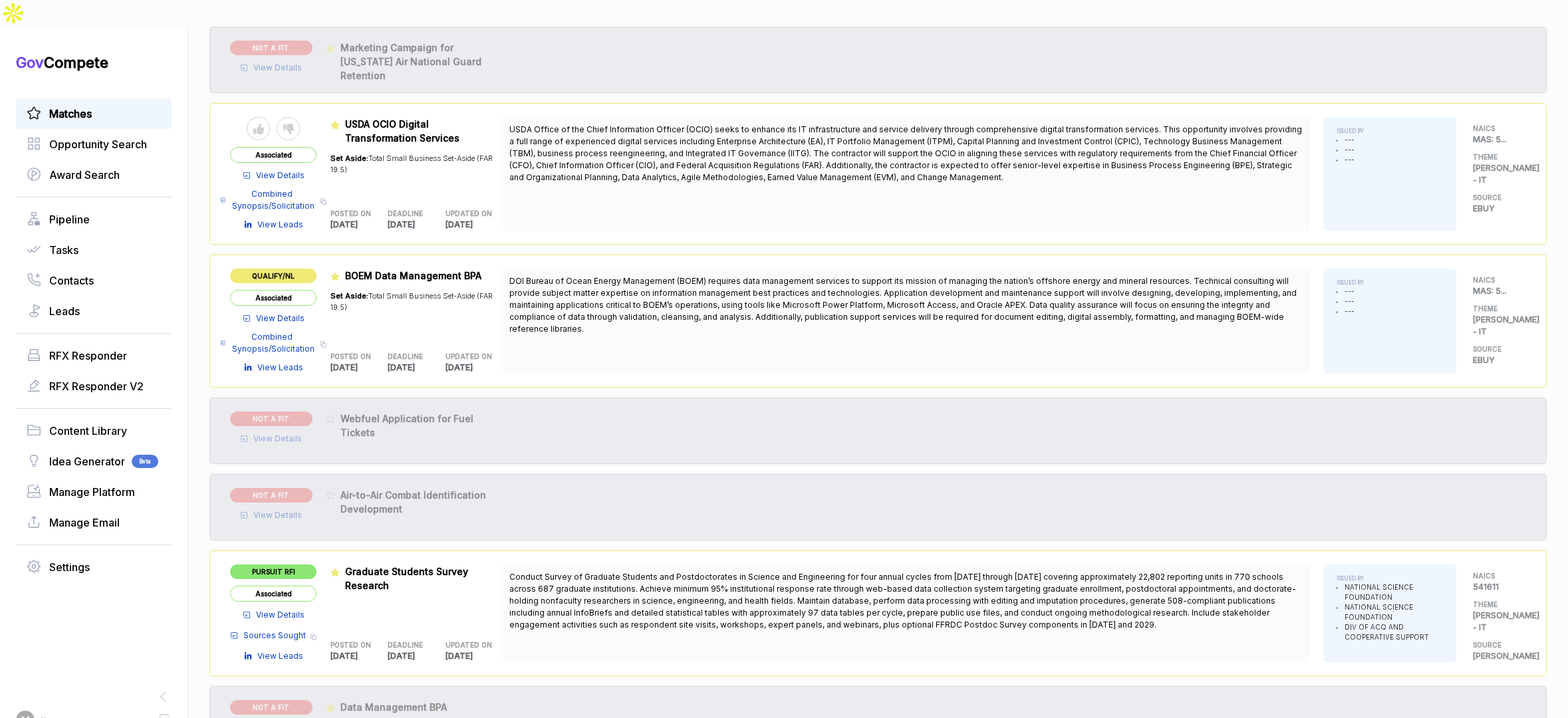
scroll to position [2880, 0]
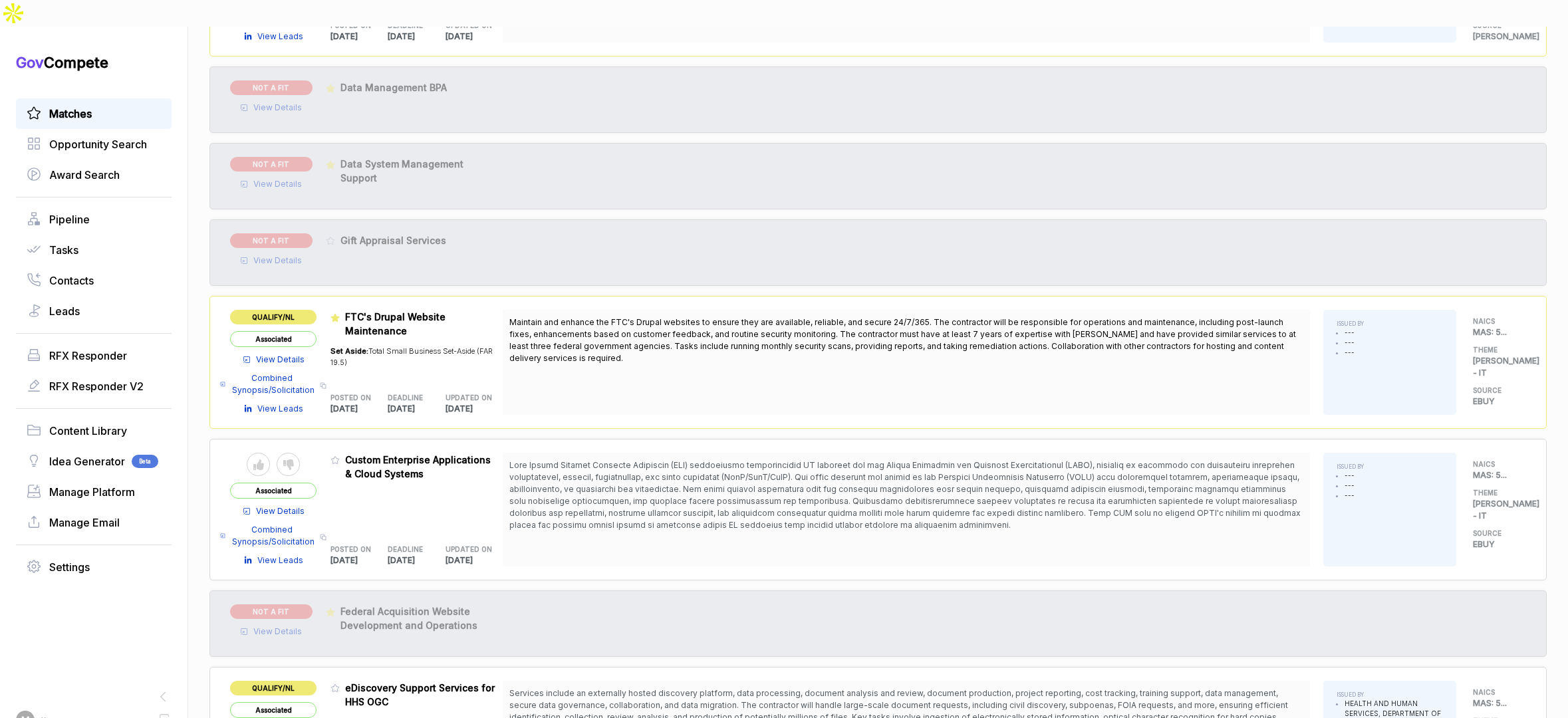
scroll to position [3872, 0]
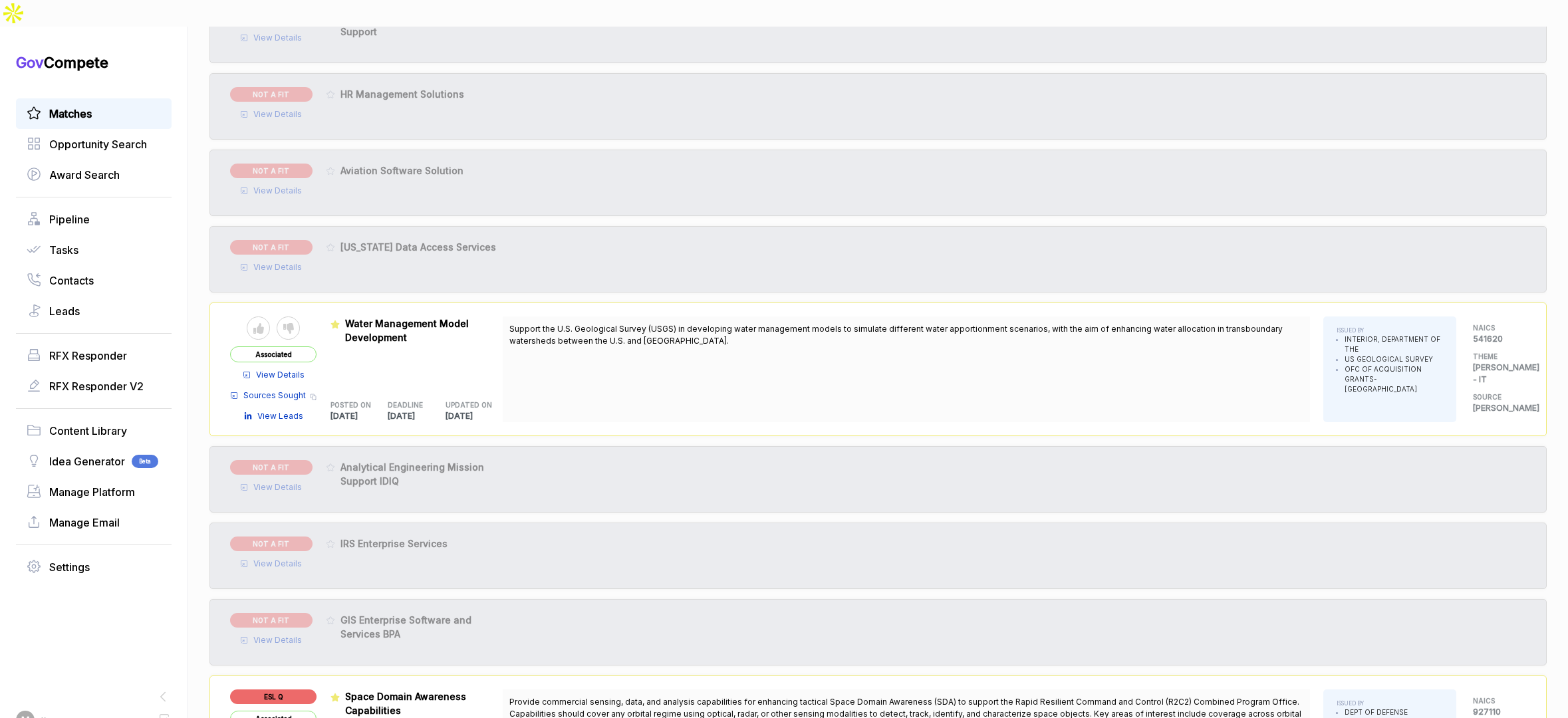
scroll to position [5308, 0]
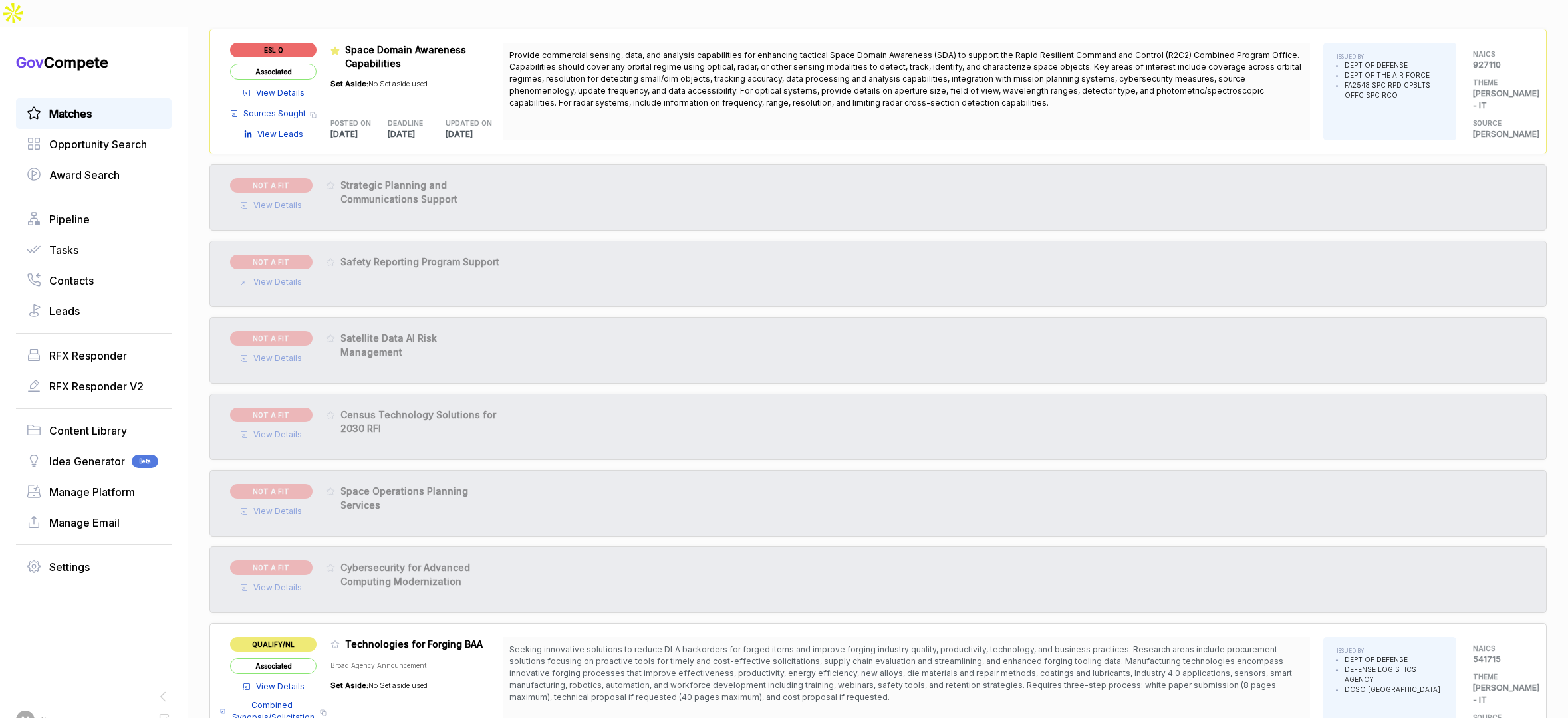
scroll to position [6029, 0]
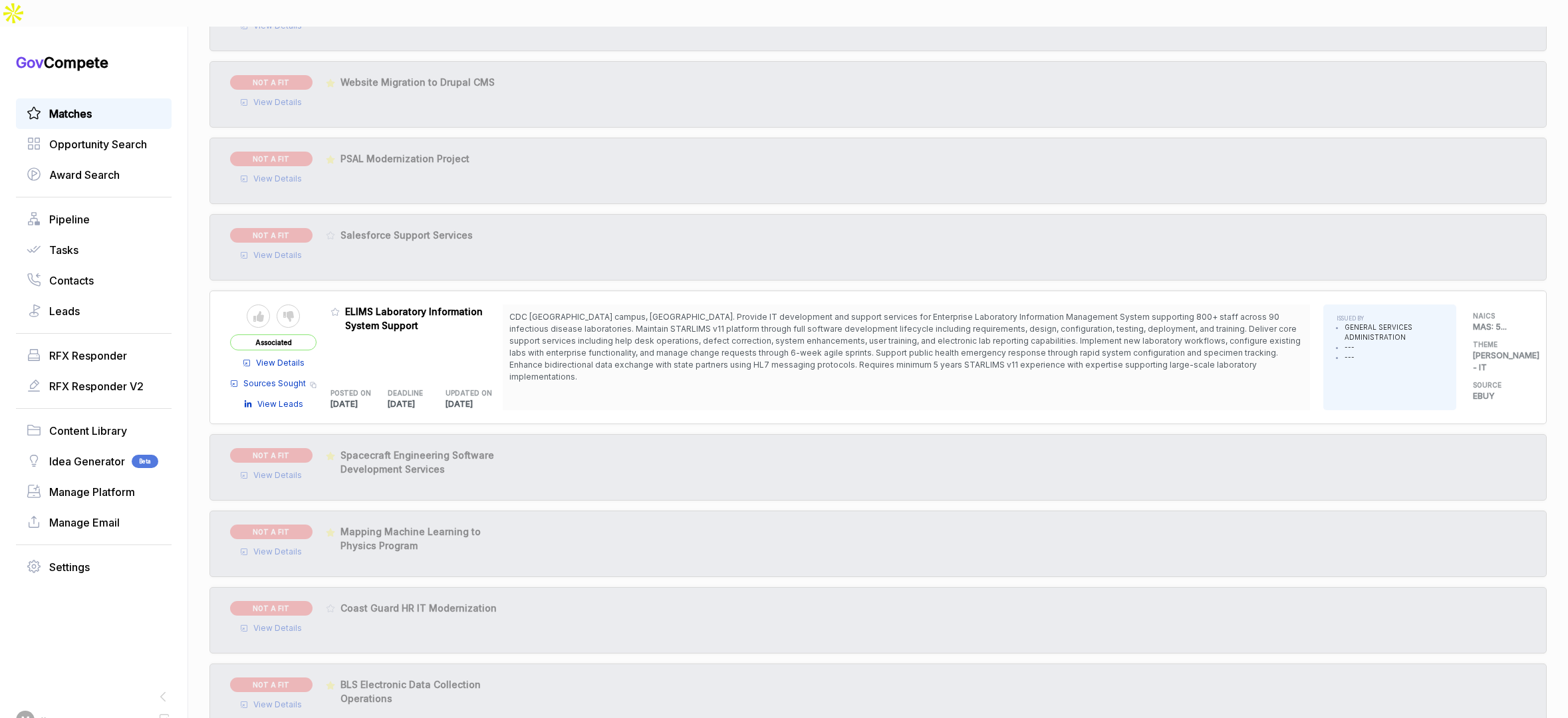
scroll to position [6493, 0]
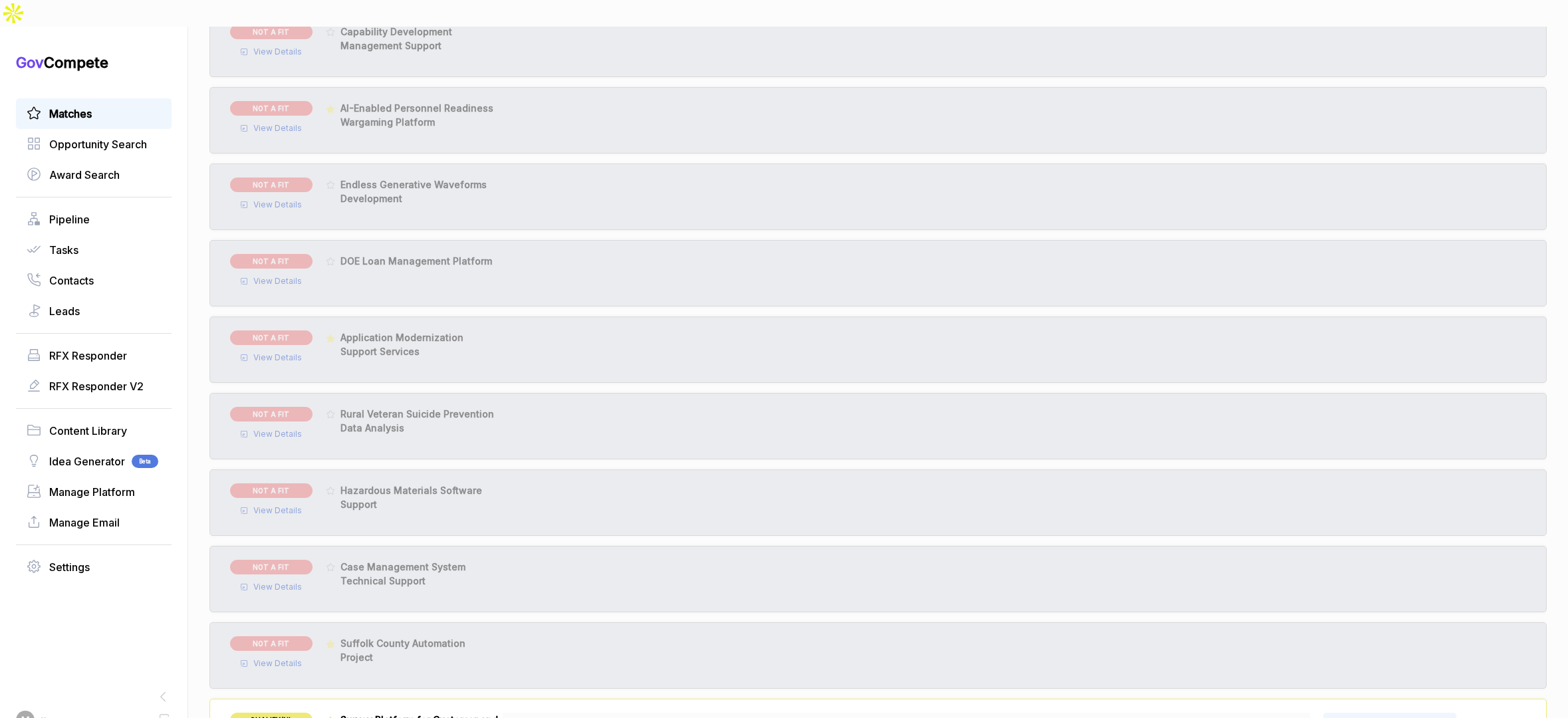
scroll to position [7822, 0]
